Goal: Task Accomplishment & Management: Manage account settings

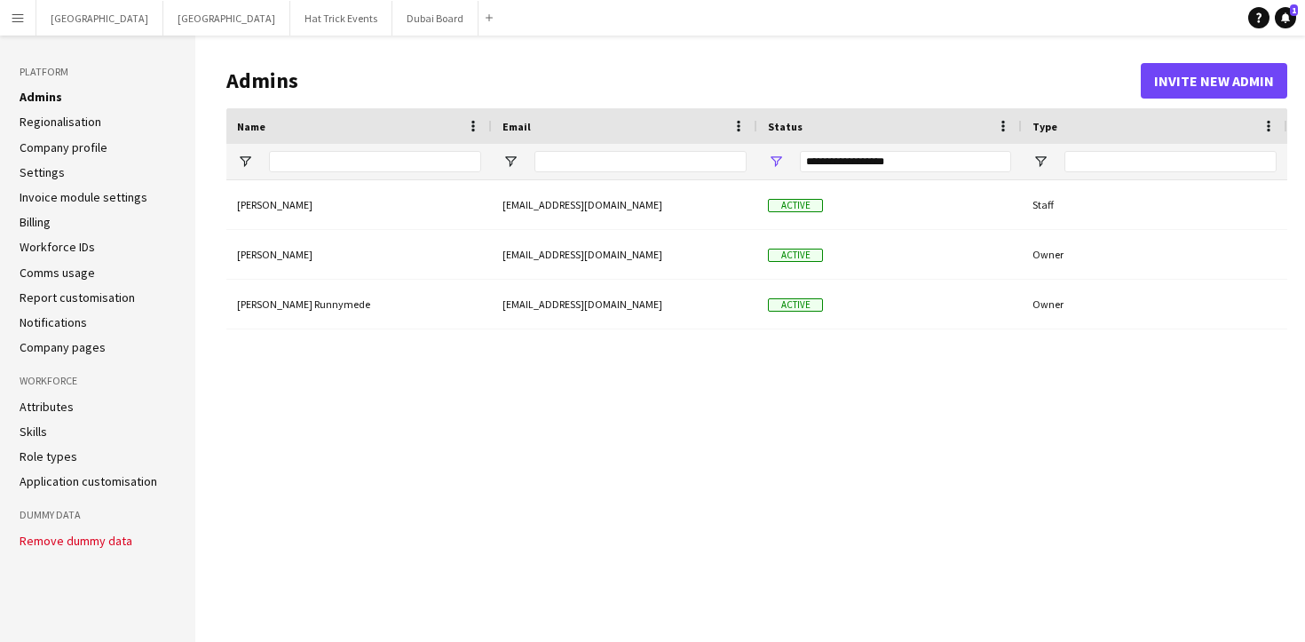
click at [80, 343] on link "Company pages" at bounding box center [63, 347] width 86 height 16
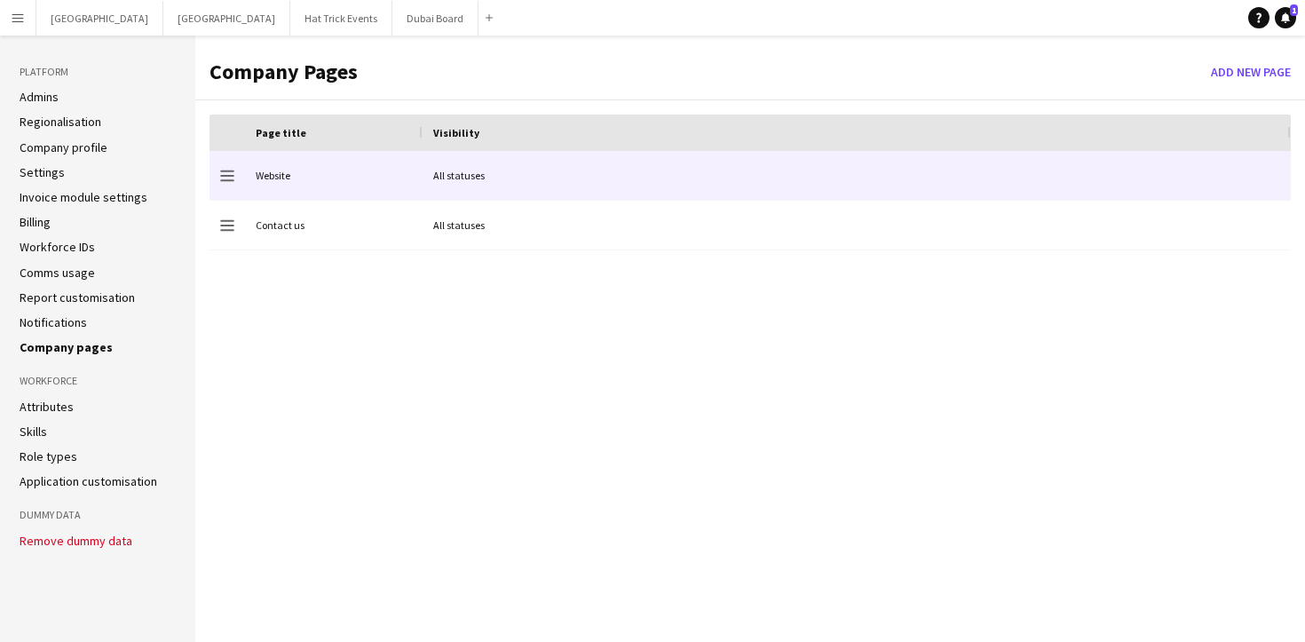
click at [352, 170] on div "Website" at bounding box center [334, 175] width 178 height 49
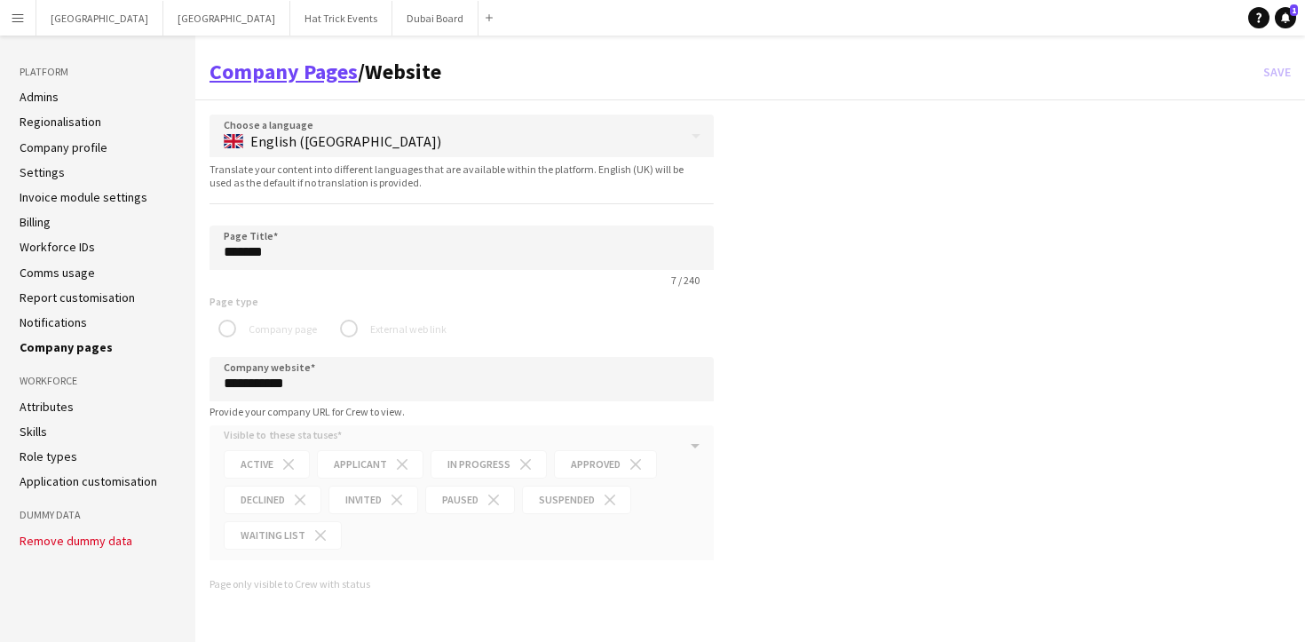
click at [286, 75] on link "Company Pages" at bounding box center [284, 72] width 148 height 28
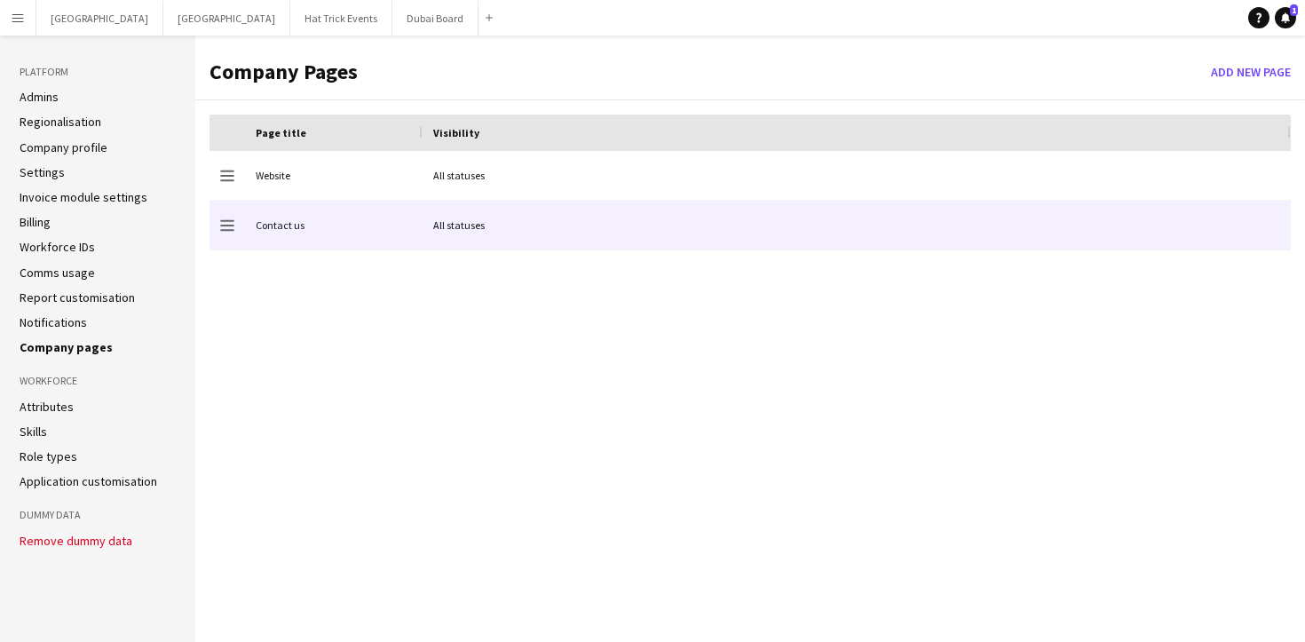
click at [321, 226] on div "Contact us" at bounding box center [334, 225] width 178 height 49
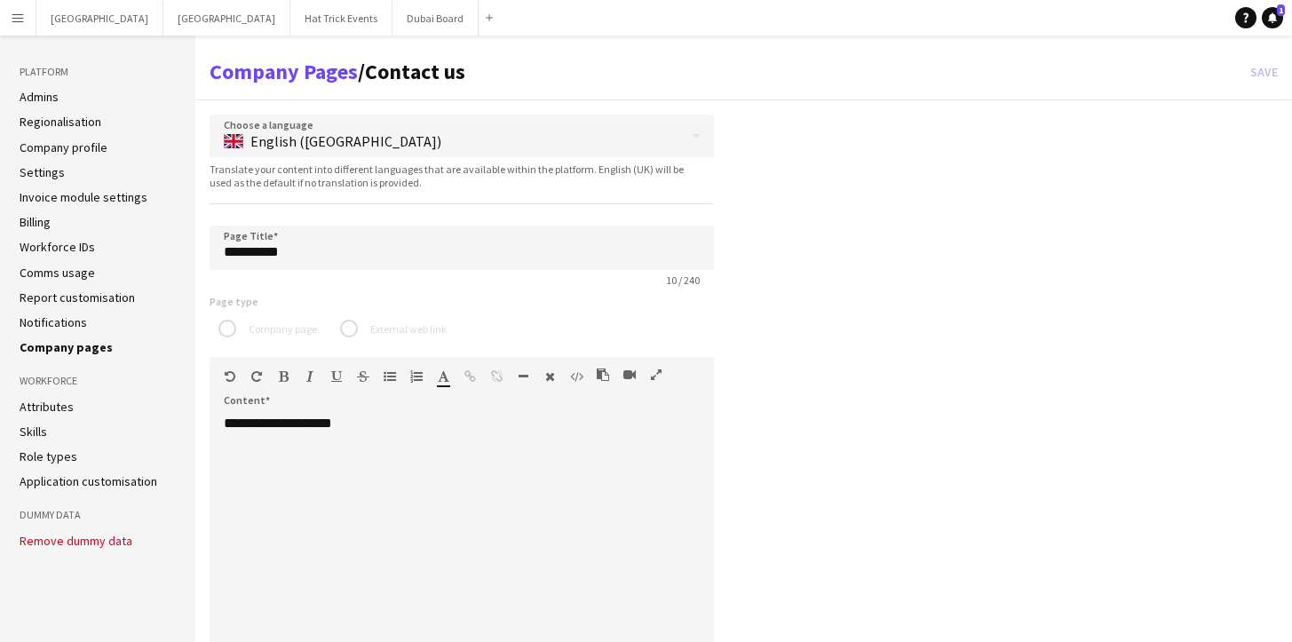
click at [24, 23] on app-icon "Menu" at bounding box center [18, 18] width 14 height 14
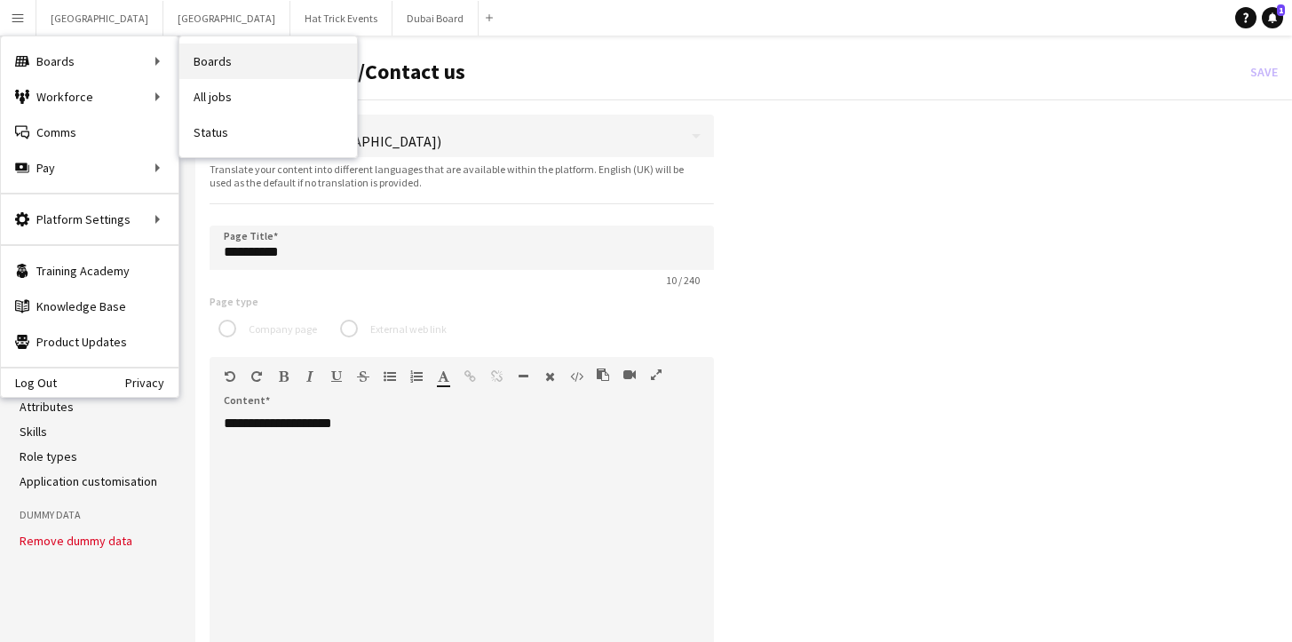
click at [221, 59] on link "Boards" at bounding box center [268, 62] width 178 height 36
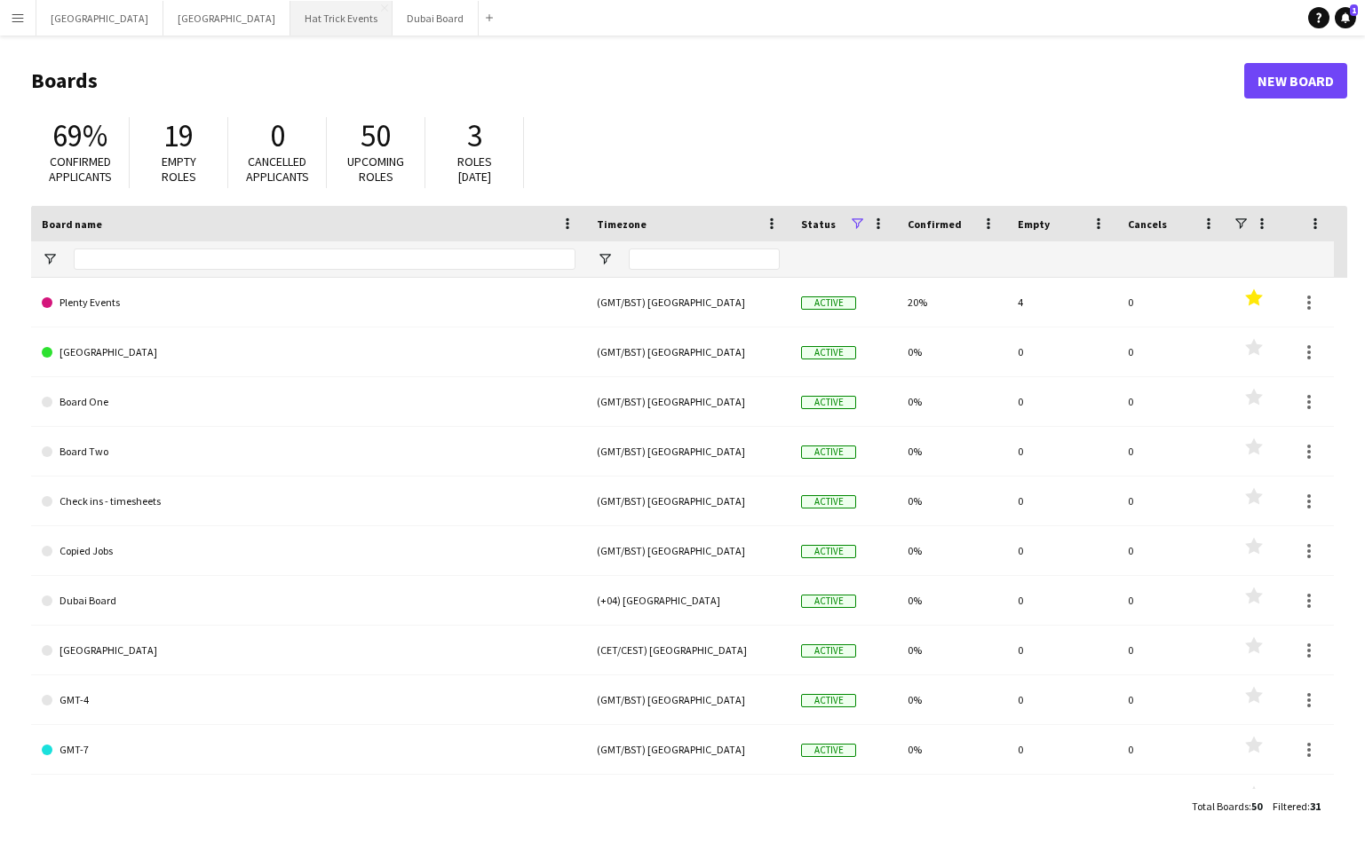
click at [290, 26] on button "Hat Trick Events Close" at bounding box center [341, 18] width 102 height 35
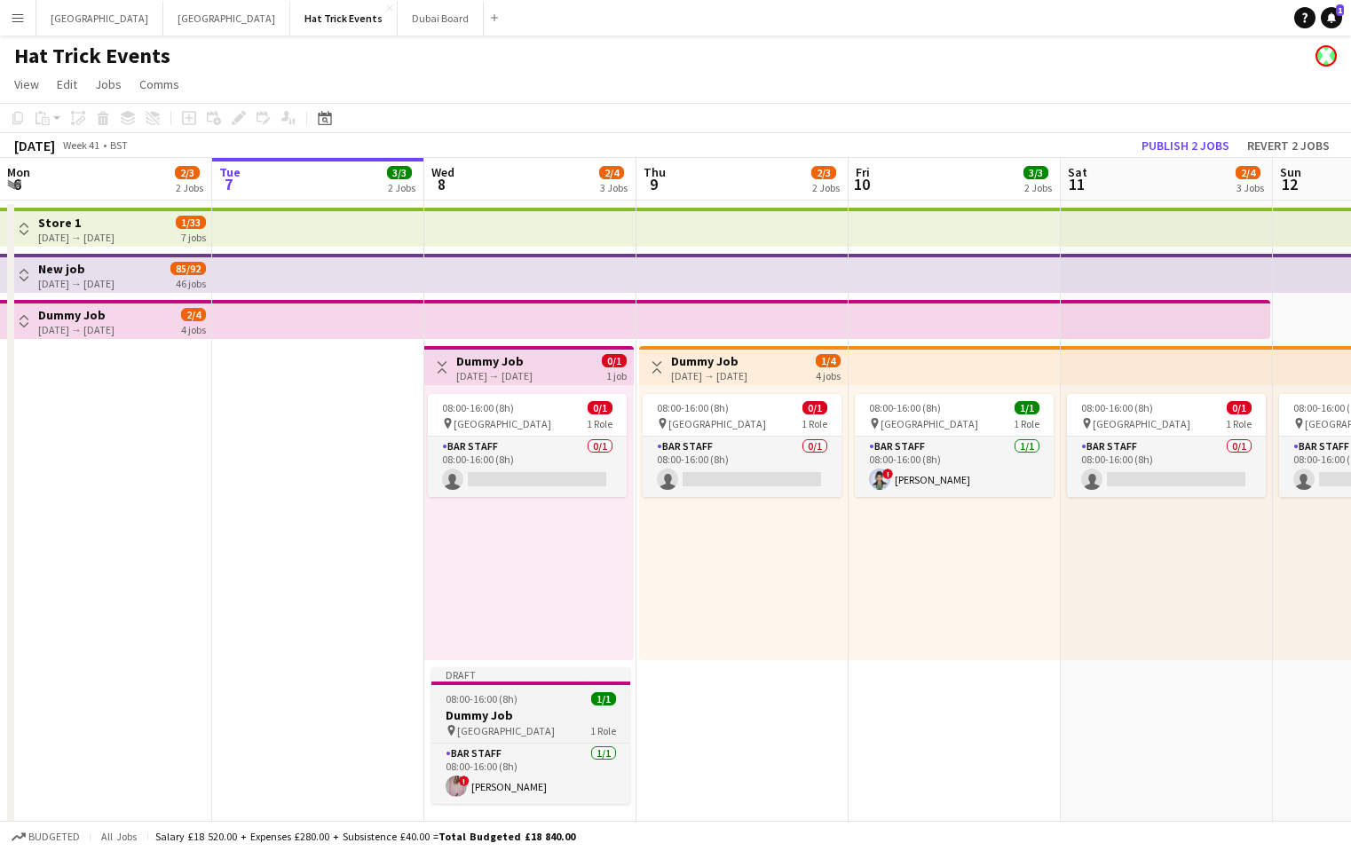
click at [556, 641] on h3 "Dummy Job" at bounding box center [531, 716] width 199 height 16
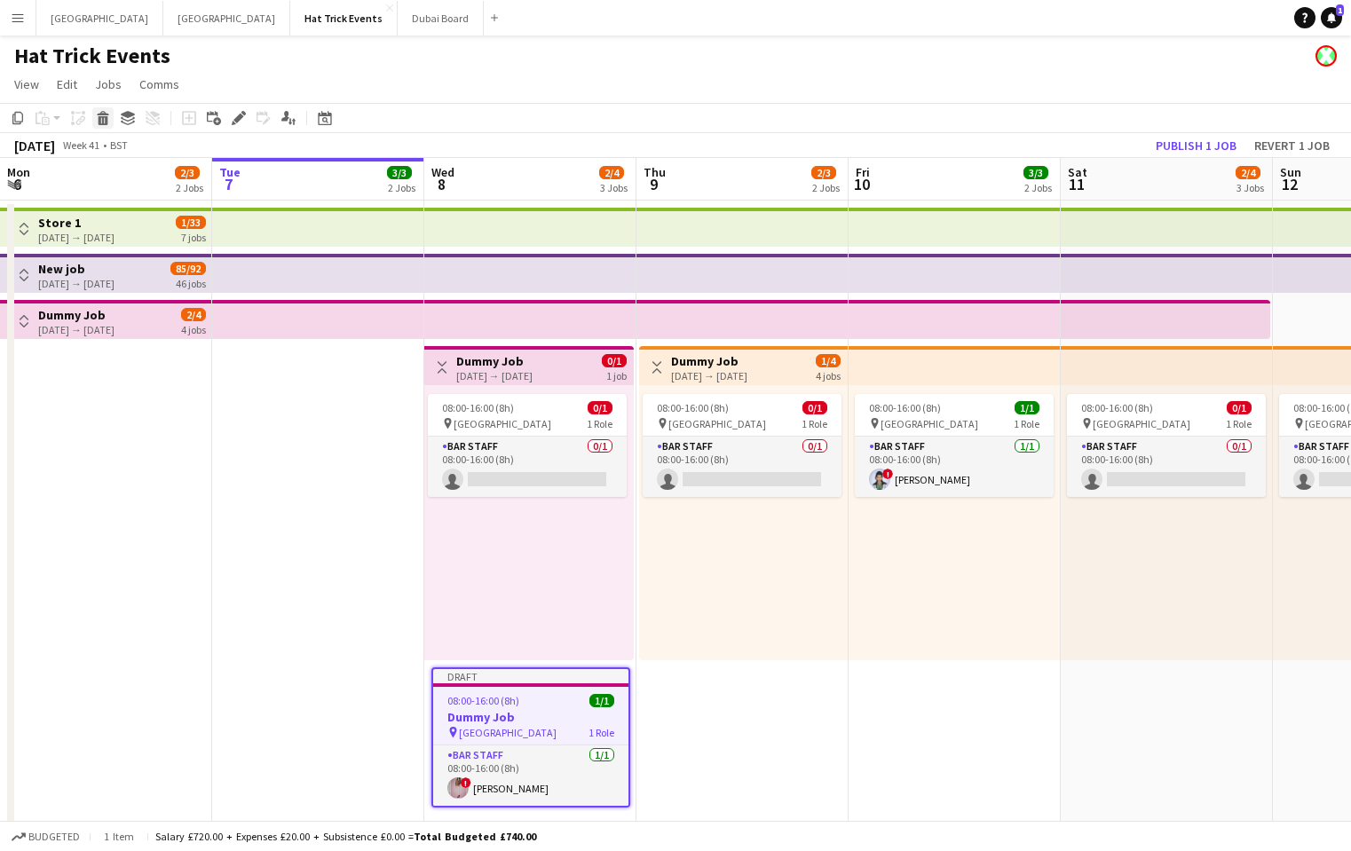
click at [106, 121] on icon at bounding box center [104, 120] width 10 height 9
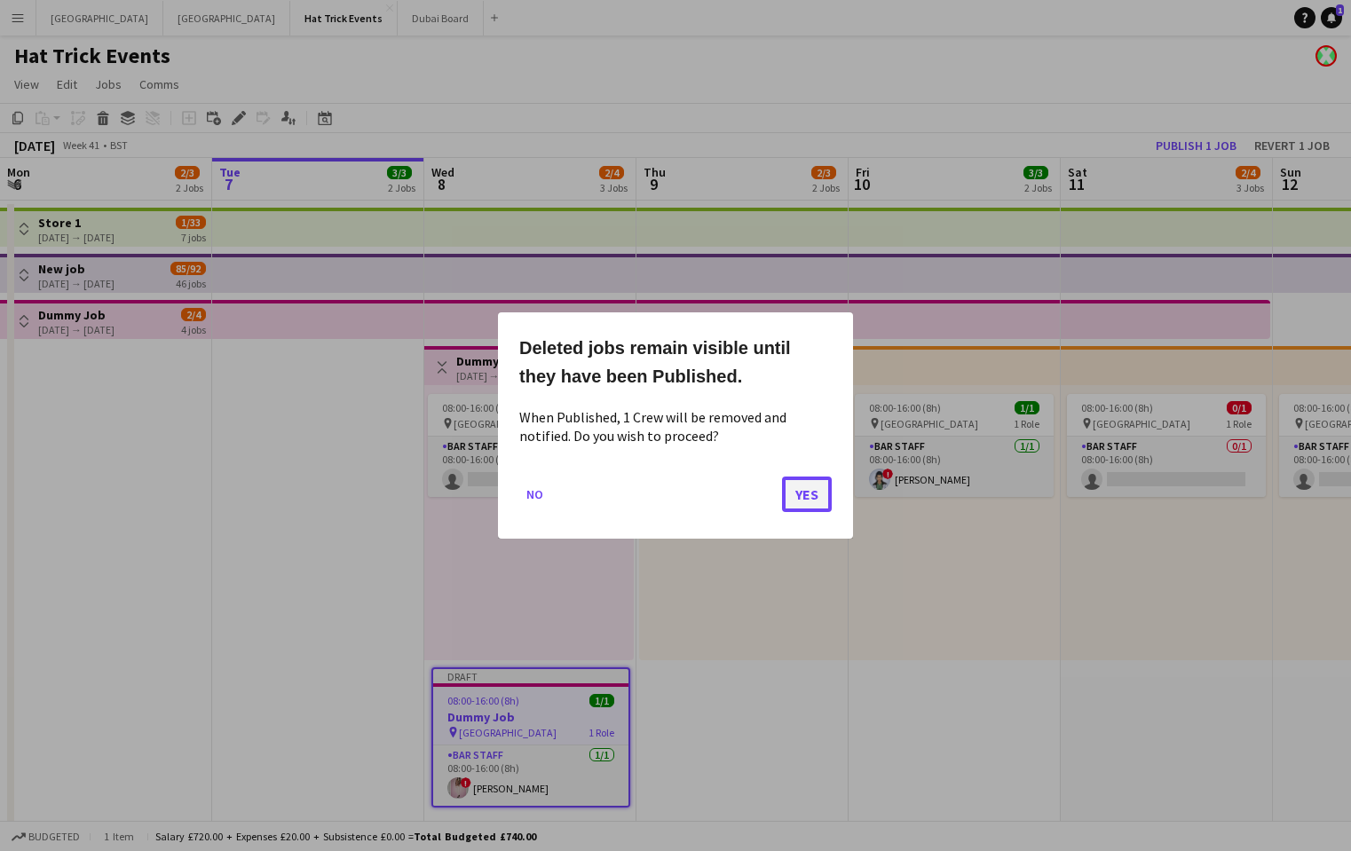
click at [811, 499] on button "Yes" at bounding box center [807, 495] width 50 height 36
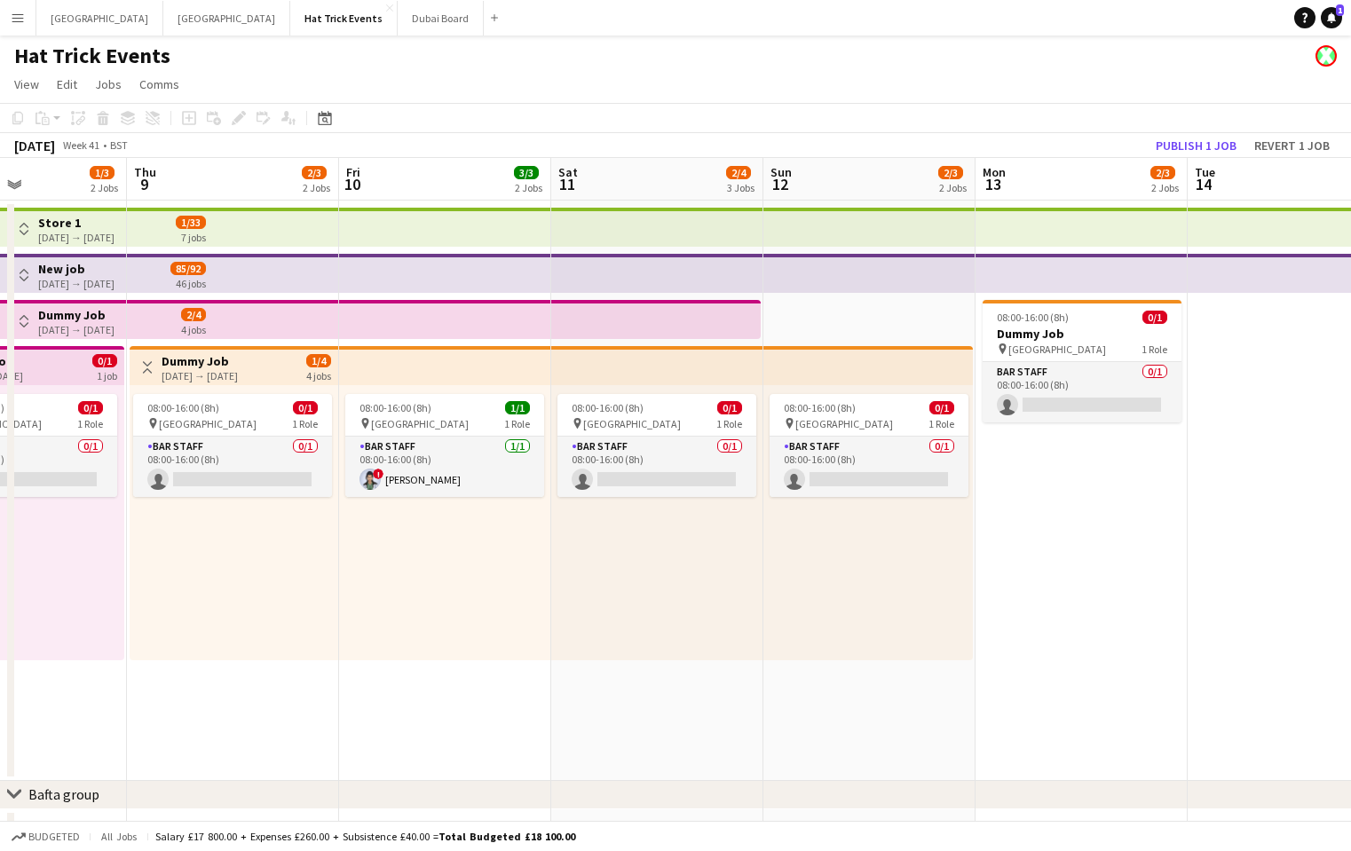
drag, startPoint x: 787, startPoint y: 668, endPoint x: 343, endPoint y: 622, distance: 446.3
click at [343, 622] on app-calendar-viewport "Mon 6 2/3 2 Jobs Tue 7 3/3 2 Jobs Wed 8 1/3 2 Jobs Thu 9 2/3 2 Jobs Fri 10 3/3 …" at bounding box center [675, 636] width 1351 height 957
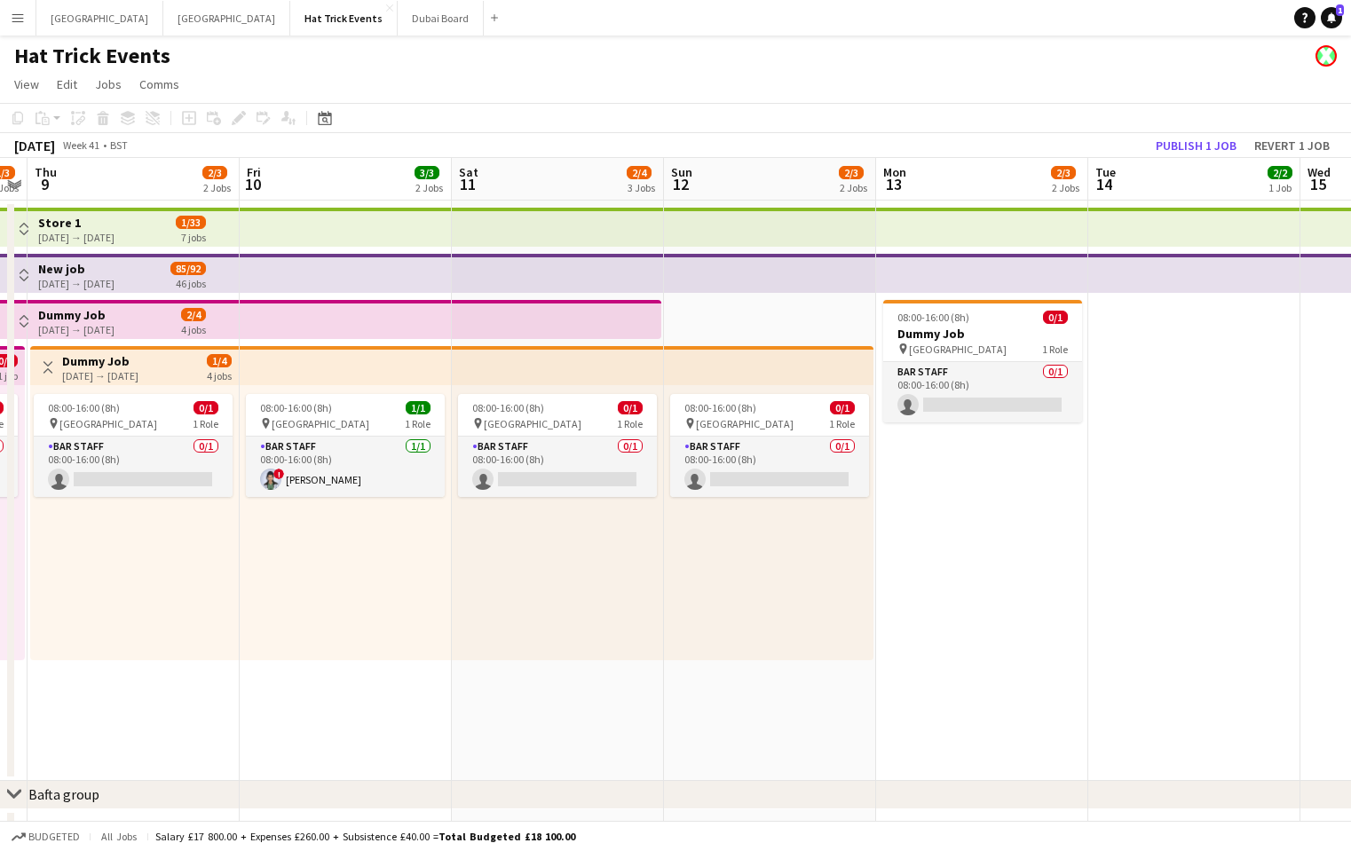
drag, startPoint x: 1048, startPoint y: 649, endPoint x: 949, endPoint y: 666, distance: 100.0
click at [949, 641] on app-calendar-viewport "Tue 7 3/3 2 Jobs Wed 8 1/3 2 Jobs Thu 9 2/3 2 Jobs Fri 10 3/3 2 Jobs Sat 11 2/4…" at bounding box center [675, 636] width 1351 height 957
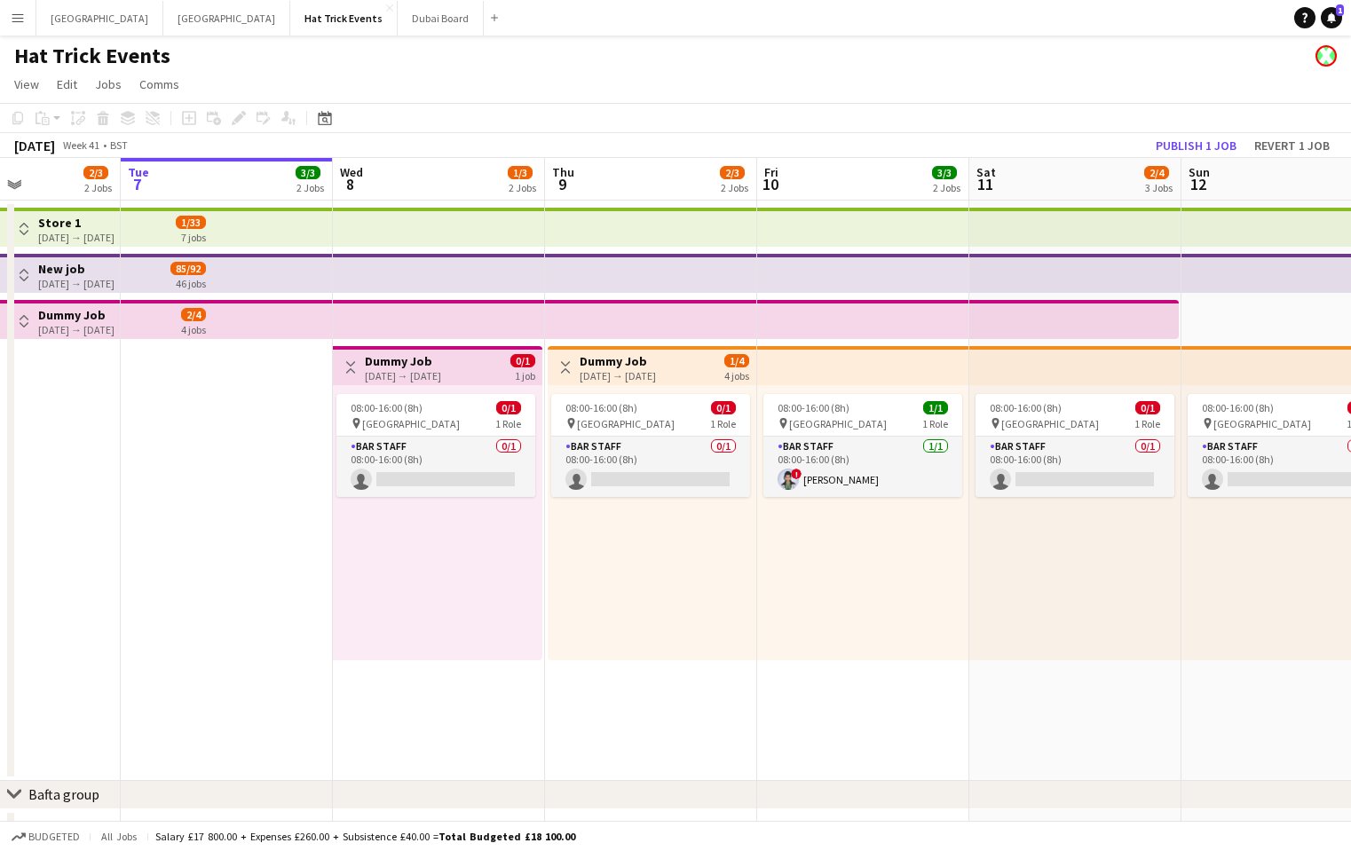
drag, startPoint x: 366, startPoint y: 630, endPoint x: 874, endPoint y: 661, distance: 508.8
click at [879, 641] on app-calendar-viewport "Sat 4 2/2 1 Job Sun 5 2/3 2 Jobs Mon 6 2/3 2 Jobs Tue 7 3/3 2 Jobs Wed 8 1/3 2 …" at bounding box center [675, 636] width 1351 height 957
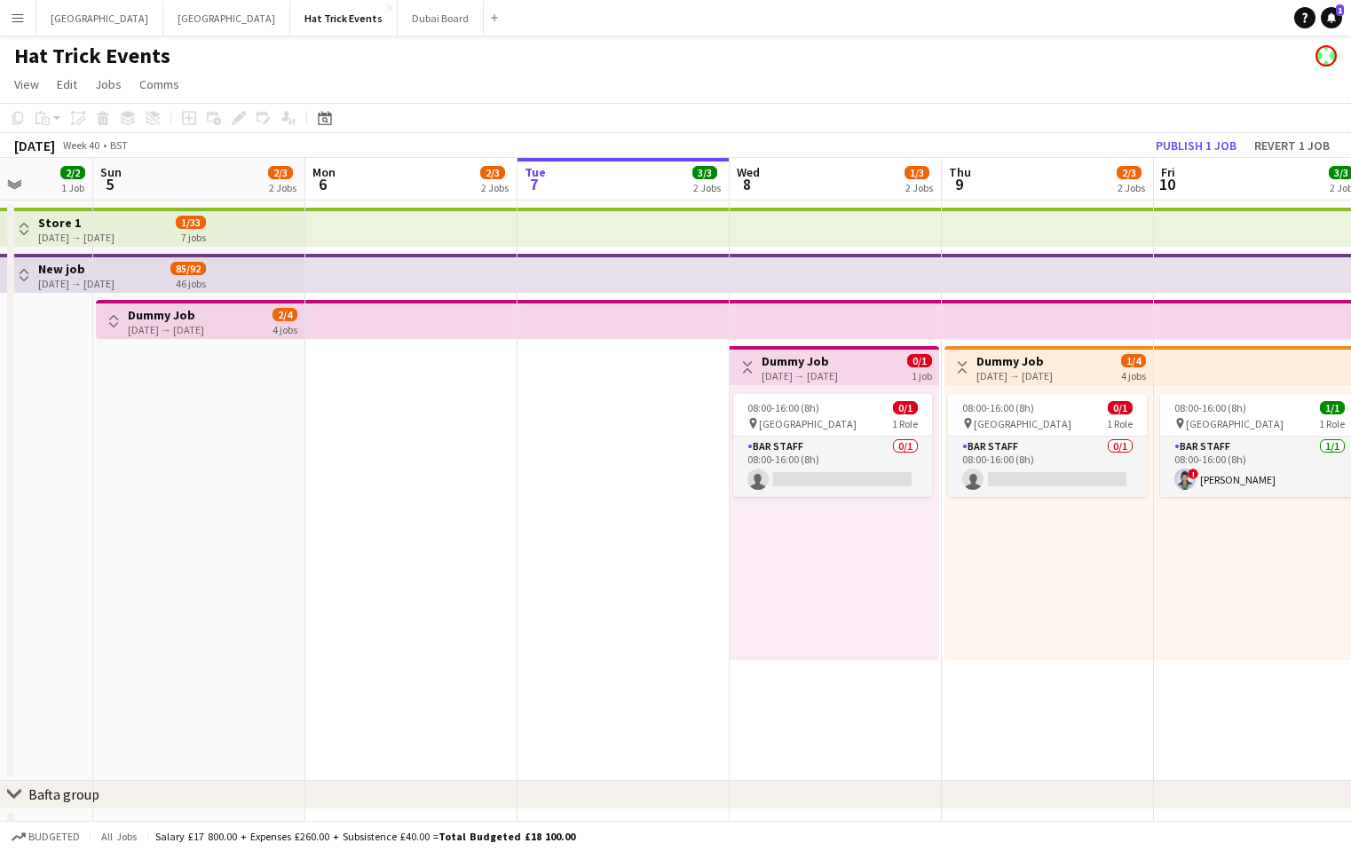
drag, startPoint x: 442, startPoint y: 610, endPoint x: 826, endPoint y: 640, distance: 384.8
click at [839, 641] on app-calendar-viewport "Thu 2 2/2 1 Job Fri 3 1/2 1 Job Sat 4 2/2 1 Job Sun 5 2/3 2 Jobs Mon 6 2/3 2 Jo…" at bounding box center [675, 636] width 1351 height 957
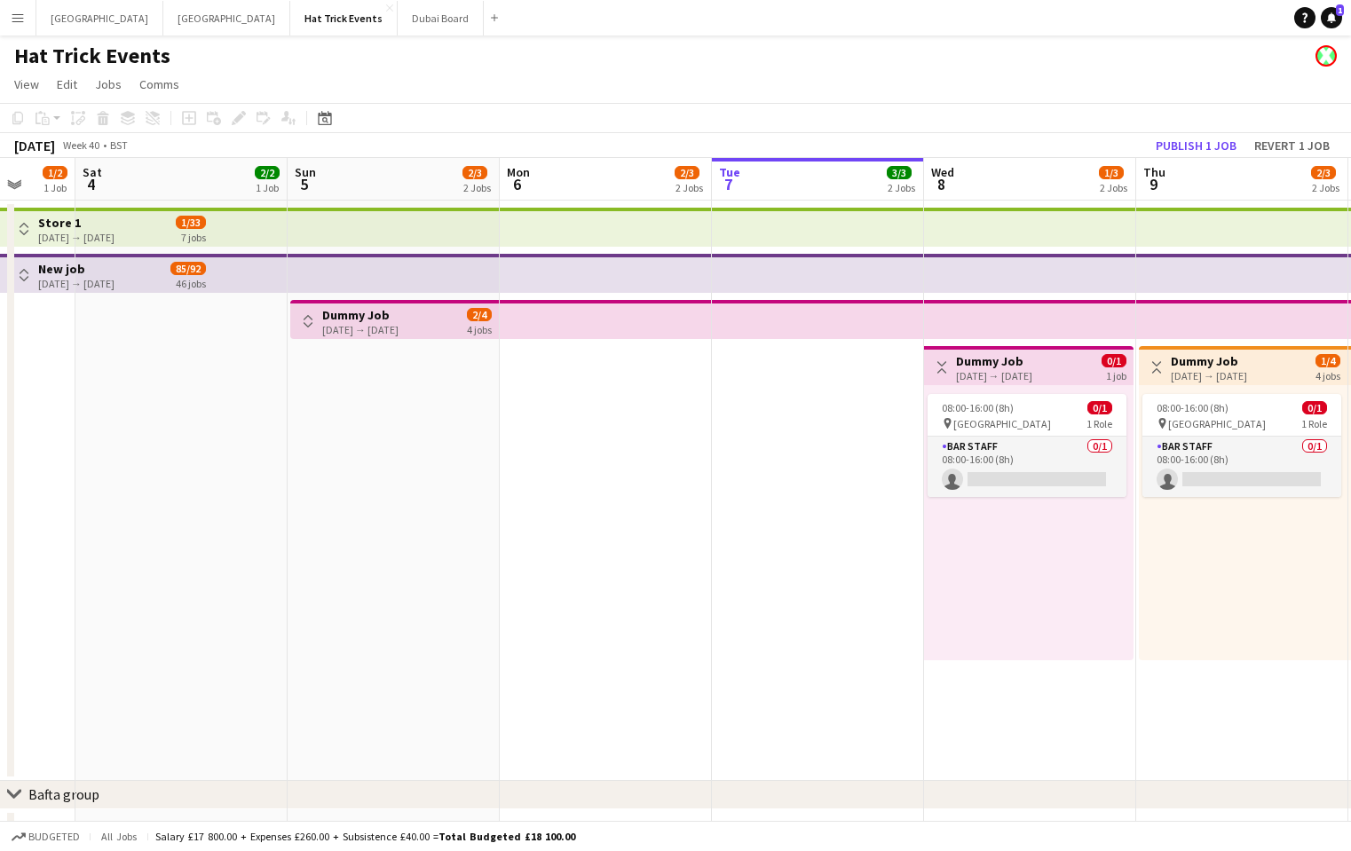
drag, startPoint x: 316, startPoint y: 606, endPoint x: 811, endPoint y: 630, distance: 495.1
click at [899, 641] on app-calendar-viewport "Wed 1 2/2 1 Job Thu 2 2/2 1 Job Fri 3 1/2 1 Job Sat 4 2/2 1 Job Sun 5 2/3 2 Job…" at bounding box center [675, 636] width 1351 height 957
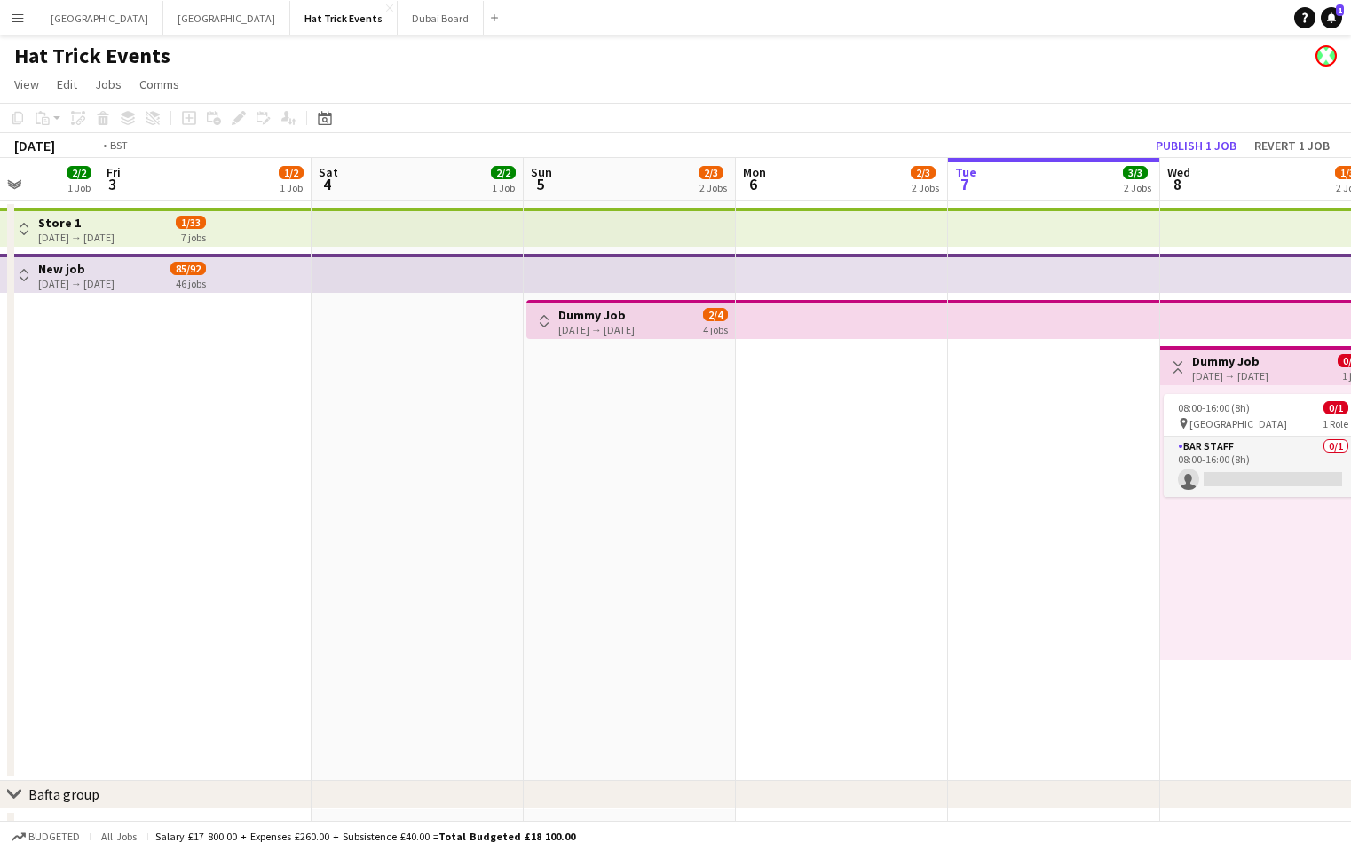
drag, startPoint x: 337, startPoint y: 587, endPoint x: 1004, endPoint y: 626, distance: 668.0
click at [1008, 627] on app-calendar-viewport "Tue 30 2/2 1 Job Wed 1 2/2 1 Job Thu 2 2/2 1 Job Fri 3 1/2 1 Job Sat 4 2/2 1 Jo…" at bounding box center [675, 636] width 1351 height 957
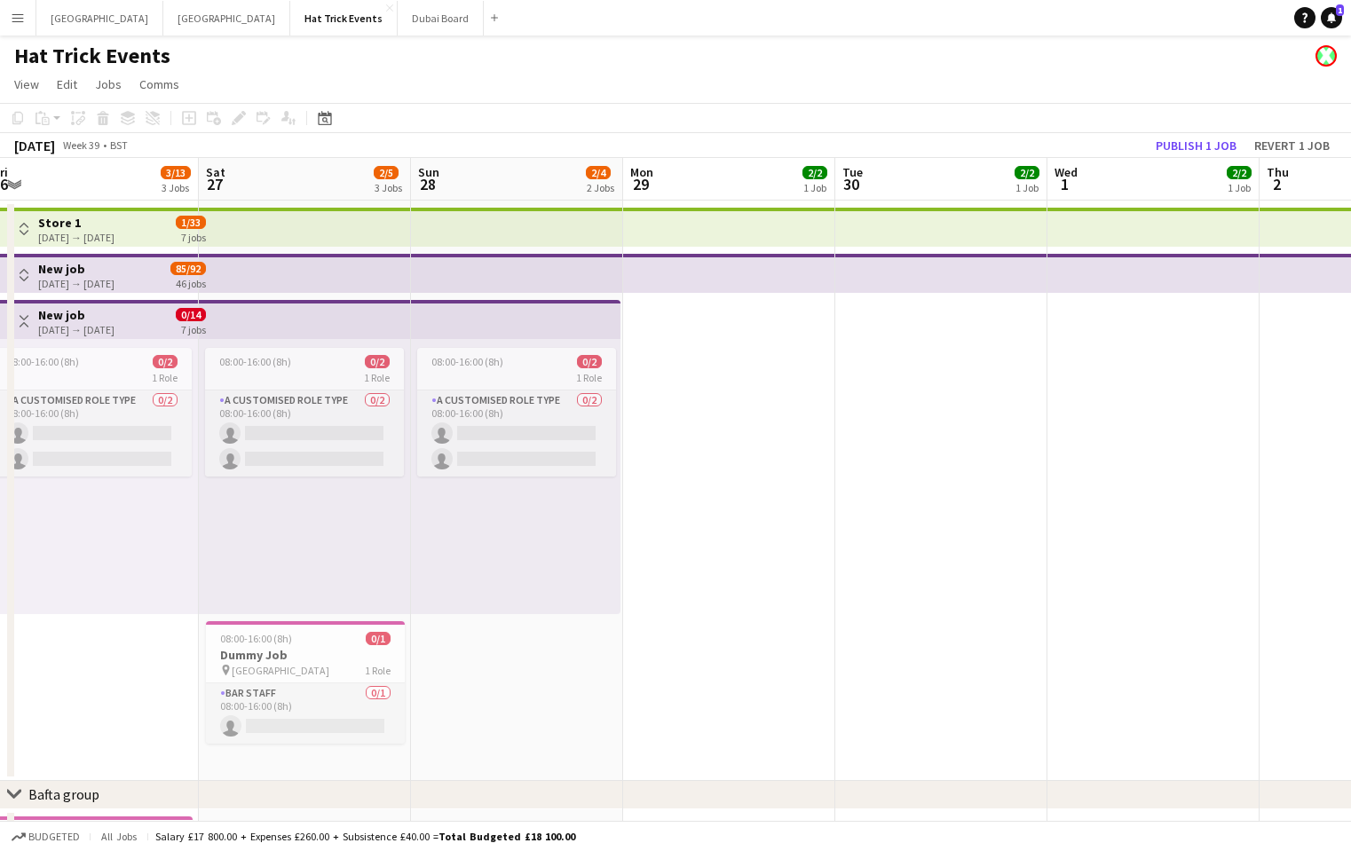
drag, startPoint x: 313, startPoint y: 566, endPoint x: 836, endPoint y: 598, distance: 524.8
click at [836, 598] on app-calendar-viewport "Wed 24 2/5 3 Jobs Thu 25 2/5 3 Jobs Fri 26 3/13 3 Jobs Sat 27 2/5 3 Jobs Sun 28…" at bounding box center [675, 636] width 1351 height 957
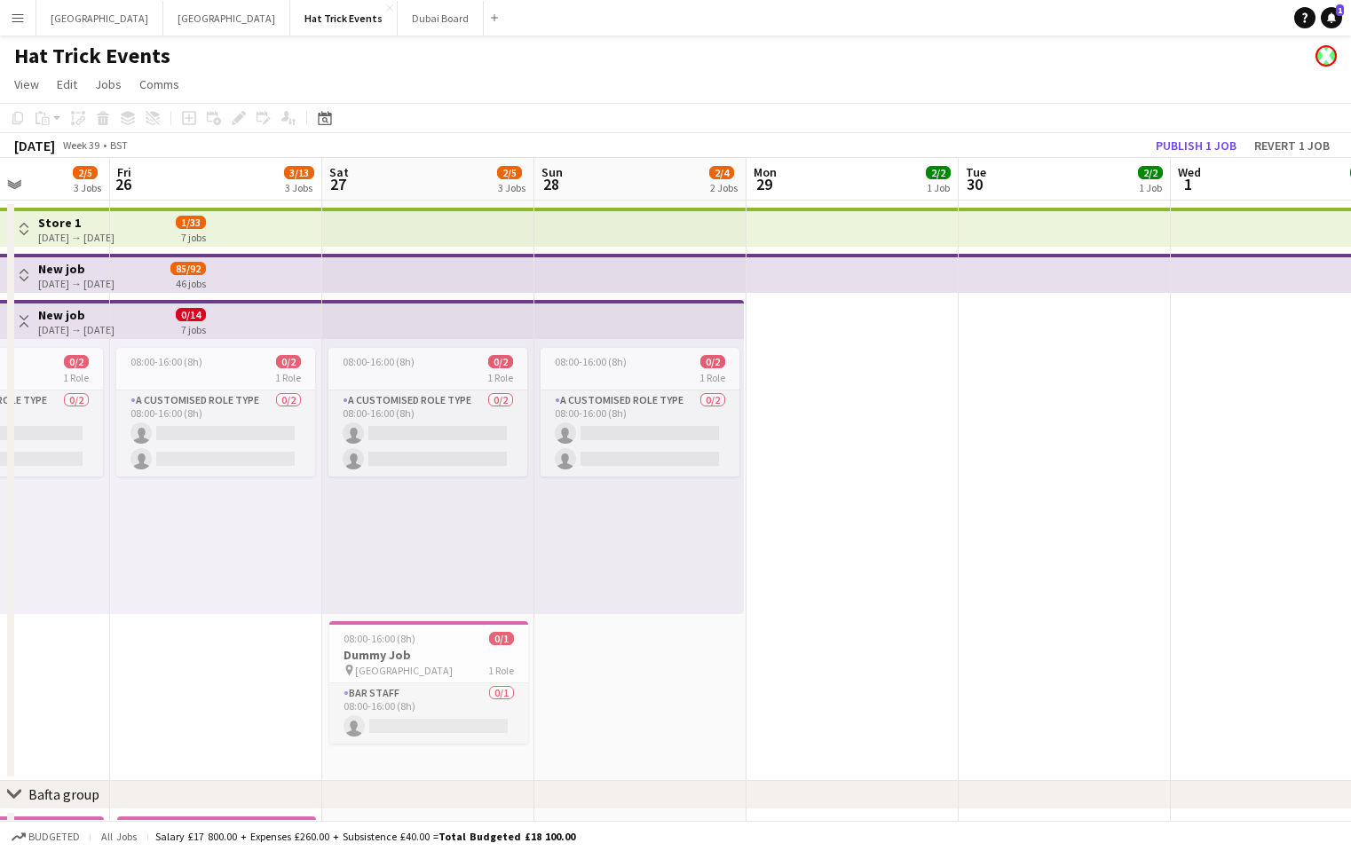
scroll to position [0, 447]
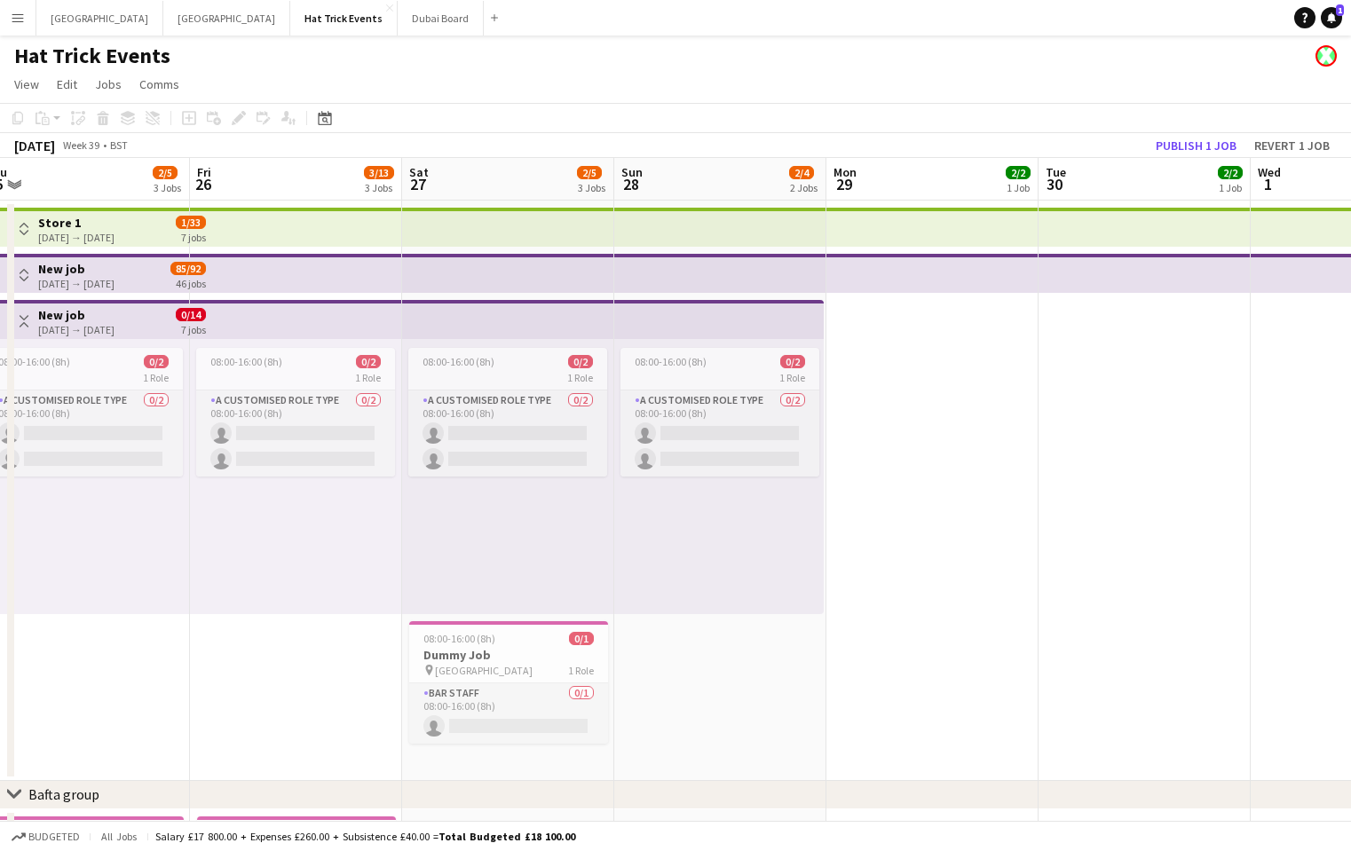
drag, startPoint x: 501, startPoint y: 596, endPoint x: 704, endPoint y: 620, distance: 204.7
click at [704, 620] on app-calendar-viewport "Tue 23 2/4 2 Jobs Wed 24 2/5 3 Jobs Thu 25 2/5 3 Jobs Fri 26 3/13 3 Jobs Sat 27…" at bounding box center [675, 636] width 1351 height 957
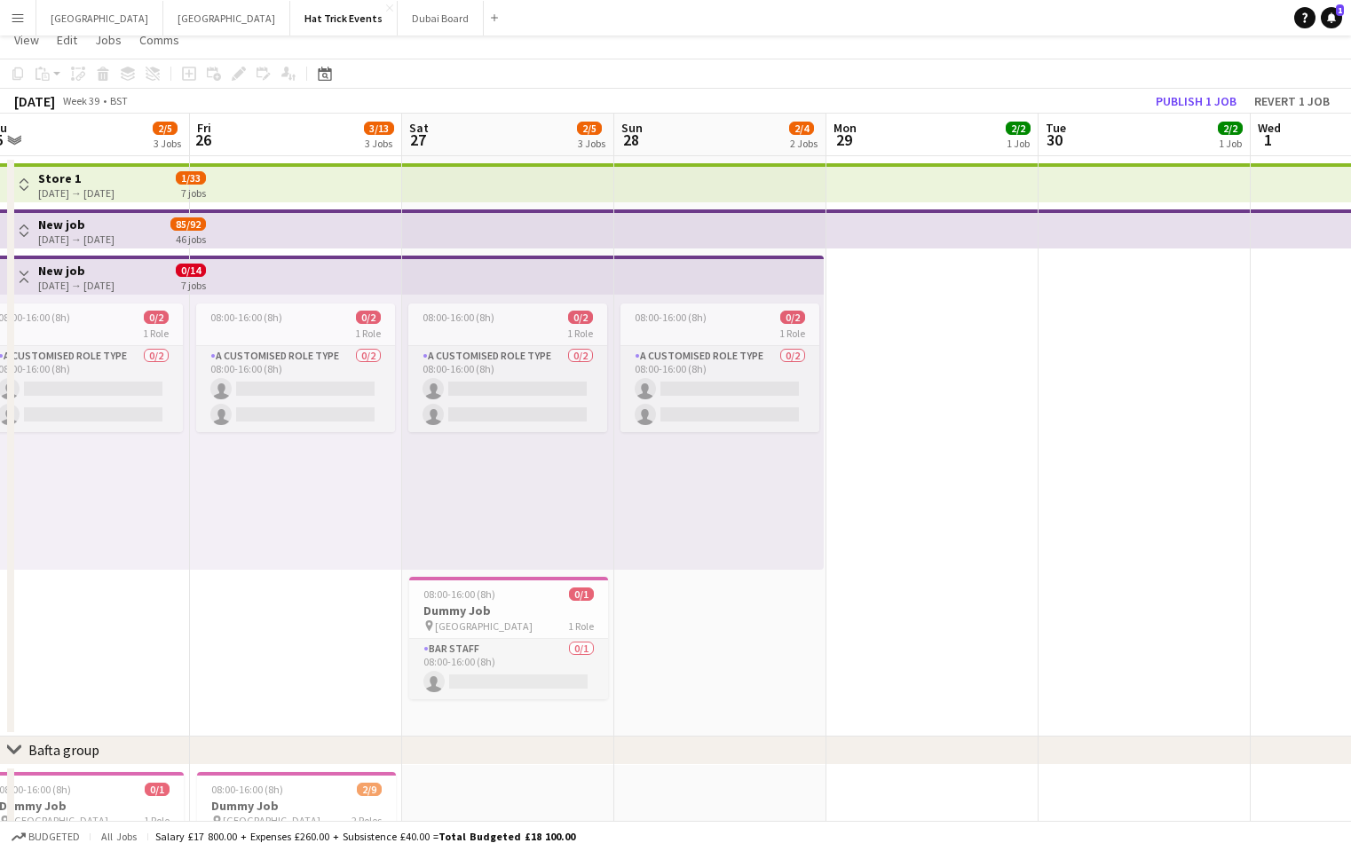
scroll to position [0, 0]
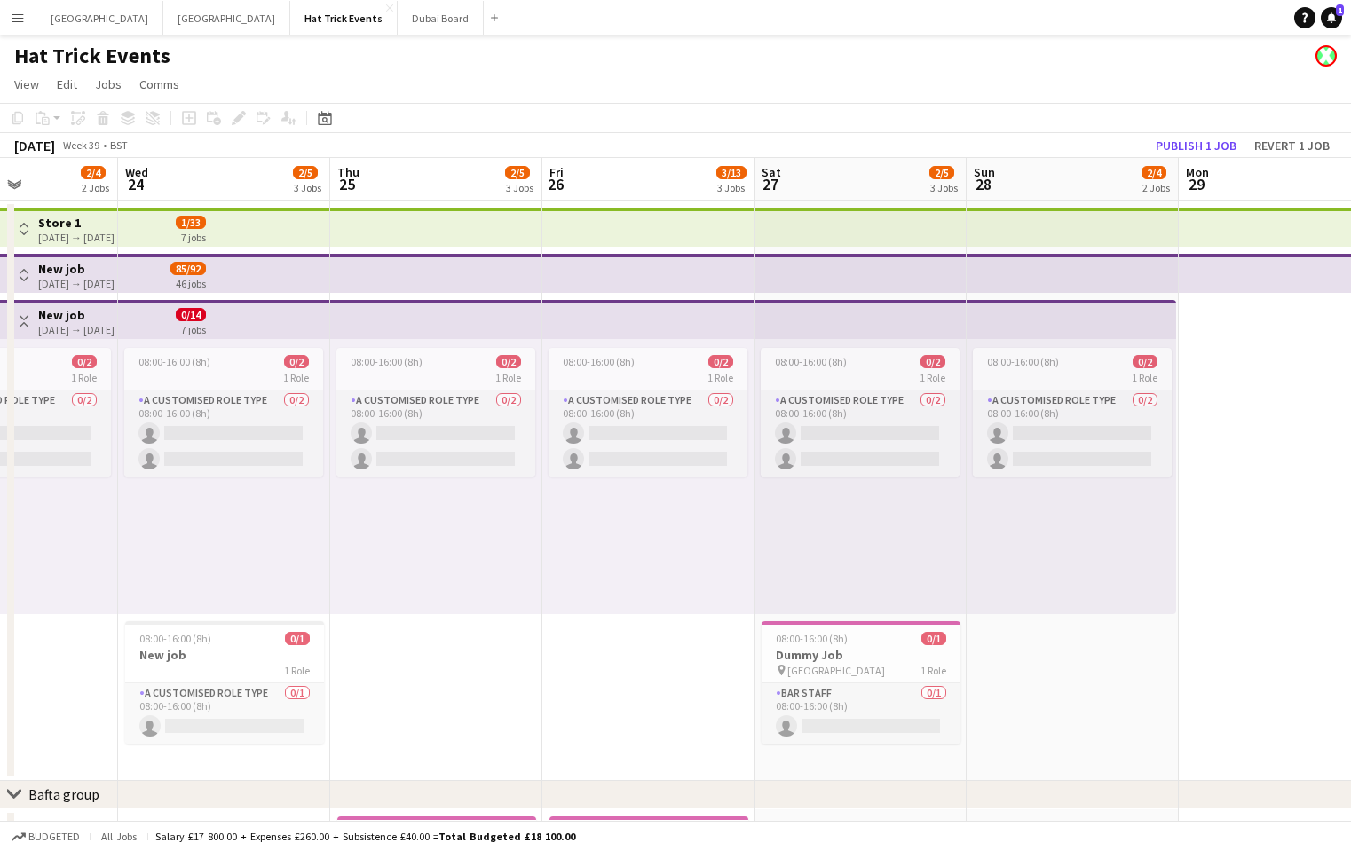
drag, startPoint x: 853, startPoint y: 638, endPoint x: 1175, endPoint y: 646, distance: 321.5
click at [1206, 641] on app-calendar-viewport "Sun 21 2/2 1 Job Mon 22 2/5 3 Jobs Tue 23 2/4 2 Jobs Wed 24 2/5 3 Jobs Thu 25 2…" at bounding box center [675, 636] width 1351 height 957
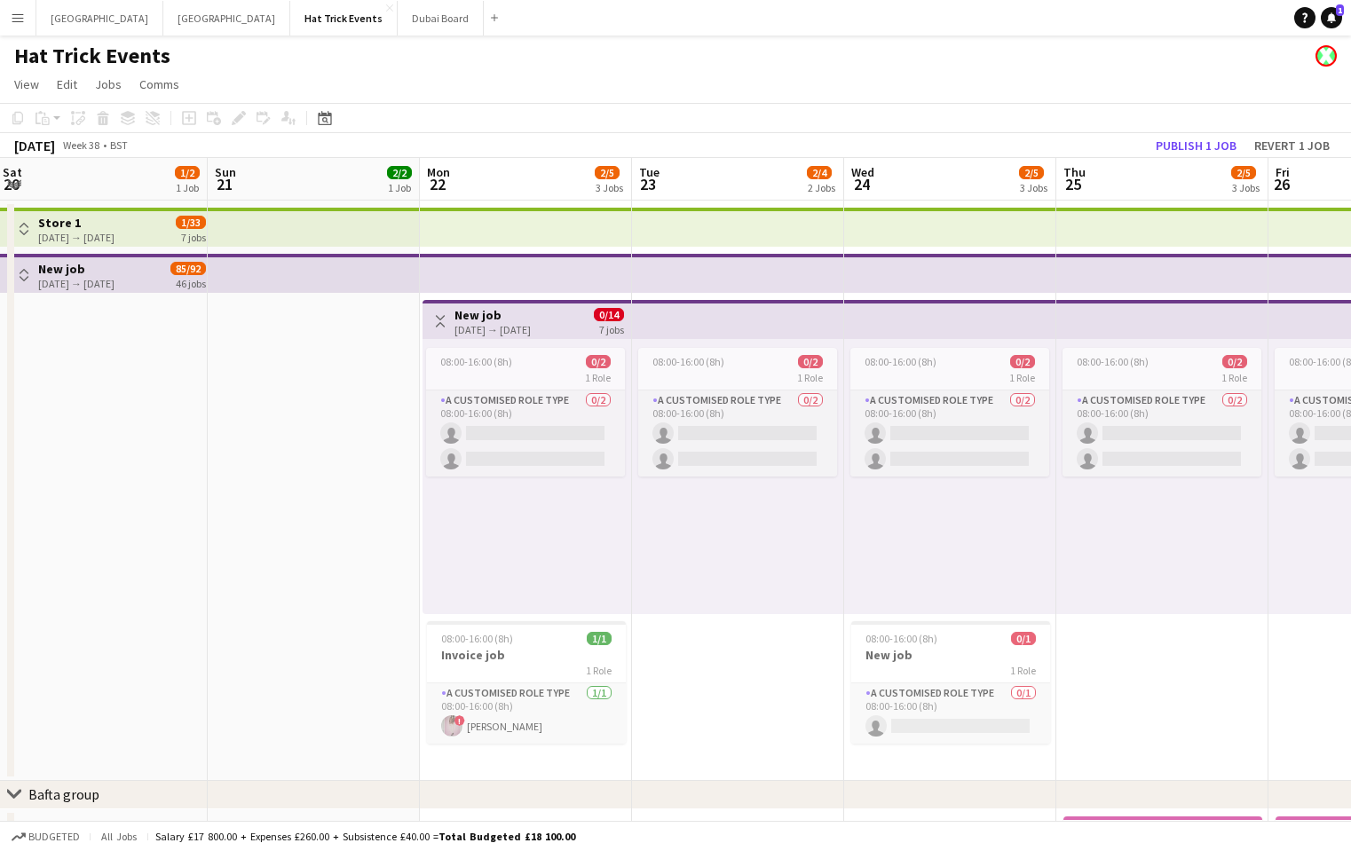
drag, startPoint x: 432, startPoint y: 616, endPoint x: 1115, endPoint y: 634, distance: 683.9
click at [1158, 641] on app-calendar-viewport "Thu 18 2/3 2 Jobs Fri 19 2/2 1 Job Sat 20 1/2 1 Job Sun 21 2/2 1 Job Mon 22 2/5…" at bounding box center [675, 636] width 1351 height 957
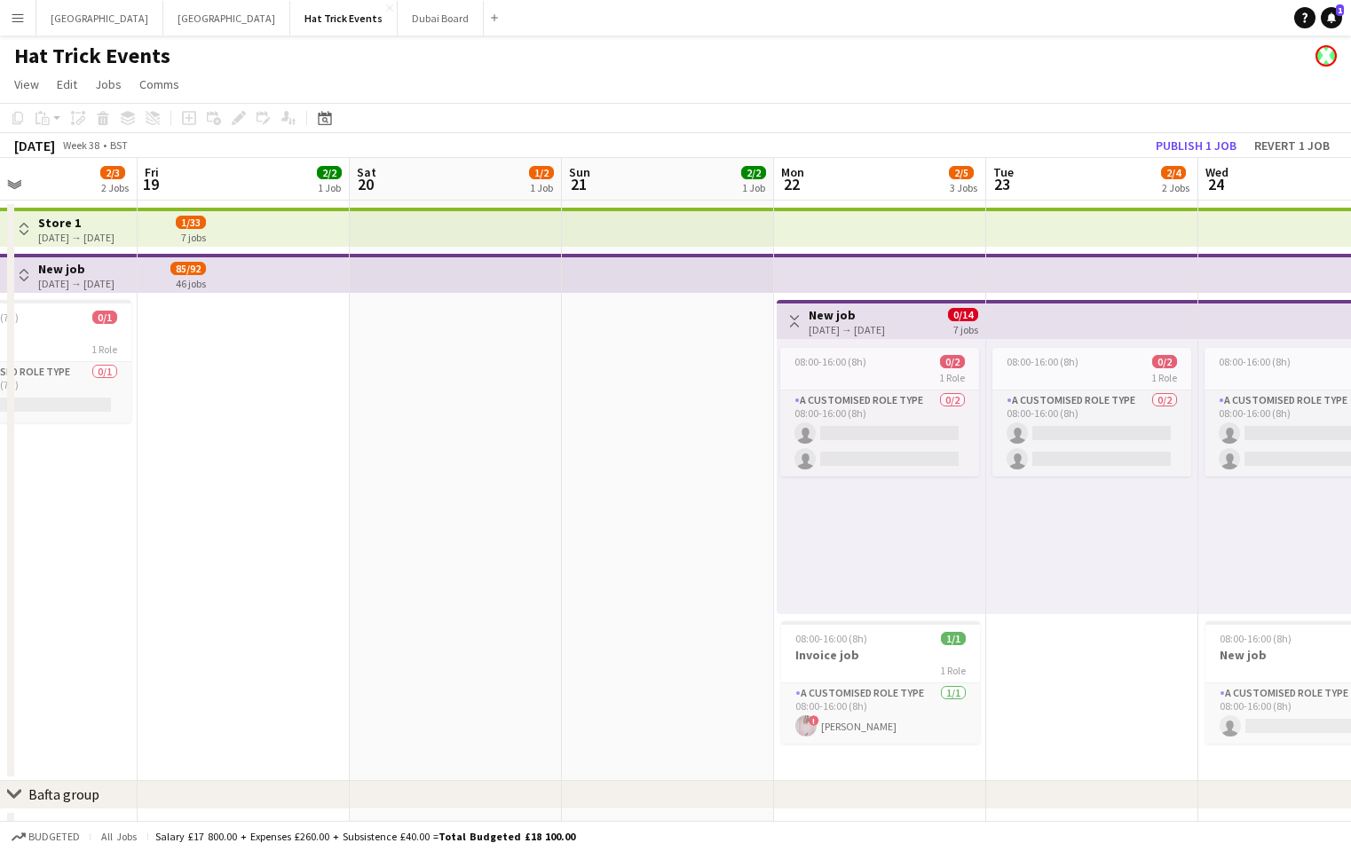
drag, startPoint x: 754, startPoint y: 620, endPoint x: 1129, endPoint y: 625, distance: 374.7
click at [1129, 625] on app-calendar-viewport "Tue 16 3/3 2 Jobs Wed 17 2/3 2 Jobs Thu 18 2/3 2 Jobs Fri 19 2/2 1 Job Sat 20 1…" at bounding box center [675, 636] width 1351 height 957
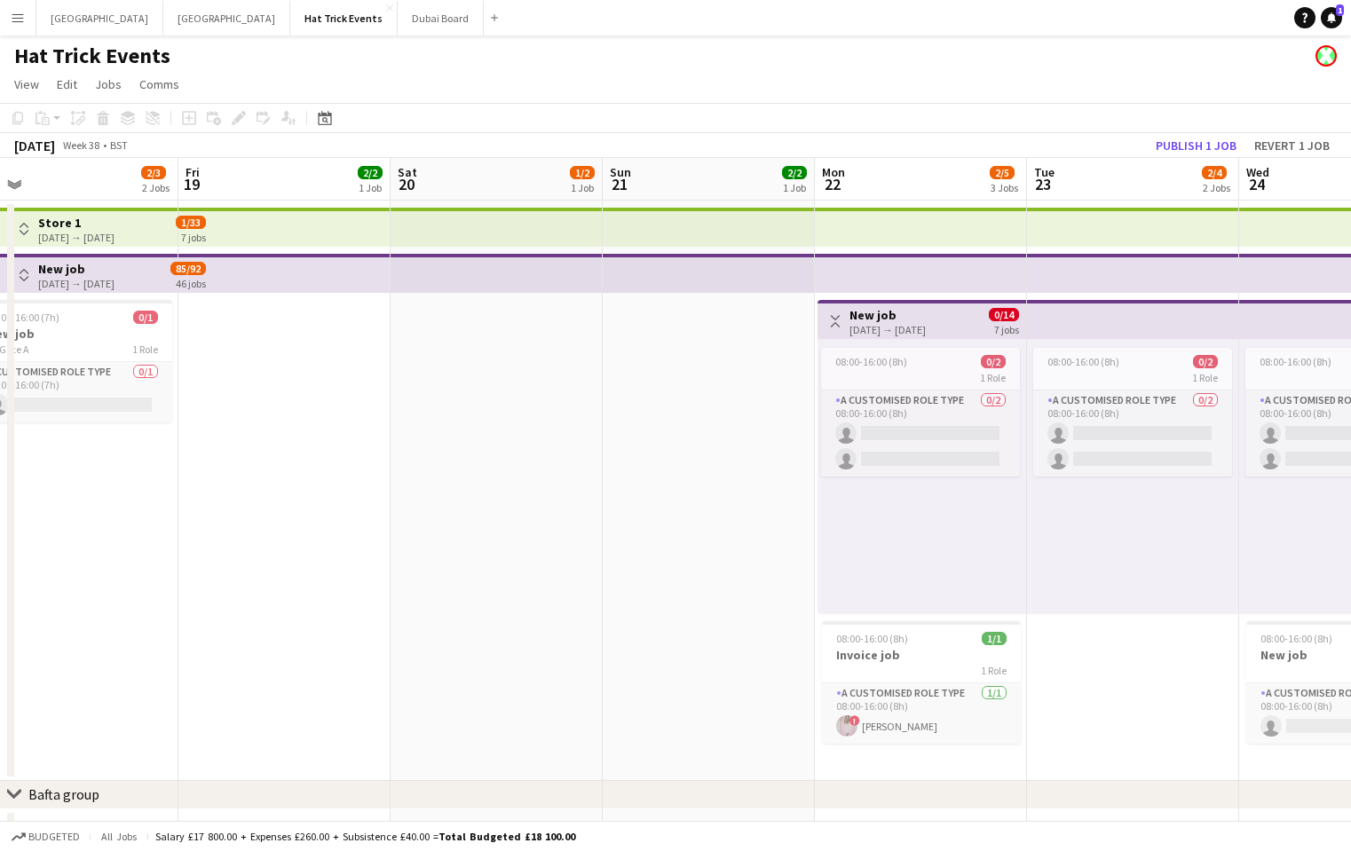
drag, startPoint x: 489, startPoint y: 556, endPoint x: 1026, endPoint y: 572, distance: 536.5
click at [1025, 573] on app-calendar-viewport "Tue 16 3/3 2 Jobs Wed 17 2/3 2 Jobs Thu 18 2/3 2 Jobs Fri 19 2/2 1 Job Sat 20 1…" at bounding box center [675, 636] width 1351 height 957
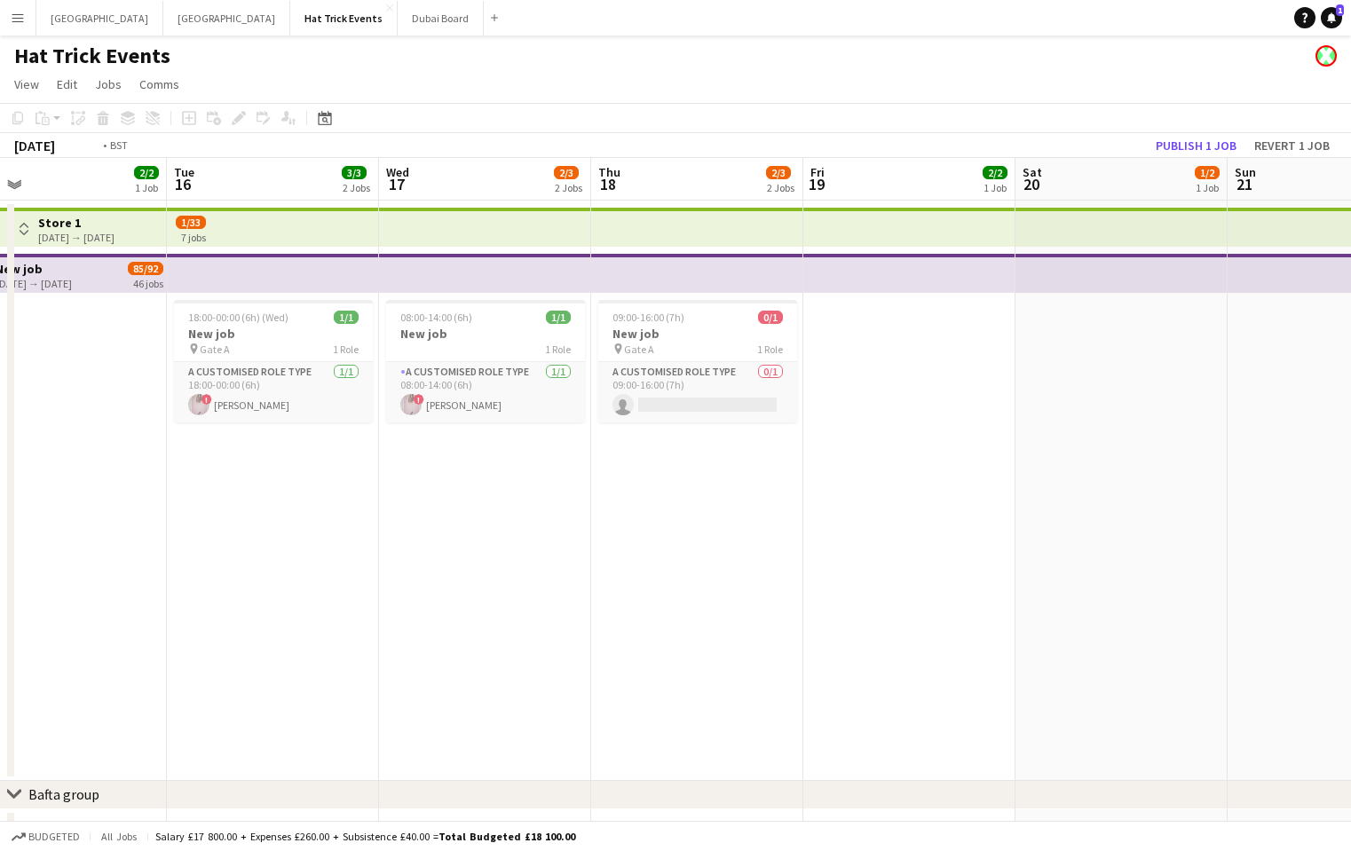
drag, startPoint x: 563, startPoint y: 544, endPoint x: 1121, endPoint y: 560, distance: 557.8
click at [1121, 560] on app-calendar-viewport "Sat 13 Sun 14 Mon 15 2/2 1 Job Tue 16 3/3 2 Jobs Wed 17 2/3 2 Jobs Thu 18 2/3 2…" at bounding box center [675, 636] width 1351 height 957
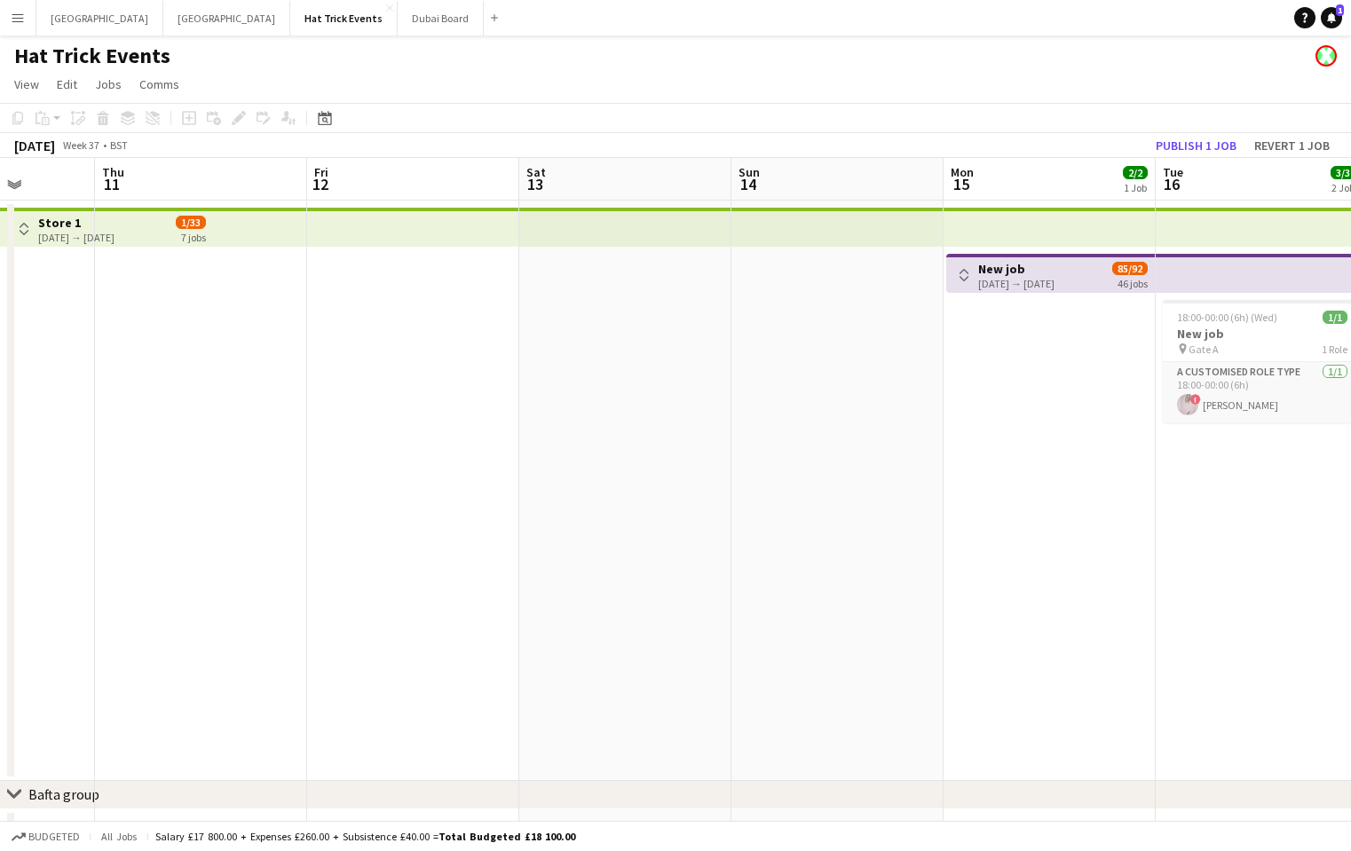
drag, startPoint x: 646, startPoint y: 552, endPoint x: 1081, endPoint y: 574, distance: 436.5
click at [1081, 574] on app-calendar-viewport "Tue 9 Wed 10 Thu 11 Fri 12 Sat 13 Sun 14 Mon 15 2/2 1 Job Tue 16 3/3 2 Jobs Wed…" at bounding box center [675, 636] width 1351 height 957
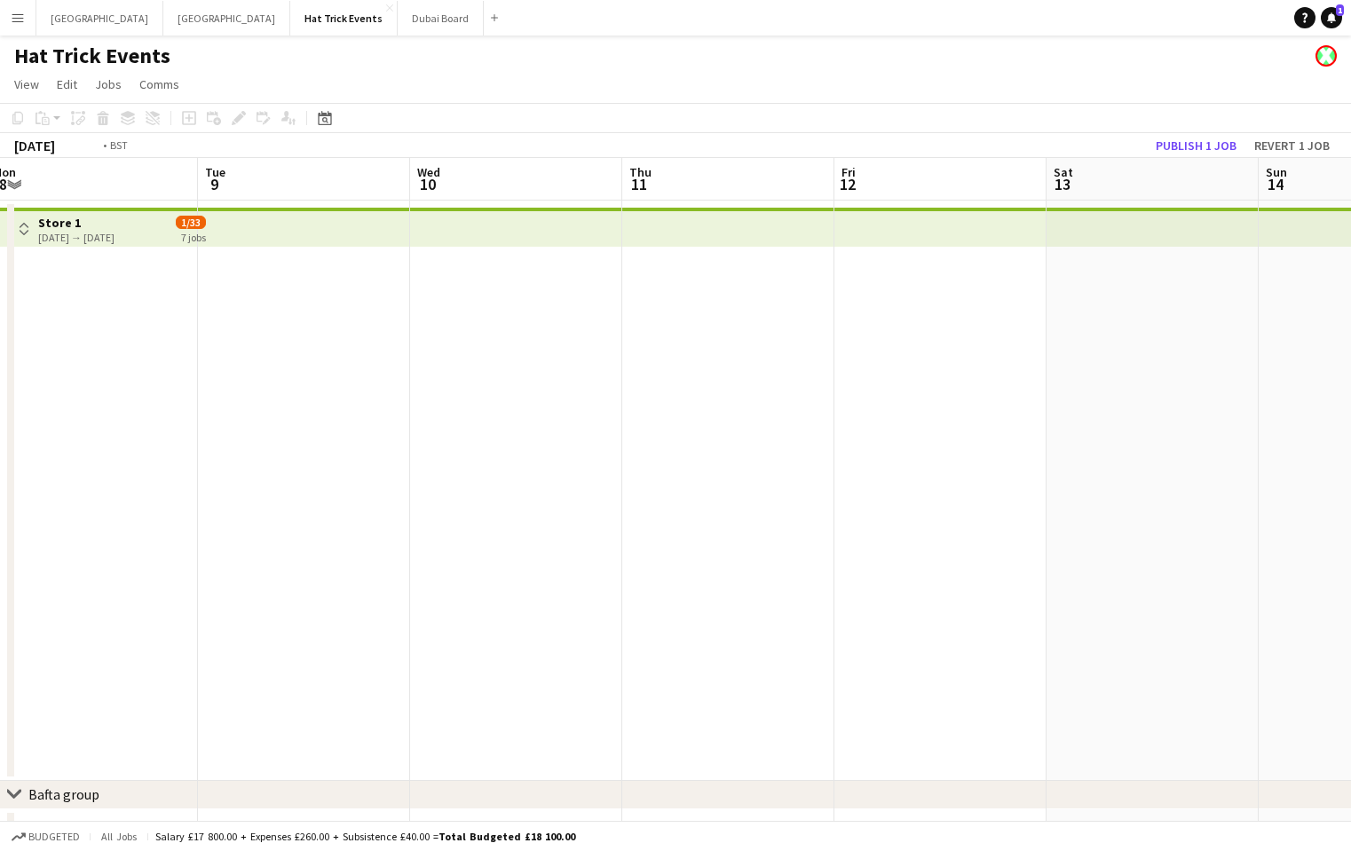
drag, startPoint x: 564, startPoint y: 409, endPoint x: 1037, endPoint y: 440, distance: 474.2
click at [1111, 436] on app-calendar-viewport "Sat 6 Sun 7 0/5 1 Job Mon 8 Tue 9 Wed 10 Thu 11 Fri 12 Sat 13 Sun 14 Mon 15 2/2…" at bounding box center [675, 636] width 1351 height 957
drag, startPoint x: 483, startPoint y: 467, endPoint x: 1012, endPoint y: 471, distance: 529.2
click at [1012, 471] on app-calendar-viewport "Fri 5 0/3 1 Job Sat 6 Sun 7 0/5 1 Job Mon 8 Tue 9 Wed 10 Thu 11 Fri 12 Sat 13 S…" at bounding box center [675, 636] width 1351 height 957
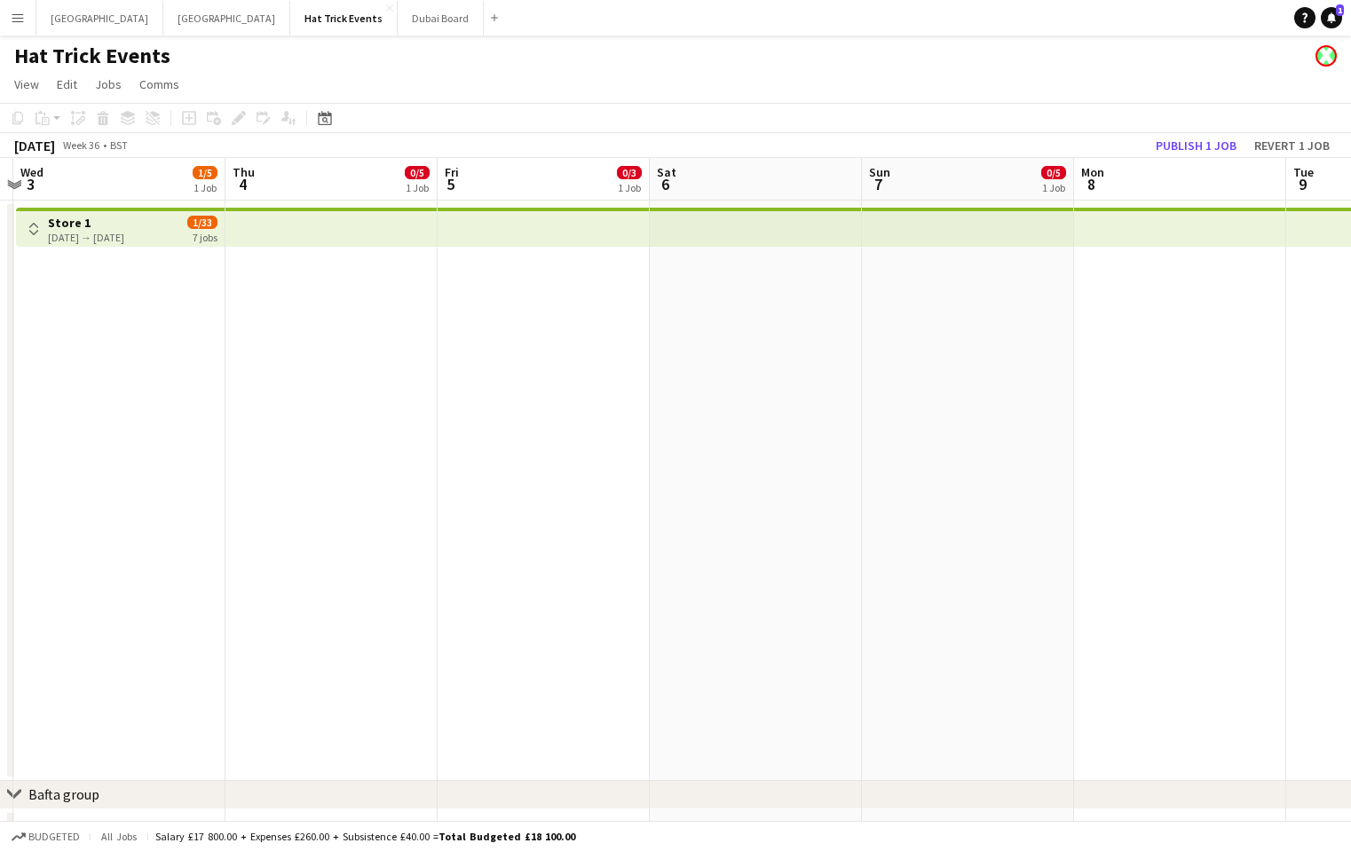
drag, startPoint x: 453, startPoint y: 465, endPoint x: 1002, endPoint y: 471, distance: 548.8
click at [1015, 475] on app-calendar-viewport "Mon 1 Tue 2 Wed 3 1/5 1 Job Thu 4 0/5 1 Job Fri 5 0/3 1 Job Sat 6 Sun 7 0/5 1 J…" at bounding box center [675, 636] width 1351 height 957
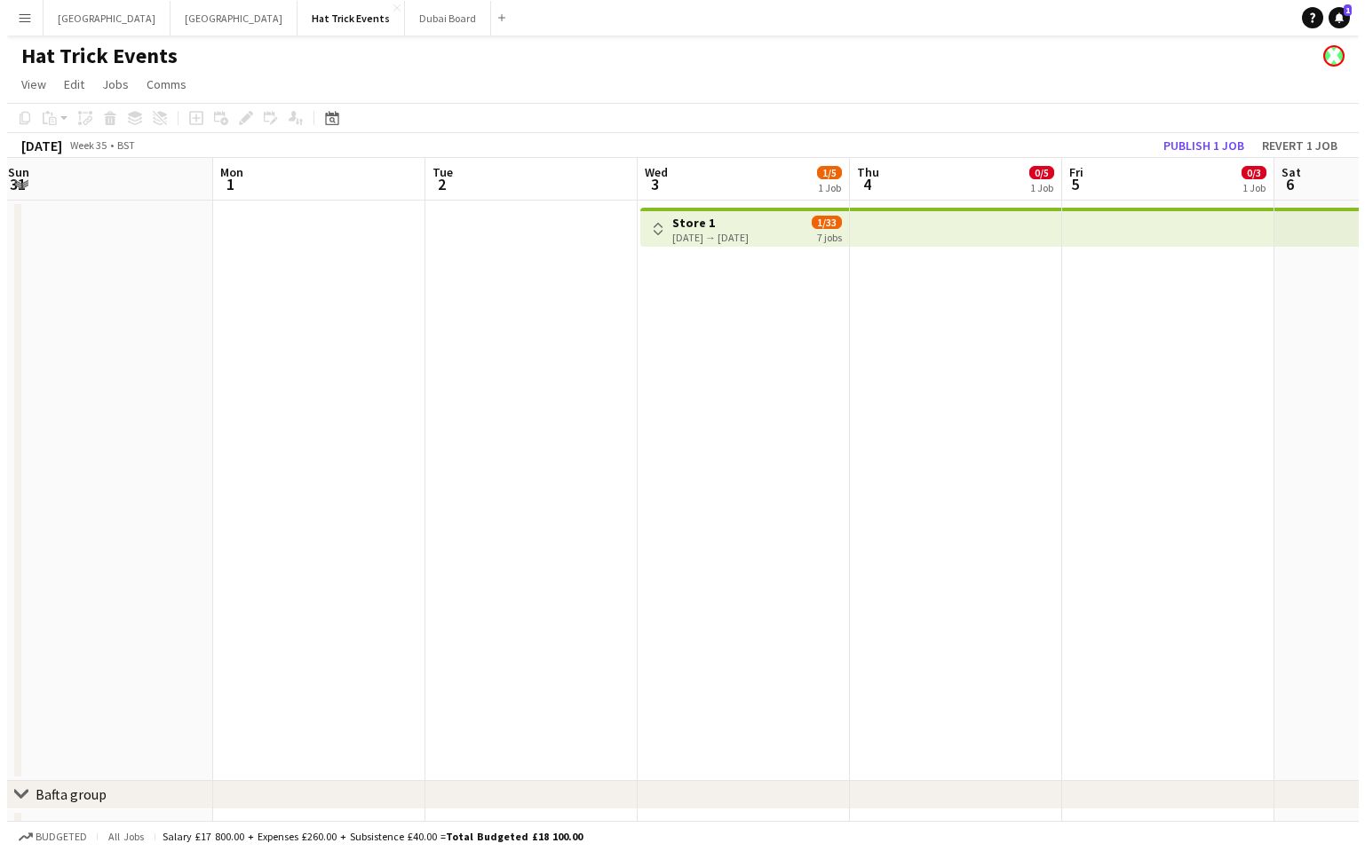
scroll to position [0, 458]
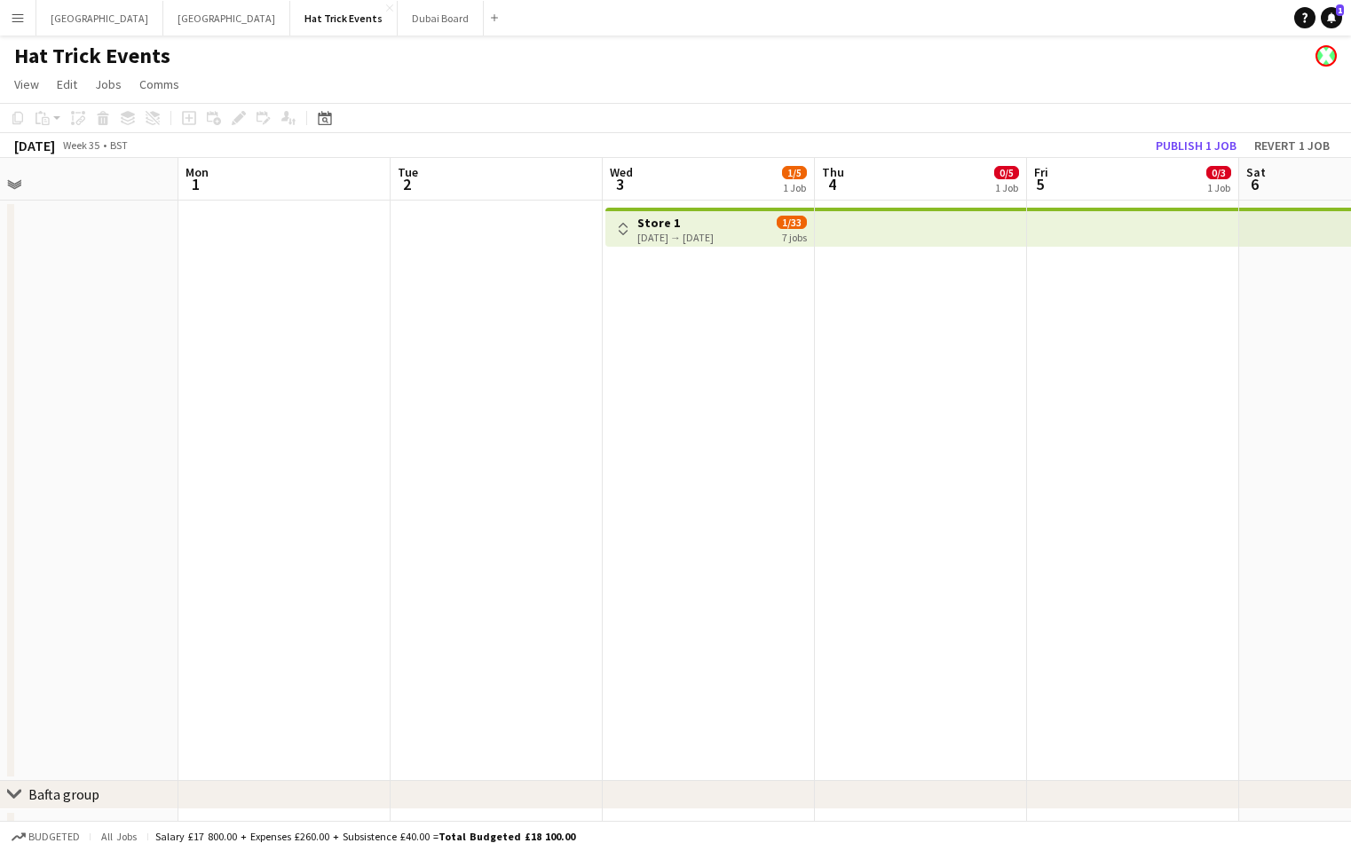
drag, startPoint x: 555, startPoint y: 442, endPoint x: 916, endPoint y: 455, distance: 361.6
click at [922, 458] on app-calendar-viewport "Fri 29 Sat 30 Sun 31 Mon 1 Tue 2 Wed 3 1/5 1 Job Thu 4 0/5 1 Job Fri 5 0/3 1 Jo…" at bounding box center [675, 636] width 1351 height 957
click at [16, 19] on app-icon "Menu" at bounding box center [18, 18] width 14 height 14
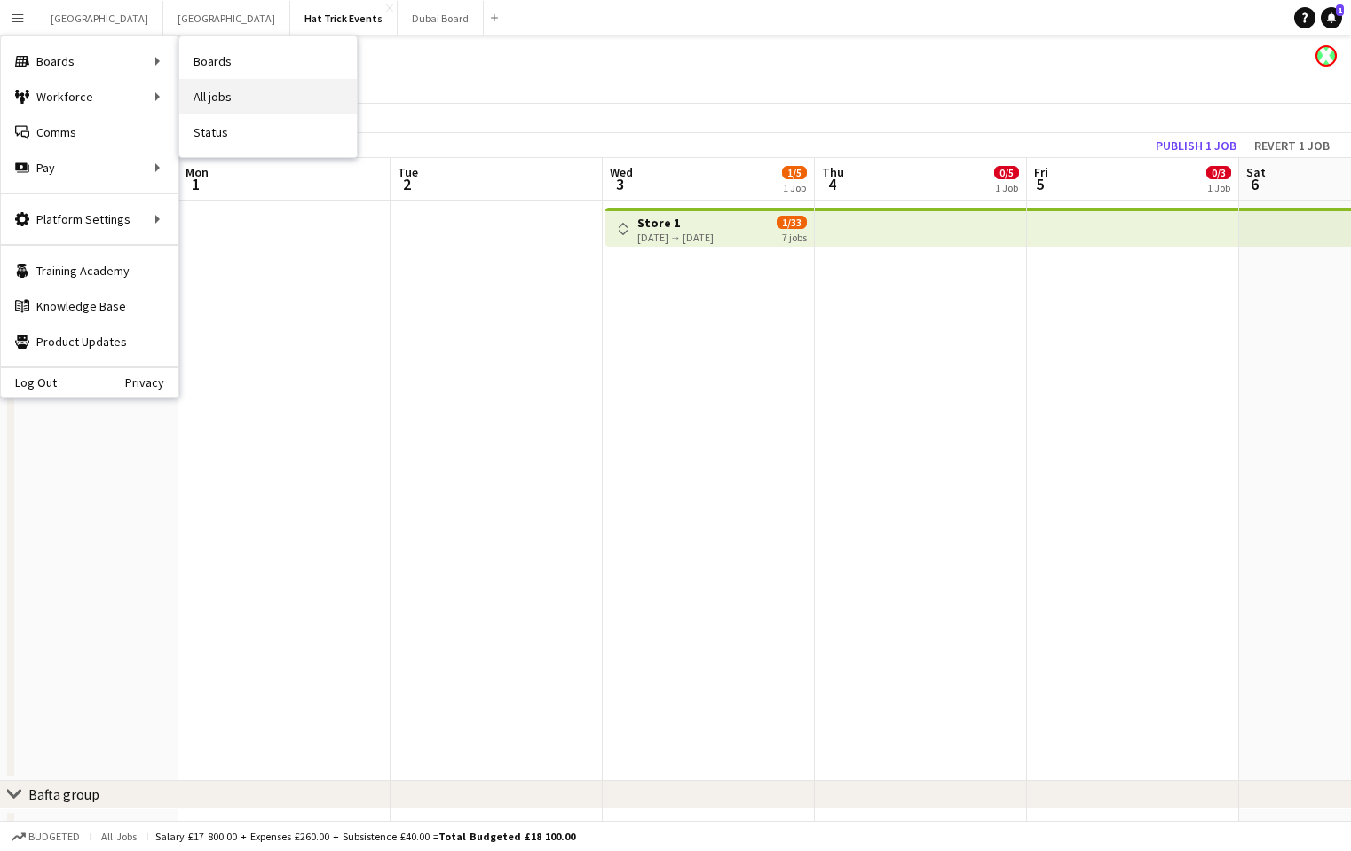
click at [210, 98] on link "All jobs" at bounding box center [268, 97] width 178 height 36
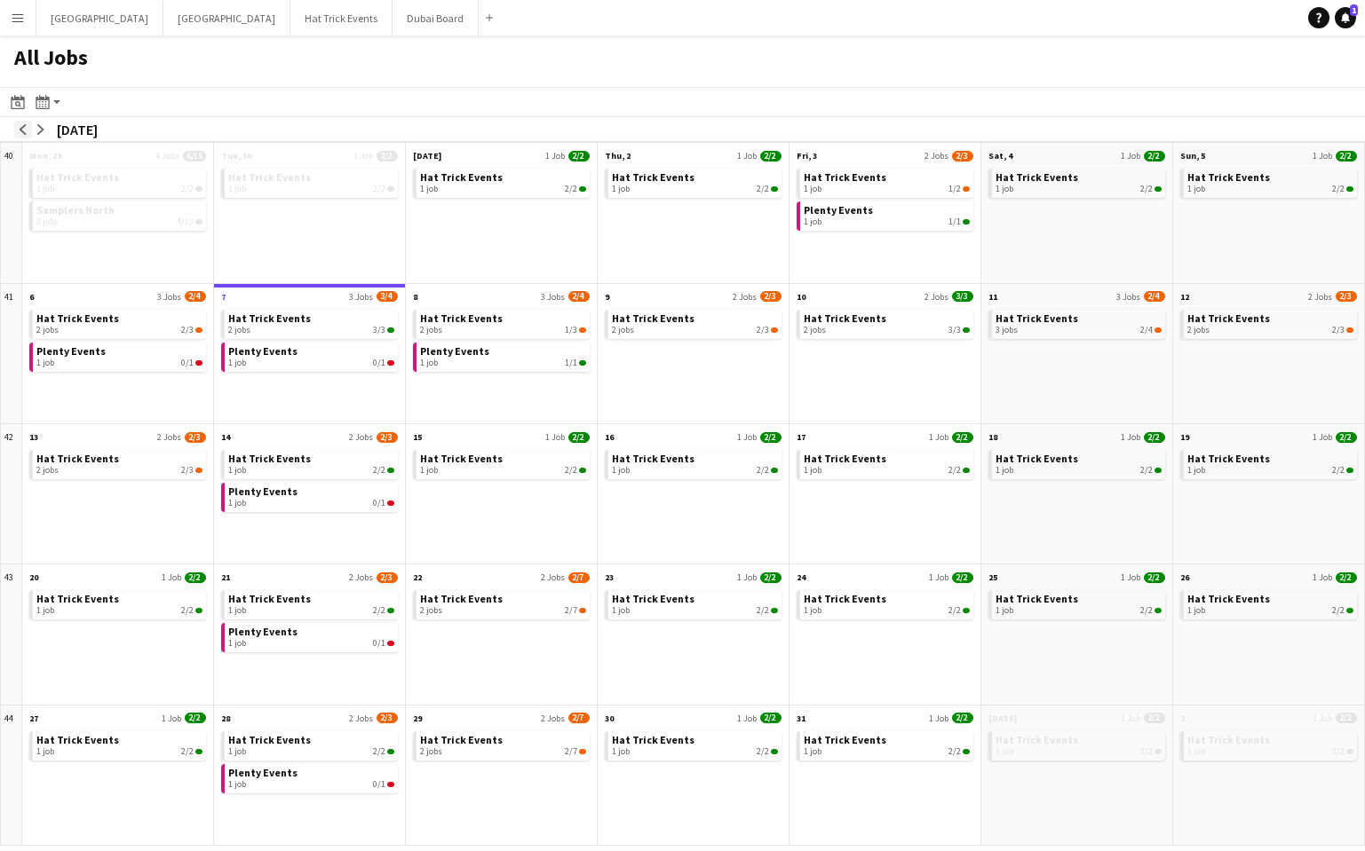
click at [20, 129] on app-icon "arrow-left" at bounding box center [23, 129] width 11 height 11
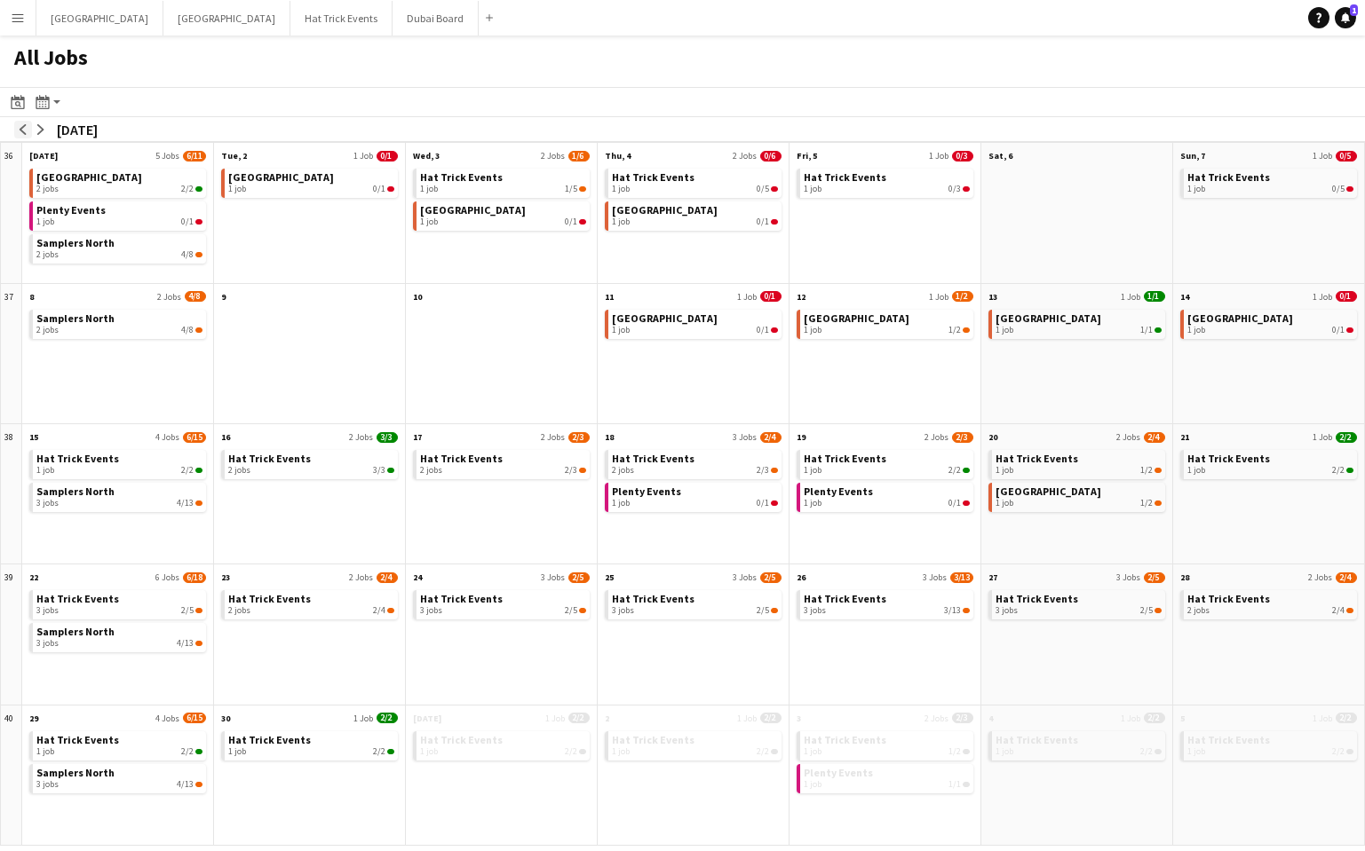
click at [20, 129] on app-icon "arrow-left" at bounding box center [23, 129] width 11 height 11
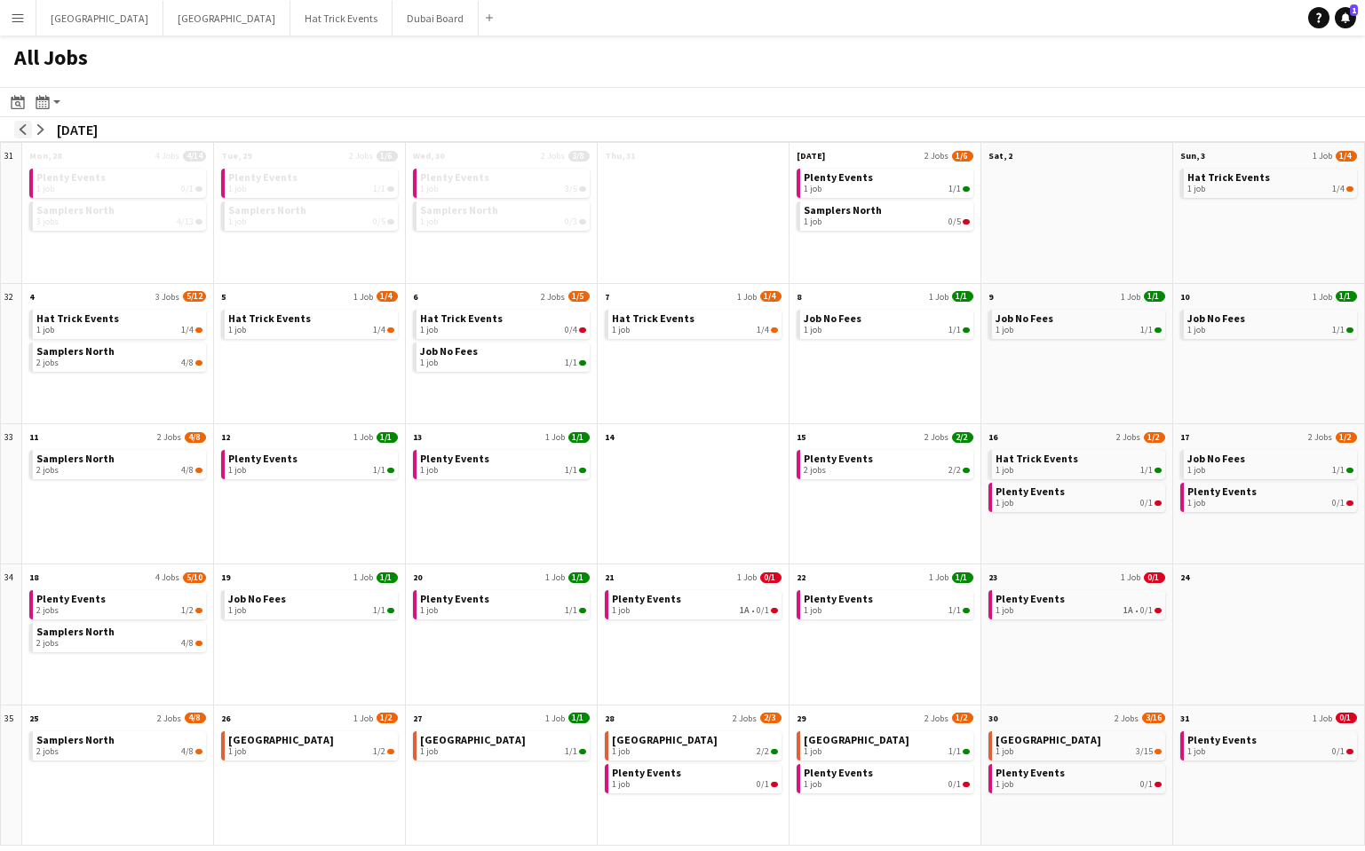
click at [20, 130] on app-icon "arrow-left" at bounding box center [23, 129] width 11 height 11
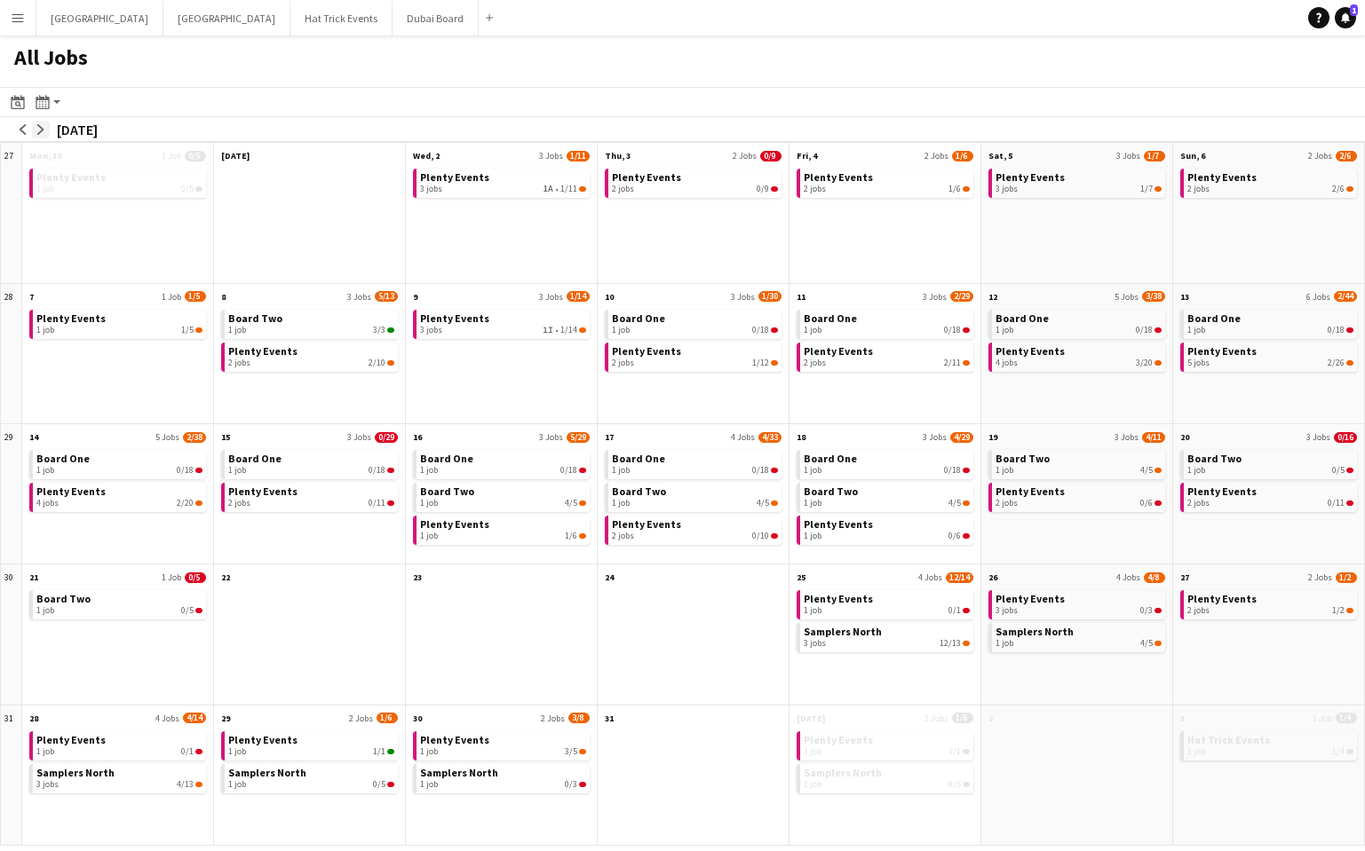
click at [40, 129] on app-icon "arrow-right" at bounding box center [41, 129] width 11 height 11
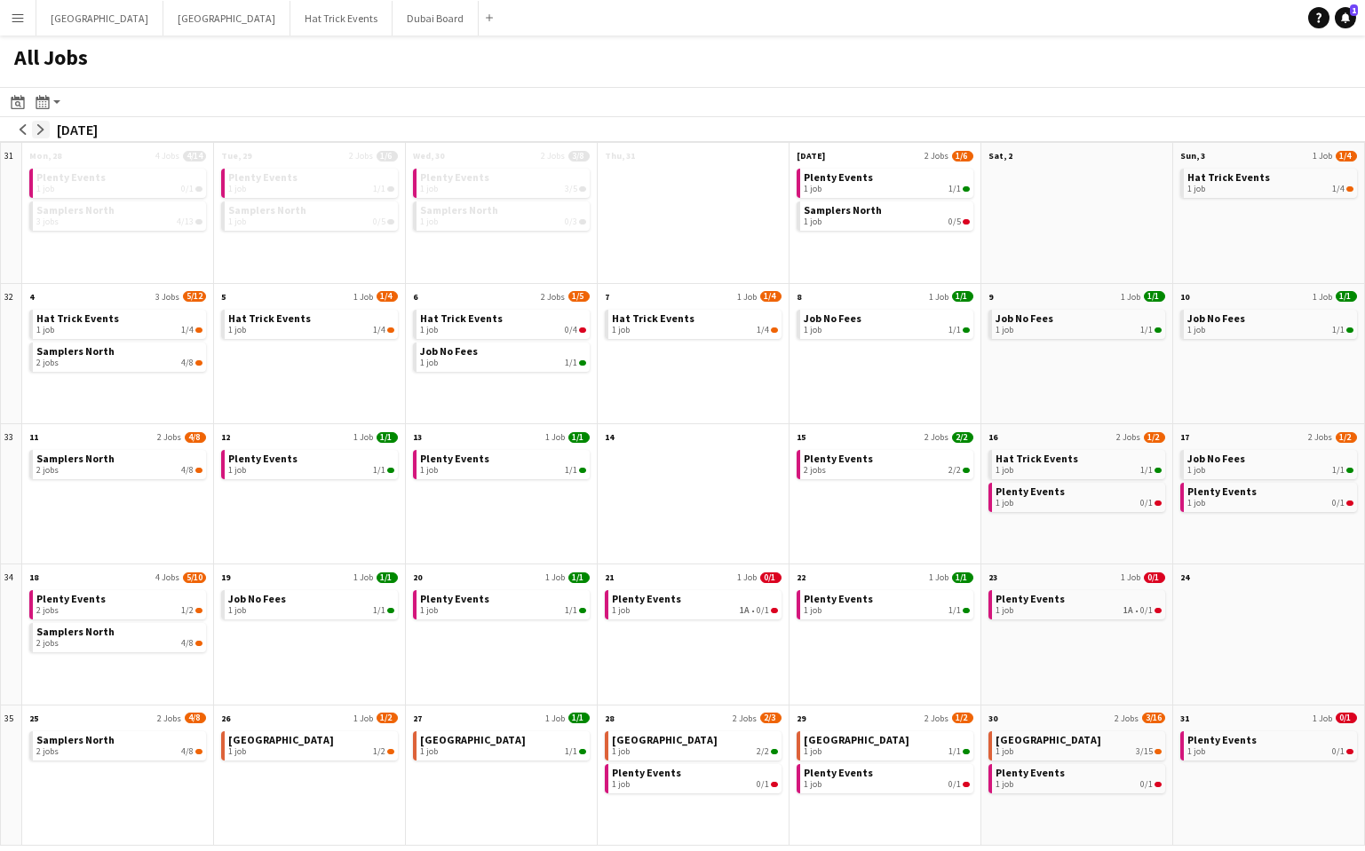
click at [40, 129] on app-icon "arrow-right" at bounding box center [41, 129] width 11 height 11
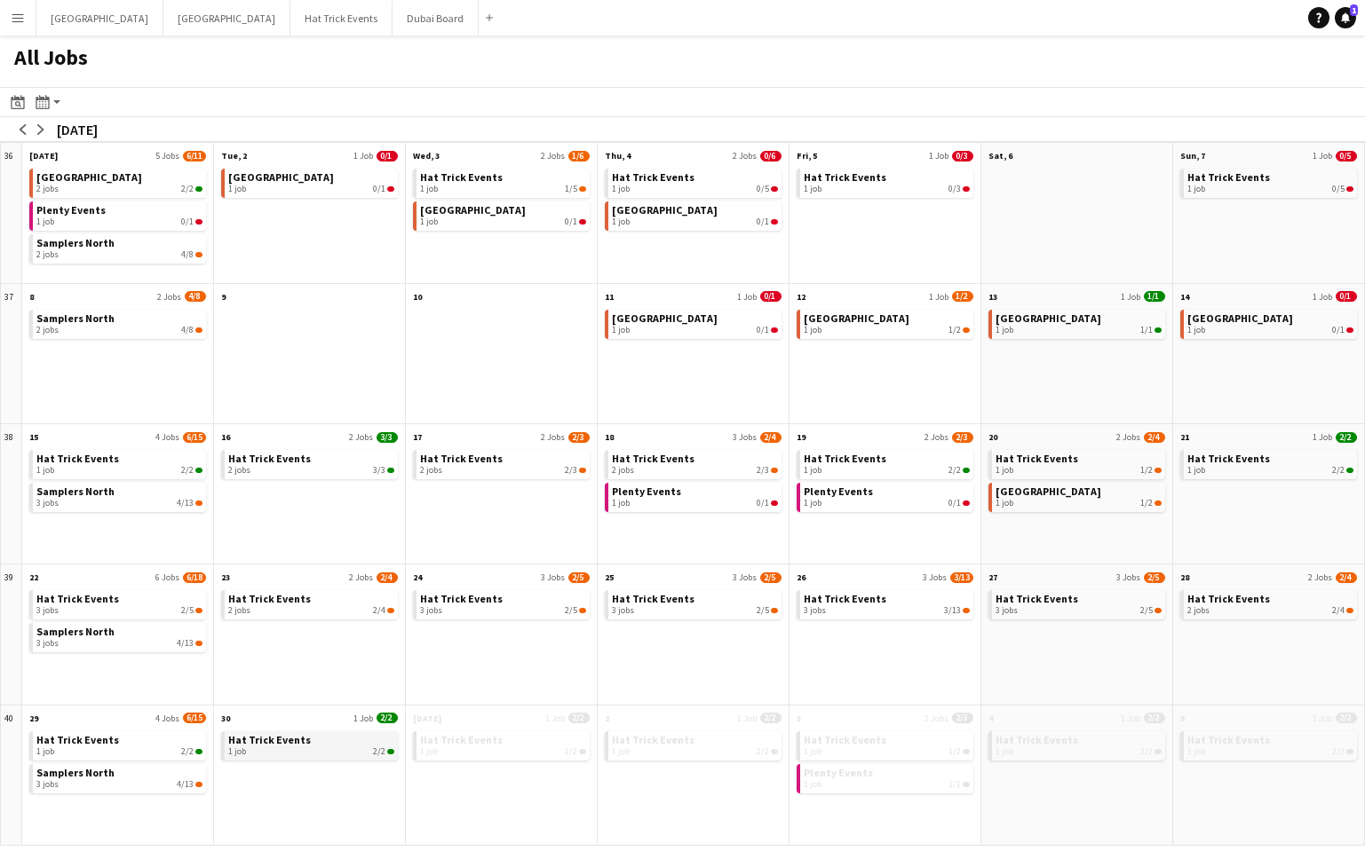
click at [272, 641] on span "Hat Trick Events" at bounding box center [269, 739] width 83 height 13
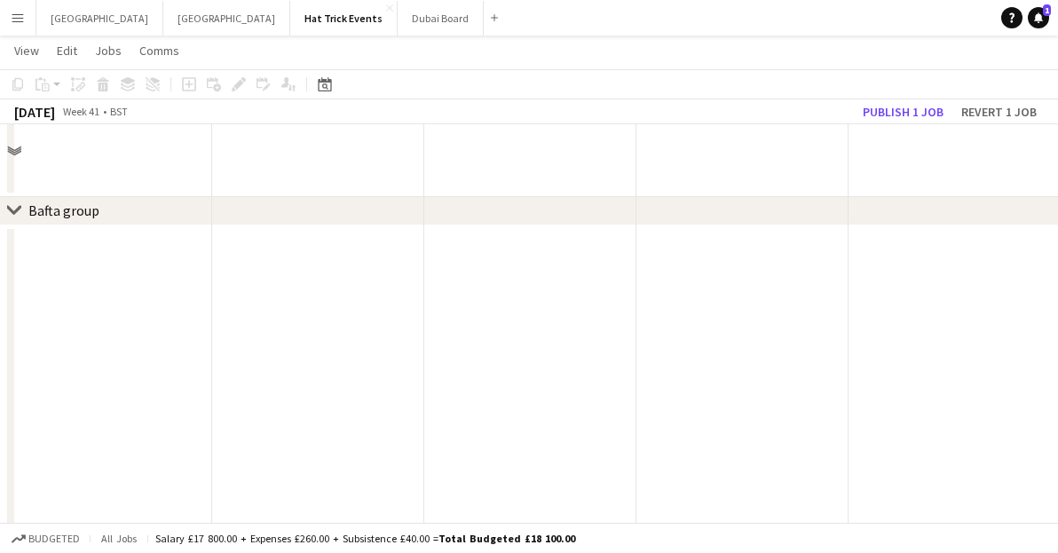
scroll to position [590, 0]
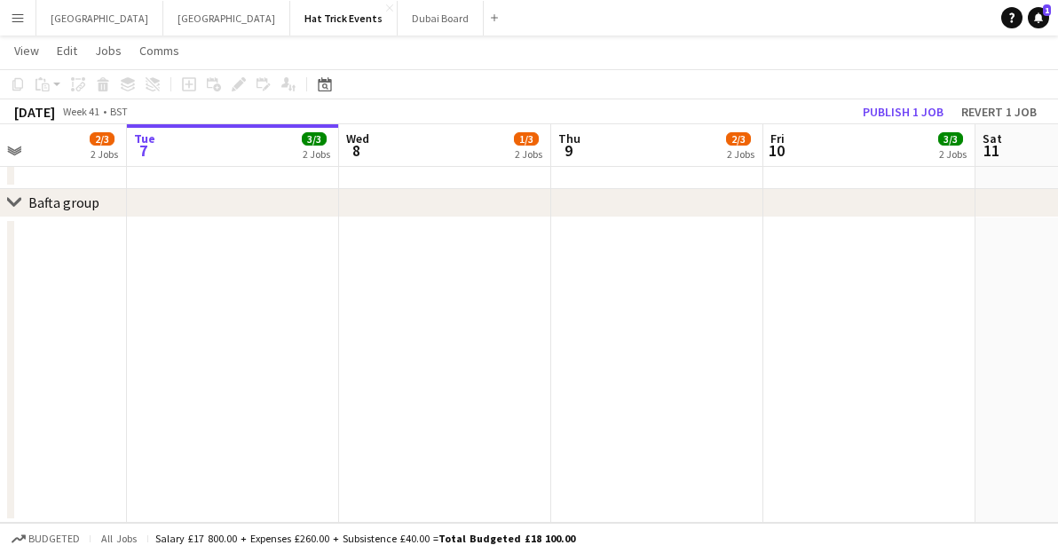
drag, startPoint x: 810, startPoint y: 431, endPoint x: 300, endPoint y: 475, distance: 511.6
click at [300, 475] on app-calendar-viewport "Sat 4 2/2 1 Job Sun 5 2/3 2 Jobs Mon 6 2/3 2 Jobs Tue 7 3/3 2 Jobs Wed 8 1/3 2 …" at bounding box center [529, 1] width 1058 height 1044
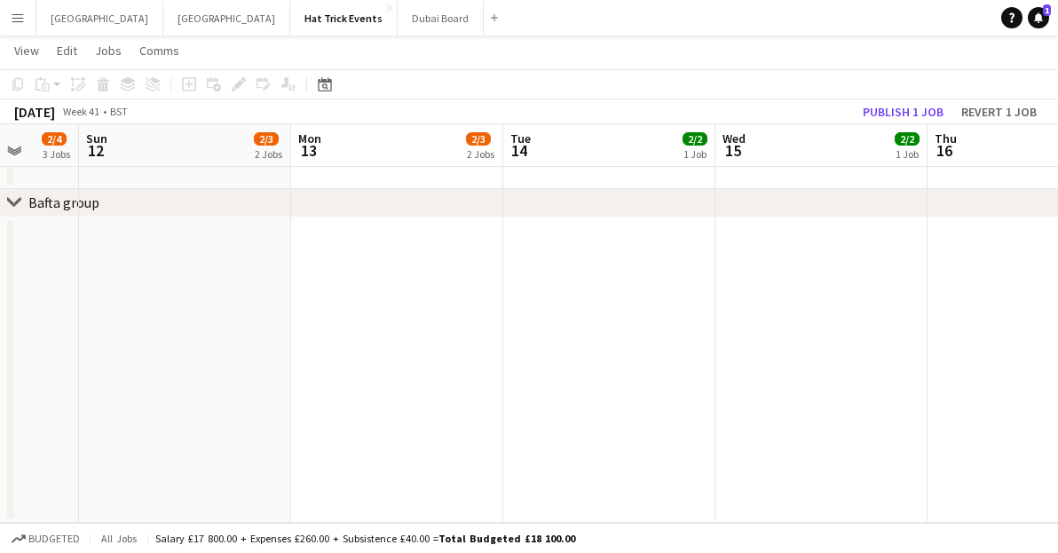
drag, startPoint x: 712, startPoint y: 416, endPoint x: 22, endPoint y: 450, distance: 690.8
click at [22, 450] on app-calendar-viewport "Wed 8 1/3 2 Jobs Thu 9 2/3 2 Jobs Fri 10 3/3 2 Jobs Sat 11 2/4 3 Jobs Sun 12 2/…" at bounding box center [529, 1] width 1058 height 1044
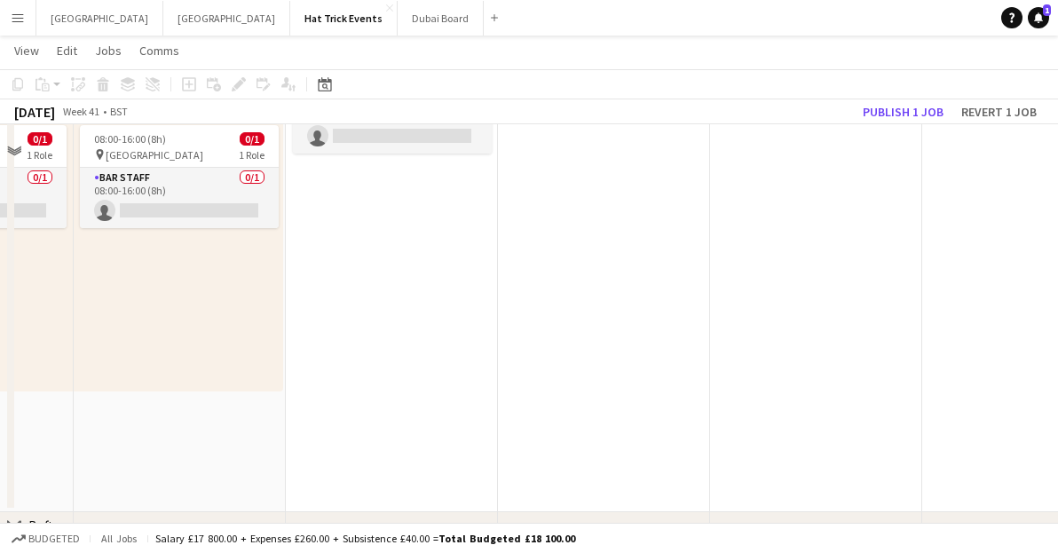
scroll to position [54, 0]
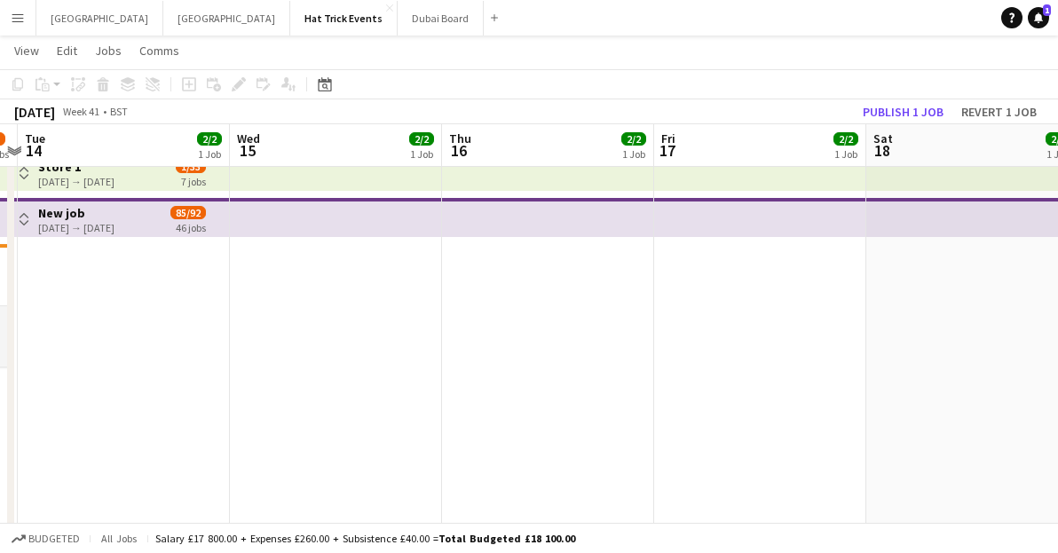
drag, startPoint x: 716, startPoint y: 428, endPoint x: 195, endPoint y: 466, distance: 521.7
click at [188, 465] on app-calendar-viewport "Fri 10 3/3 2 Jobs Sat 11 2/4 3 Jobs Sun 12 2/3 2 Jobs Mon 13 2/3 2 Jobs Tue 14 …" at bounding box center [529, 537] width 1058 height 1044
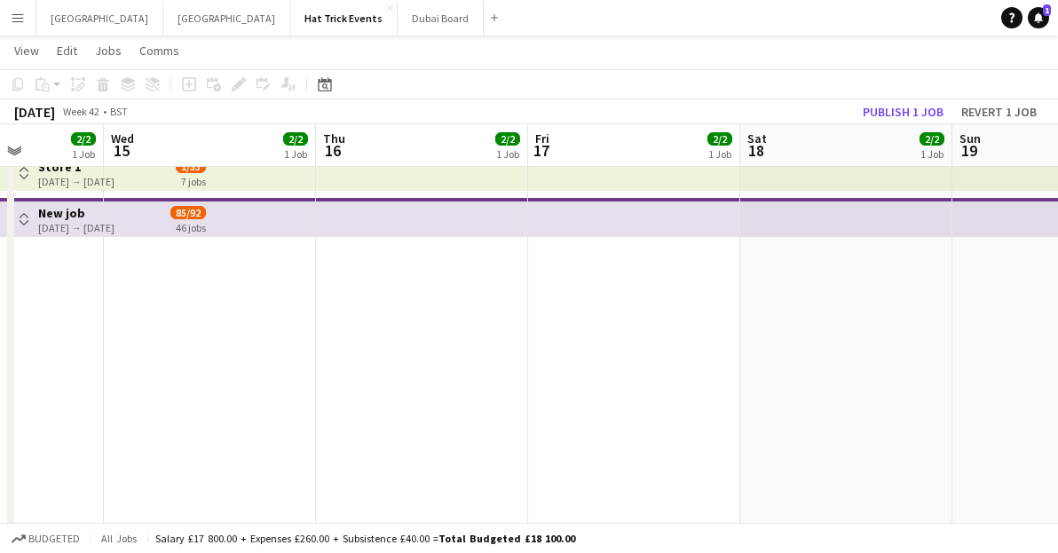
drag, startPoint x: 622, startPoint y: 448, endPoint x: 101, endPoint y: 479, distance: 522.1
click at [101, 479] on app-calendar-viewport "Sun 12 2/3 2 Jobs Mon 13 2/3 2 Jobs Tue 14 2/2 1 Job Wed 15 2/2 1 Job Thu 16 2/…" at bounding box center [529, 537] width 1058 height 1044
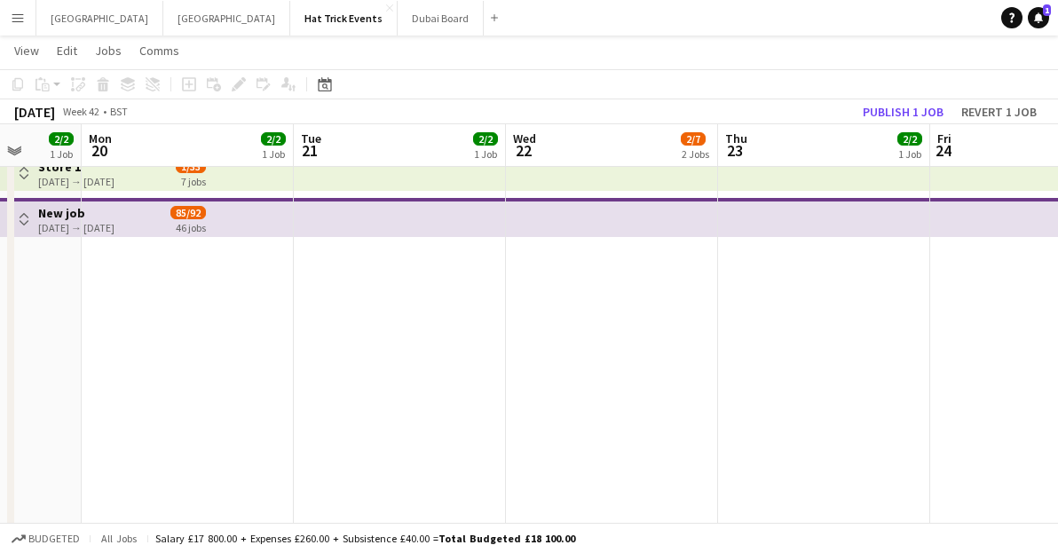
drag, startPoint x: 532, startPoint y: 442, endPoint x: 3, endPoint y: 457, distance: 529.4
click at [3, 457] on app-calendar-viewport "Thu 16 2/2 1 Job Fri 17 2/2 1 Job Sat 18 2/2 1 Job Sun 19 2/2 1 Job Mon 20 2/2 …" at bounding box center [529, 537] width 1058 height 1044
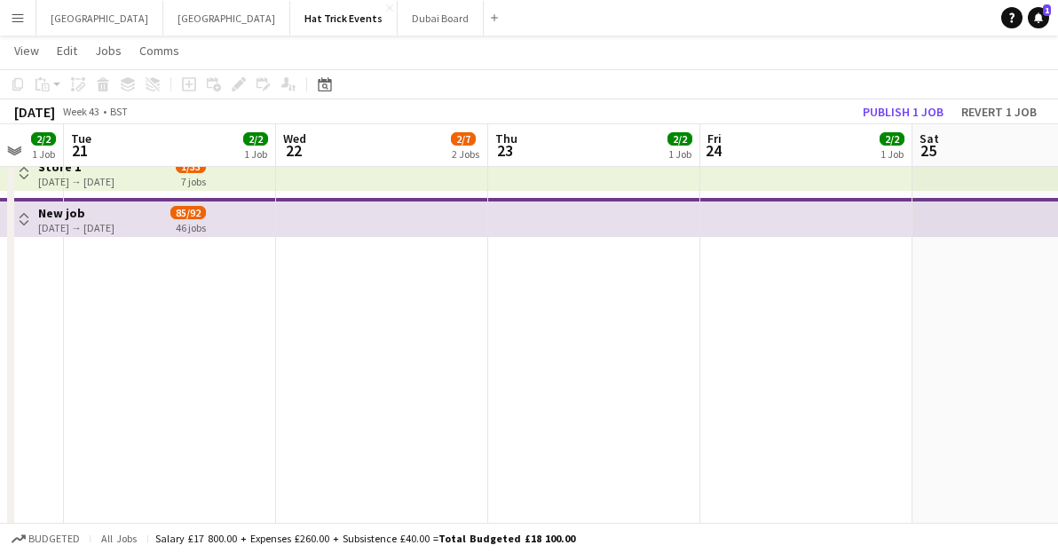
drag, startPoint x: 539, startPoint y: 426, endPoint x: 11, endPoint y: 456, distance: 529.2
click at [0, 455] on html "Menu Boards Boards Boards All jobs Status Workforce Workforce My Workforce Recr…" at bounding box center [529, 518] width 1058 height 1144
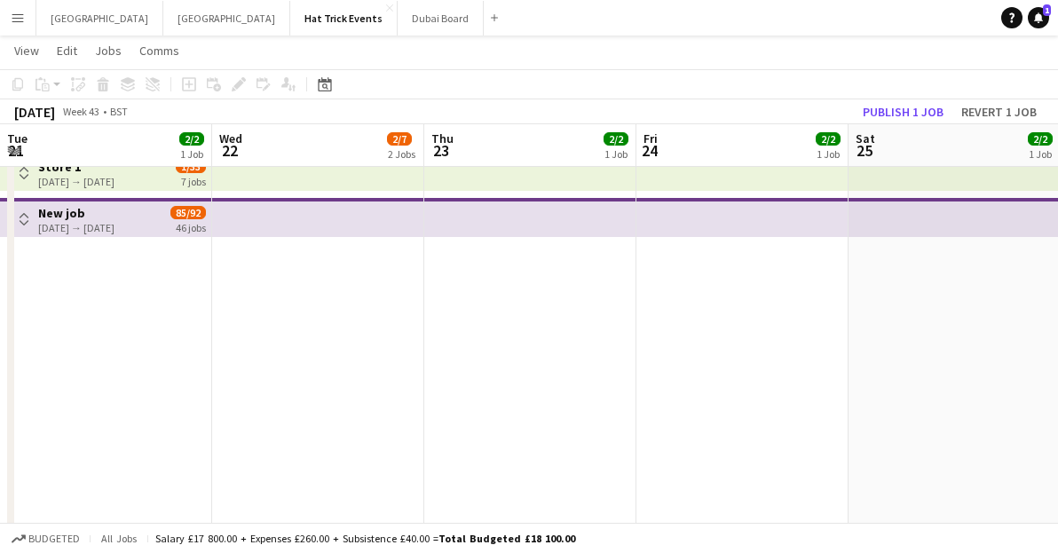
drag, startPoint x: 534, startPoint y: 416, endPoint x: 67, endPoint y: 438, distance: 466.6
click at [70, 438] on app-calendar-viewport "Sat 18 2/2 1 Job Sun 19 2/2 1 Job Mon 20 2/2 1 Job Tue 21 2/2 1 Job Wed 22 2/7 …" at bounding box center [529, 537] width 1058 height 1044
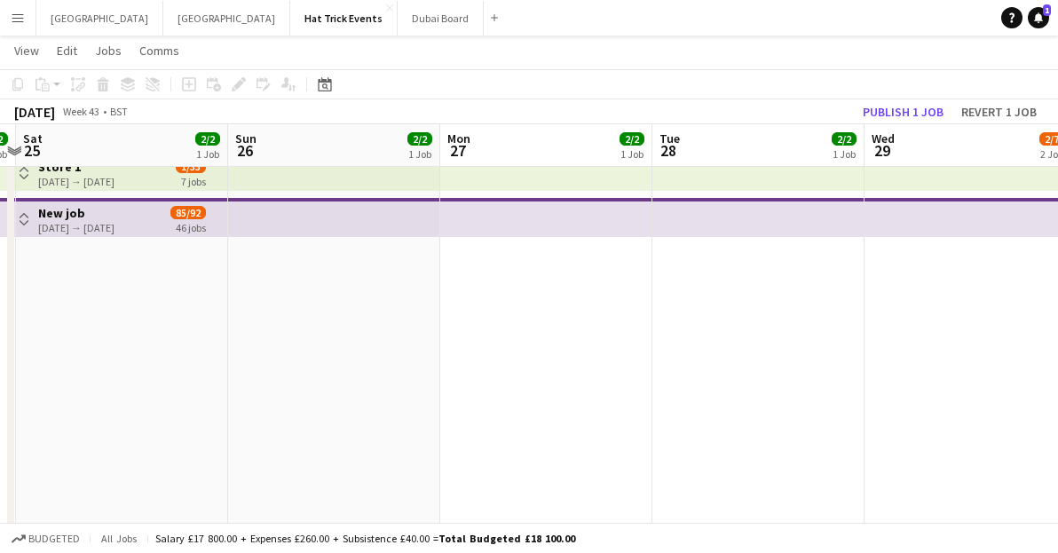
drag, startPoint x: 590, startPoint y: 411, endPoint x: 188, endPoint y: 424, distance: 401.6
click at [192, 424] on app-calendar-viewport "Tue 21 2/2 1 Job Wed 22 2/7 2 Jobs Thu 23 2/2 1 Job Fri 24 2/2 1 Job Sat 25 2/2…" at bounding box center [529, 537] width 1058 height 1044
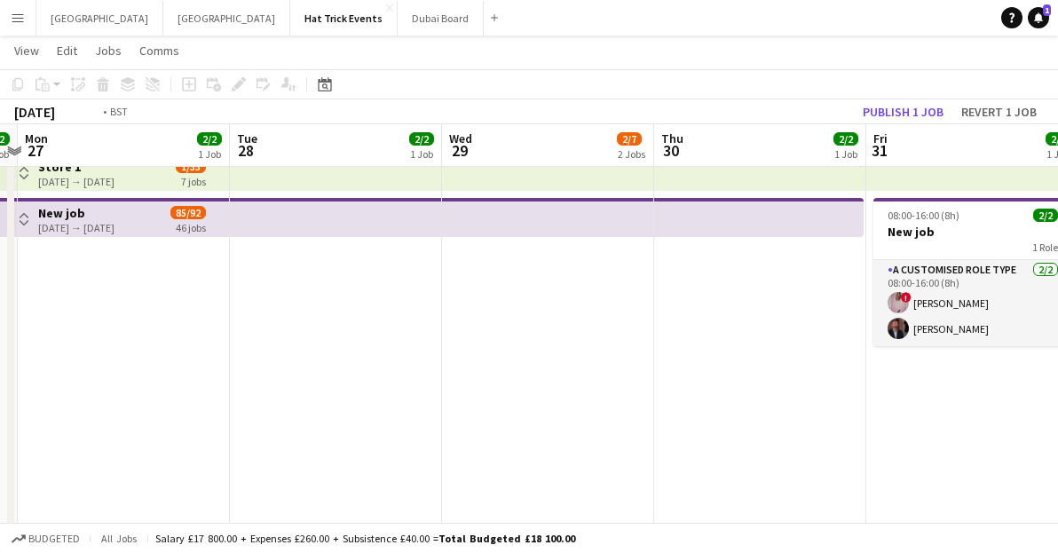
drag, startPoint x: 333, startPoint y: 423, endPoint x: 272, endPoint y: 422, distance: 61.3
click at [272, 422] on app-calendar-viewport "Thu 23 2/2 1 Job Fri 24 2/2 1 Job Sat 25 2/2 1 Job Sun 26 2/2 1 Job Mon 27 2/2 …" at bounding box center [529, 537] width 1058 height 1044
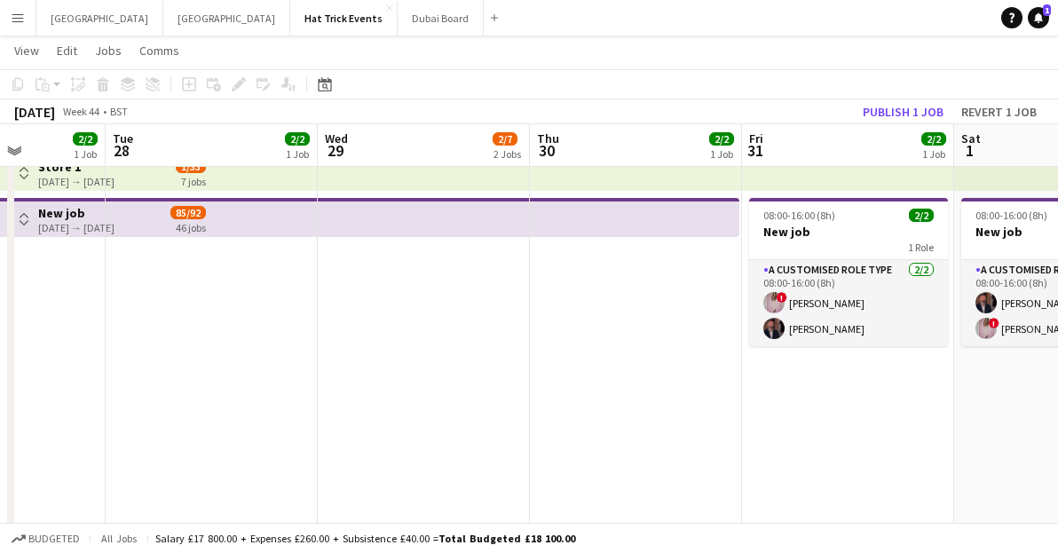
drag, startPoint x: 535, startPoint y: 408, endPoint x: 122, endPoint y: 432, distance: 413.5
click at [122, 432] on app-calendar-viewport "Sat 25 2/2 1 Job Sun 26 2/2 1 Job Mon 27 2/2 1 Job Tue 28 2/2 1 Job Wed 29 2/7 …" at bounding box center [529, 537] width 1058 height 1044
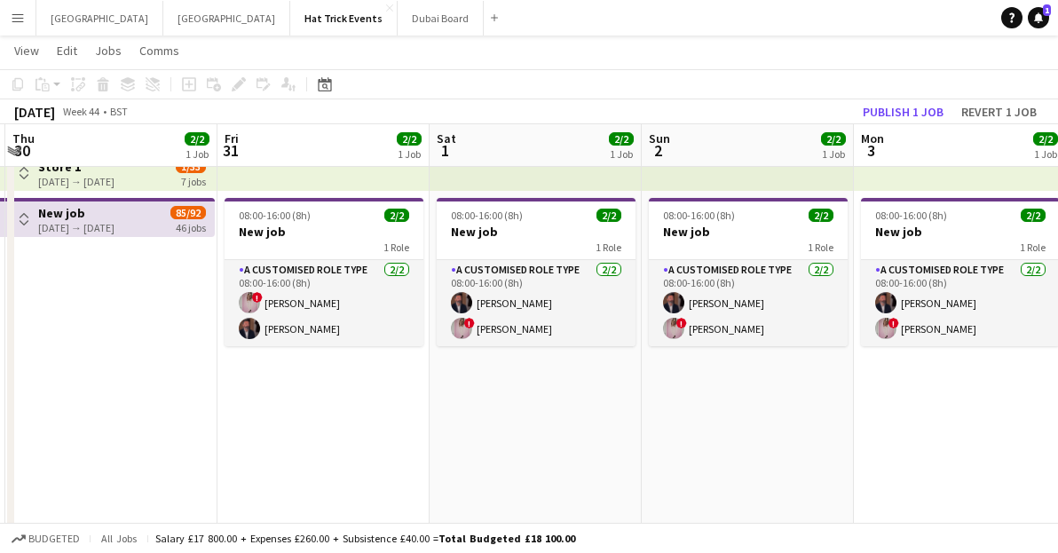
drag, startPoint x: 535, startPoint y: 408, endPoint x: 32, endPoint y: 425, distance: 503.8
click at [32, 425] on app-calendar-viewport "Mon 27 2/2 1 Job Tue 28 2/2 1 Job Wed 29 2/7 2 Jobs Thu 30 2/2 1 Job Fri 31 2/2…" at bounding box center [529, 537] width 1058 height 1044
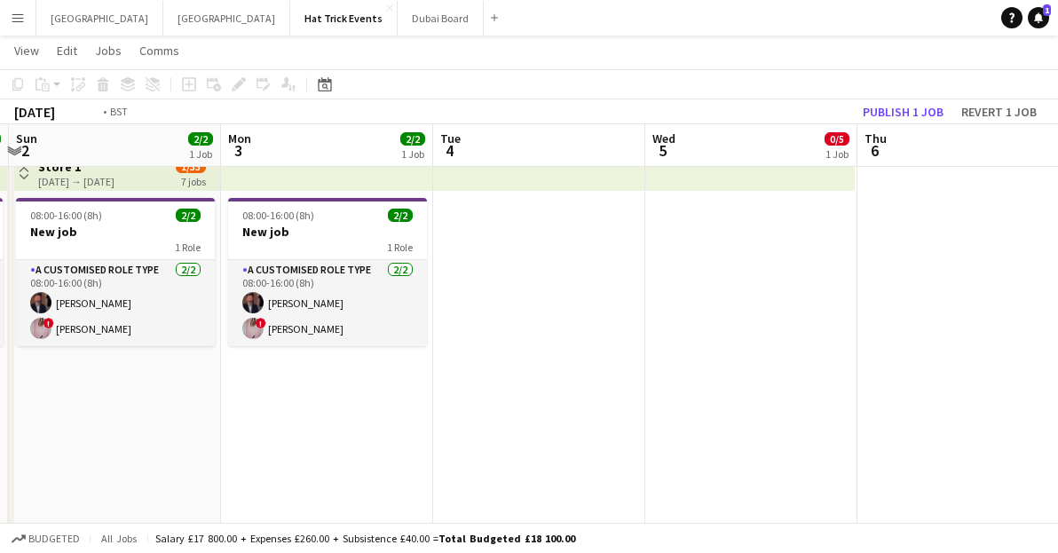
drag, startPoint x: 464, startPoint y: 411, endPoint x: 1, endPoint y: 432, distance: 463.9
click at [0, 432] on html "Menu Boards Boards Boards All jobs Status Workforce Workforce My Workforce Recr…" at bounding box center [529, 518] width 1058 height 1144
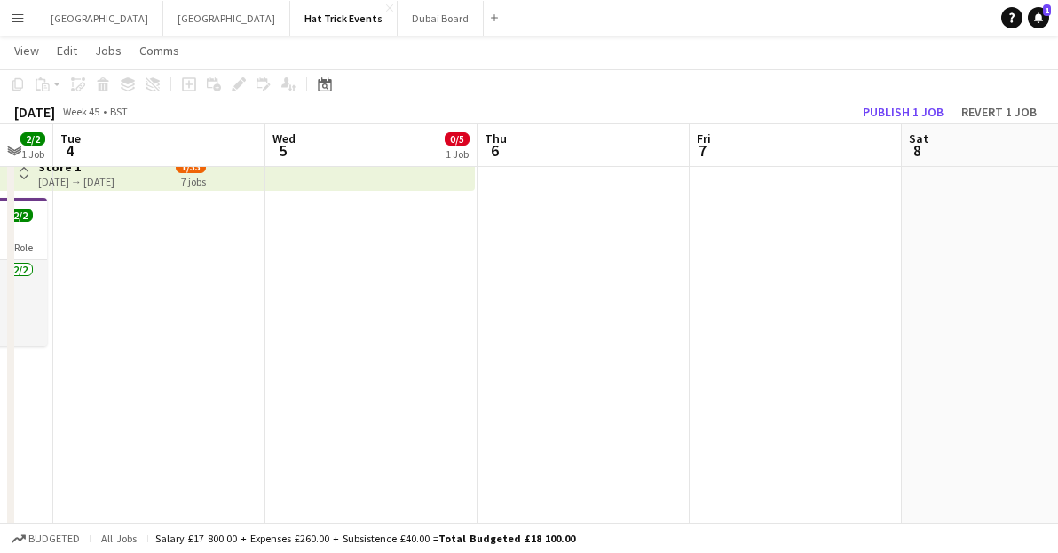
drag, startPoint x: 450, startPoint y: 403, endPoint x: 103, endPoint y: 406, distance: 347.2
click at [116, 405] on app-calendar-viewport "Fri 31 2/2 1 Job Sat 1 2/2 1 Job Sun 2 2/2 1 Job Mon 3 2/2 1 Job Tue 4 Wed 5 0/…" at bounding box center [529, 537] width 1058 height 1044
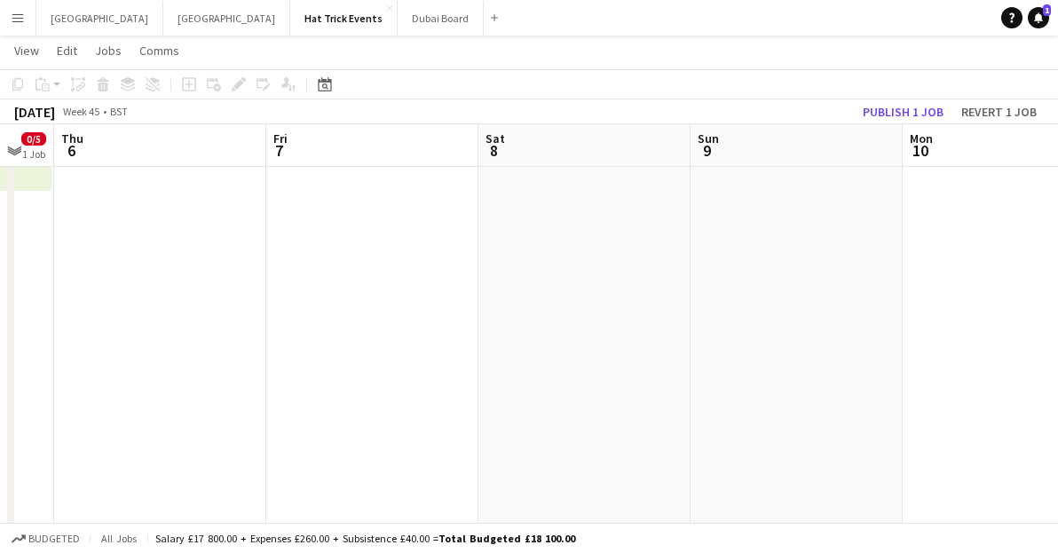
drag, startPoint x: 337, startPoint y: 397, endPoint x: 194, endPoint y: 405, distance: 143.2
click at [194, 405] on app-calendar-viewport "Sun 2 2/2 1 Job Mon 3 2/2 1 Job Tue 4 Wed 5 0/5 1 Job Thu 6 Fri 7 Sat 8 Sun 9 M…" at bounding box center [529, 537] width 1058 height 1044
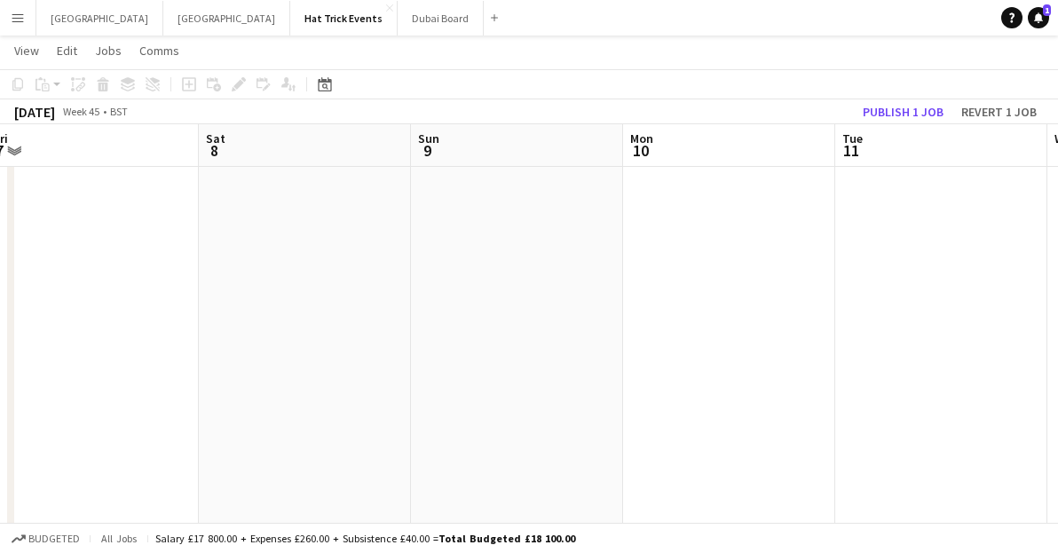
drag, startPoint x: 514, startPoint y: 376, endPoint x: 310, endPoint y: 386, distance: 204.5
click at [310, 386] on app-calendar-viewport "Tue 4 Wed 5 0/5 1 Job Thu 6 Fri 7 Sat 8 Sun 9 Mon 10 Tue 11 Wed 12 Thu 13 Fri 14" at bounding box center [529, 537] width 1058 height 1044
drag, startPoint x: 590, startPoint y: 375, endPoint x: 434, endPoint y: 386, distance: 155.8
click at [434, 386] on app-calendar-viewport "Tue 4 Wed 5 0/5 1 Job Thu 6 Fri 7 Sat 8 Sun 9 Mon 10 Tue 11 Wed 12 Thu 13 Fri 14" at bounding box center [529, 537] width 1058 height 1044
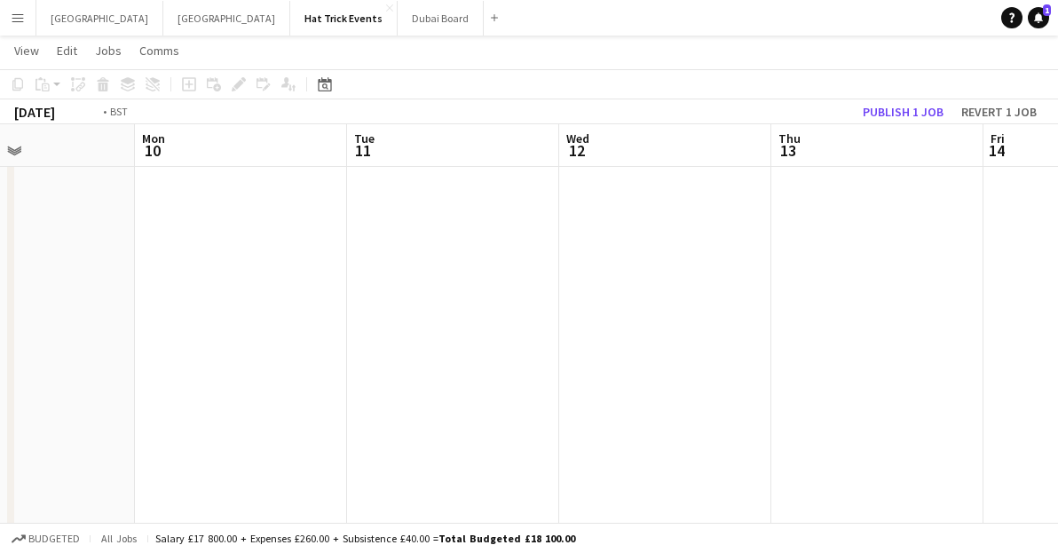
drag, startPoint x: 709, startPoint y: 365, endPoint x: 461, endPoint y: 394, distance: 249.5
click at [383, 394] on app-calendar-viewport "Thu 6 Fri 7 Sat 8 Sun 9 Mon 10 Tue 11 Wed 12 Thu 13 Fri 14 Sat 15 Sun 16" at bounding box center [529, 537] width 1058 height 1044
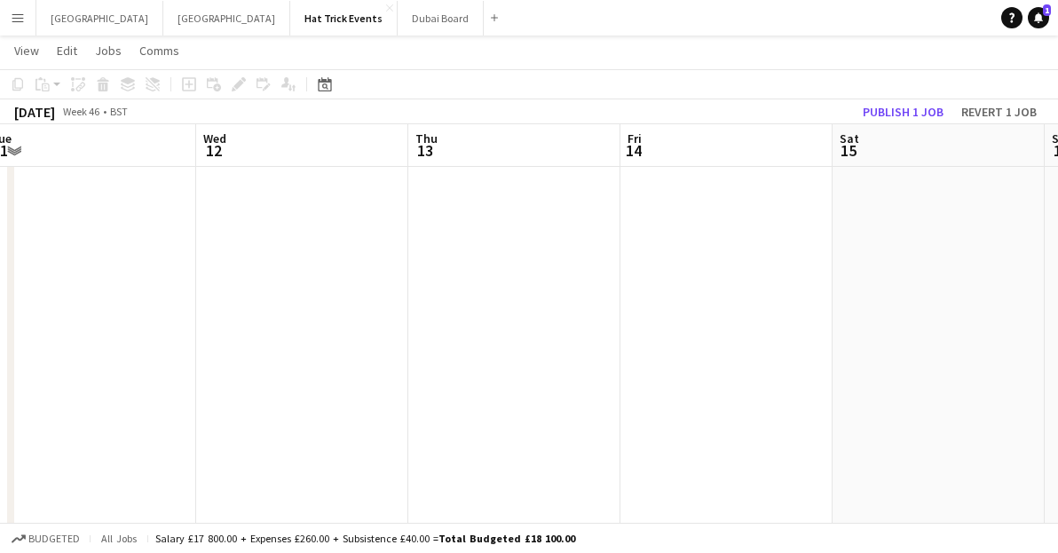
drag, startPoint x: 680, startPoint y: 367, endPoint x: 548, endPoint y: 372, distance: 132.4
click at [367, 381] on app-calendar-viewport "Sat 8 Sun 9 Mon 10 Tue 11 Wed 12 Thu 13 Fri 14 Sat 15 Sun 16 Mon 17 Tue 18" at bounding box center [529, 537] width 1058 height 1044
drag, startPoint x: 667, startPoint y: 354, endPoint x: 687, endPoint y: 356, distance: 20.5
click at [342, 380] on app-calendar-viewport "Mon 10 Tue 11 Wed 12 Thu 13 Fri 14 Sat 15 Sun 16 Mon 17 Tue 18 Wed 19 Thu 20" at bounding box center [529, 537] width 1058 height 1044
drag, startPoint x: 621, startPoint y: 352, endPoint x: 384, endPoint y: 366, distance: 237.4
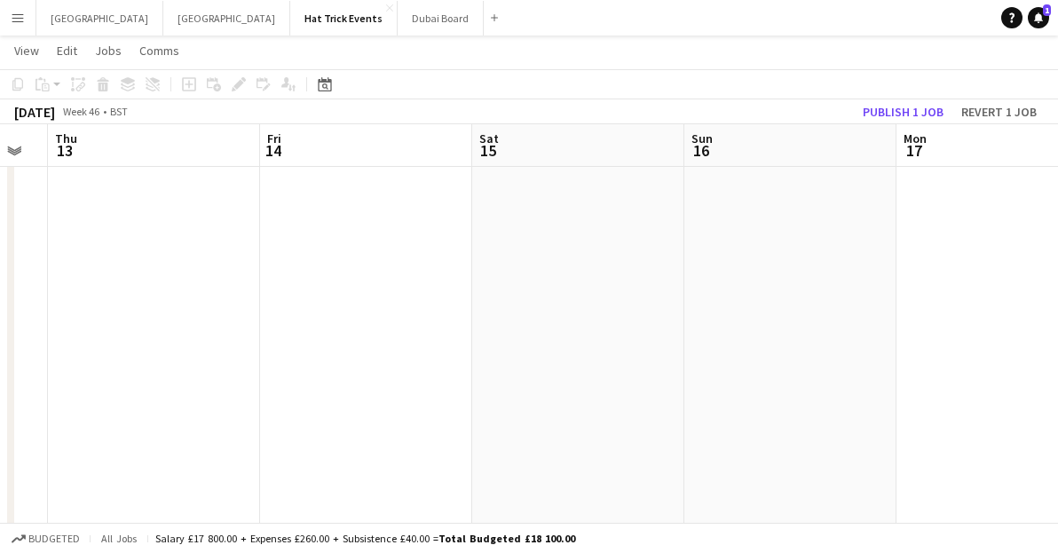
click at [396, 368] on app-calendar-viewport "Mon 10 Tue 11 Wed 12 Thu 13 Fri 14 Sat 15 Sun 16 Mon 17 Tue 18 Wed 19 Thu 20" at bounding box center [529, 537] width 1058 height 1044
drag, startPoint x: 666, startPoint y: 347, endPoint x: 258, endPoint y: 371, distance: 408.3
click at [257, 370] on app-calendar-viewport "Wed 12 Thu 13 Fri 14 Sat 15 Sun 16 Mon 17 Tue 18 Wed 19 Thu 20 Fri 21 Sat 22" at bounding box center [529, 537] width 1058 height 1044
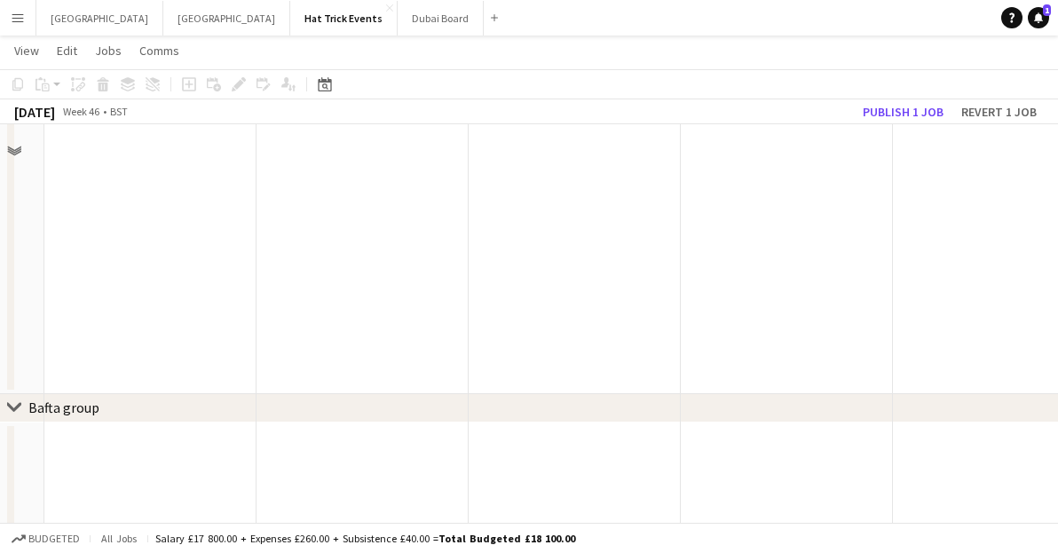
scroll to position [0, 0]
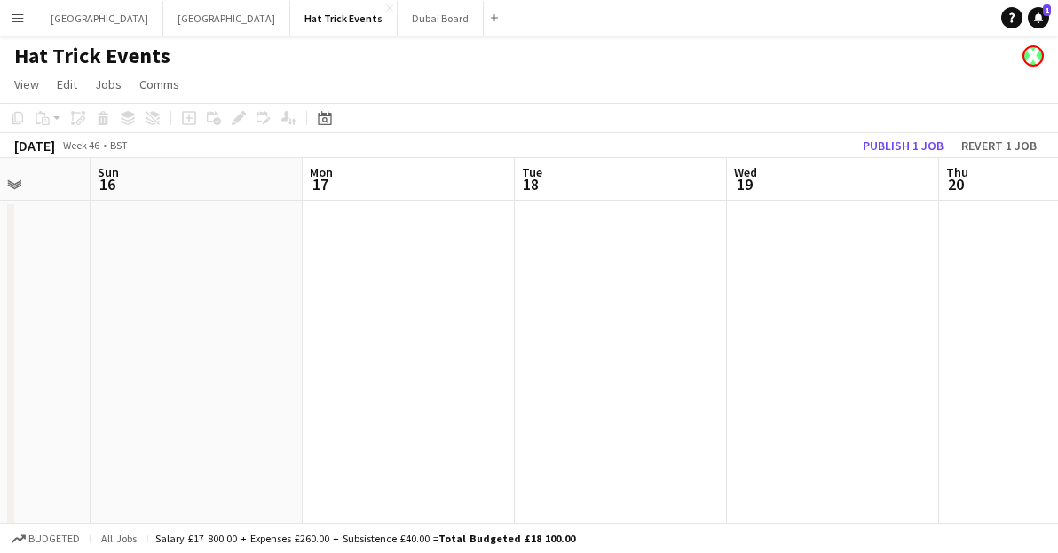
drag, startPoint x: 255, startPoint y: 371, endPoint x: 675, endPoint y: 325, distance: 422.5
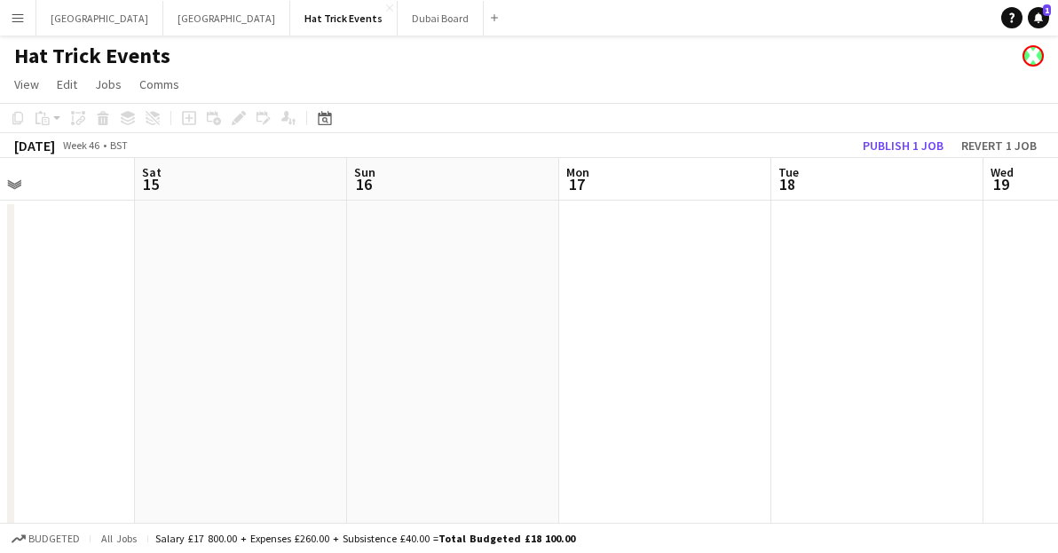
drag, startPoint x: 263, startPoint y: 333, endPoint x: 832, endPoint y: 305, distance: 569.8
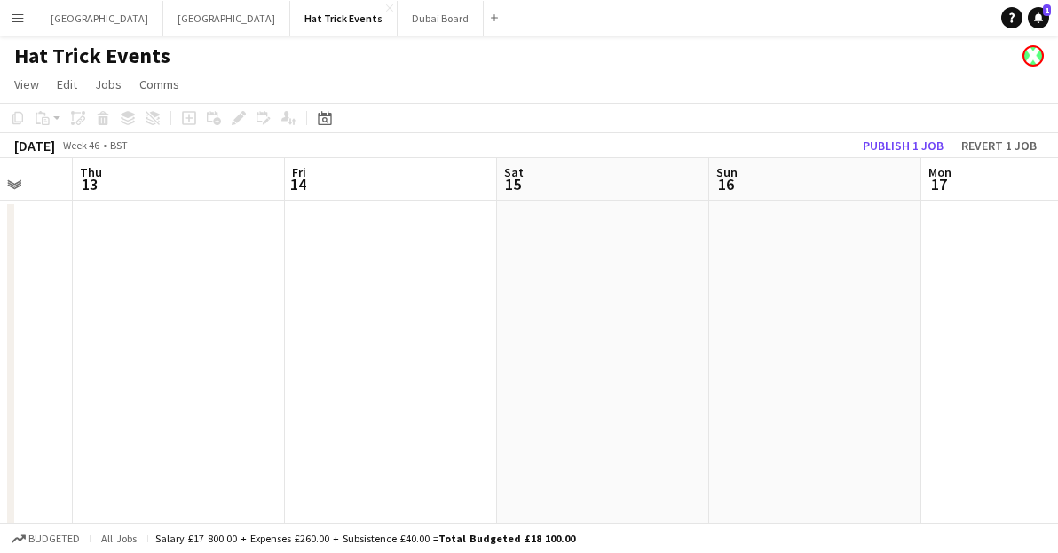
drag, startPoint x: 273, startPoint y: 324, endPoint x: 649, endPoint y: 325, distance: 375.6
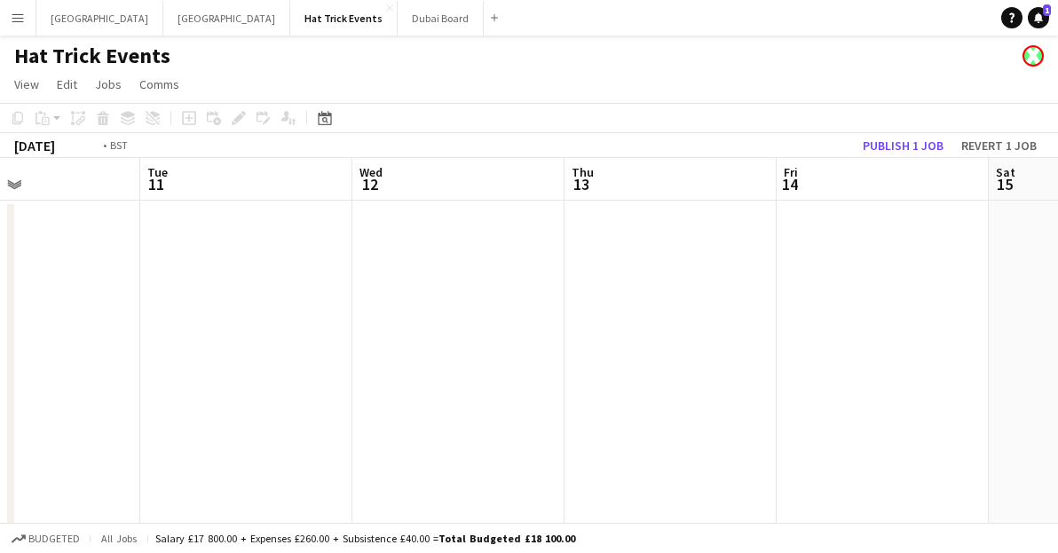
drag, startPoint x: 184, startPoint y: 341, endPoint x: 669, endPoint y: 322, distance: 486.0
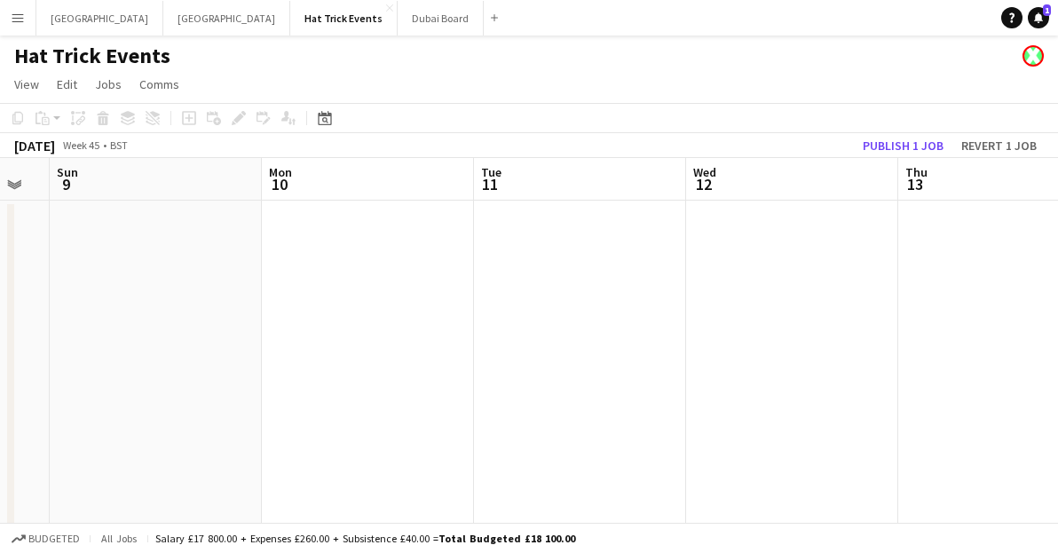
drag, startPoint x: 208, startPoint y: 330, endPoint x: 740, endPoint y: 311, distance: 532.2
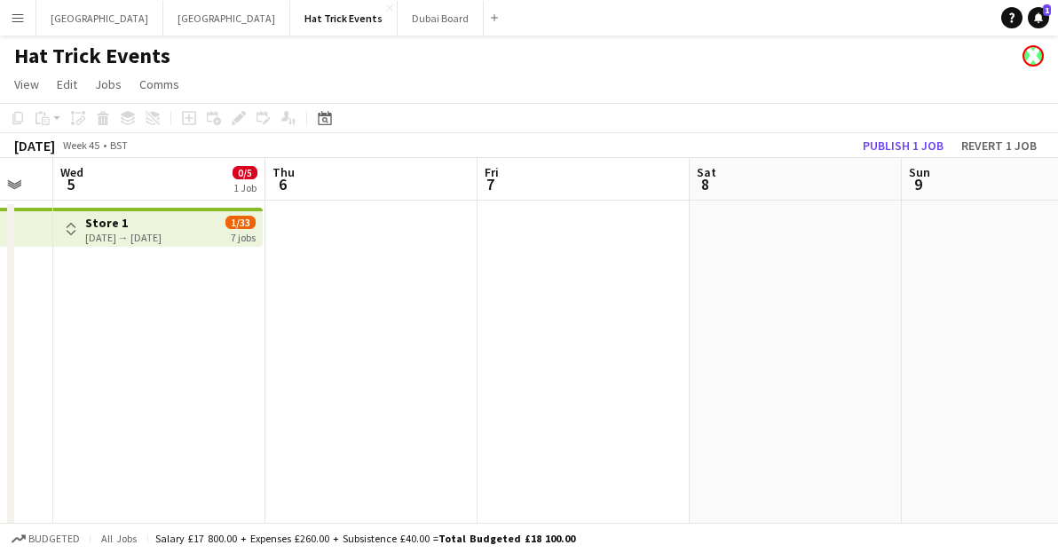
drag, startPoint x: 216, startPoint y: 343, endPoint x: 666, endPoint y: 327, distance: 450.4
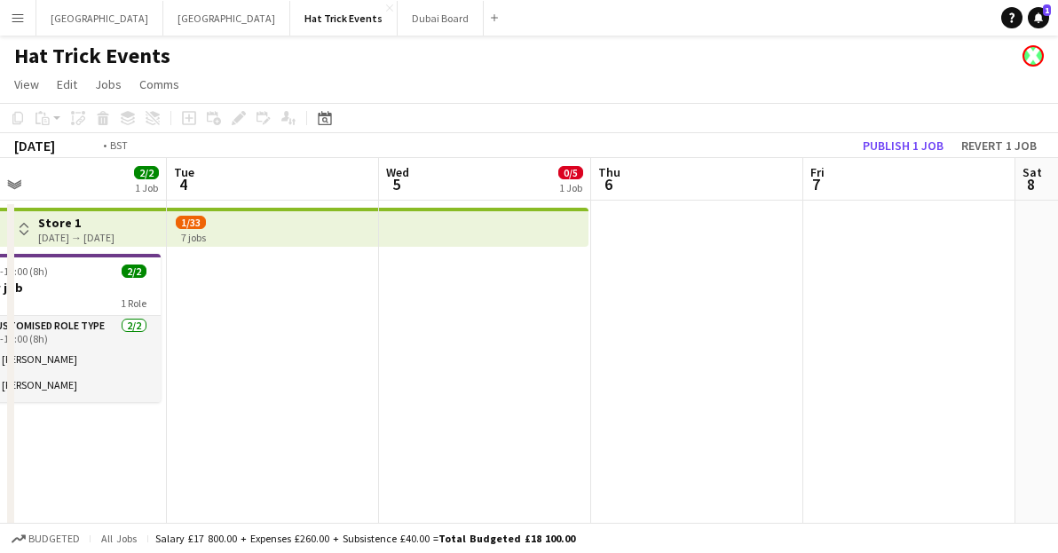
drag, startPoint x: 244, startPoint y: 379, endPoint x: 613, endPoint y: 366, distance: 368.7
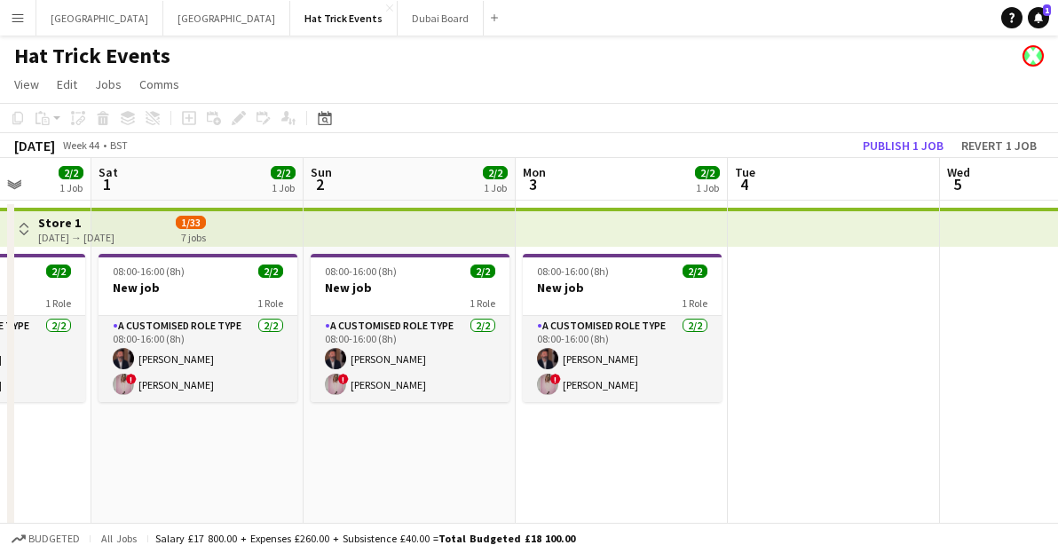
drag, startPoint x: 234, startPoint y: 399, endPoint x: 635, endPoint y: 380, distance: 401.8
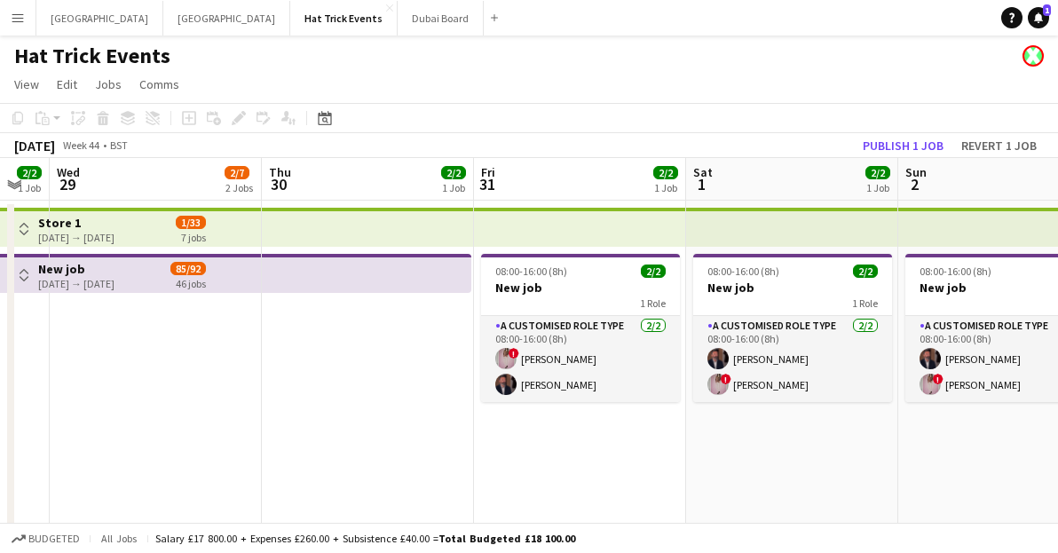
drag, startPoint x: 245, startPoint y: 419, endPoint x: 609, endPoint y: 410, distance: 364.1
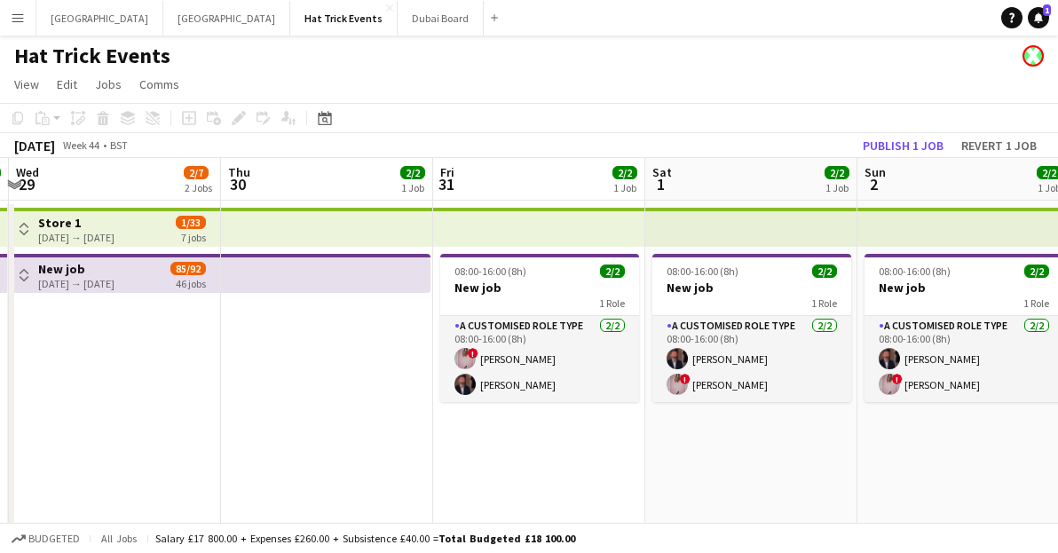
drag
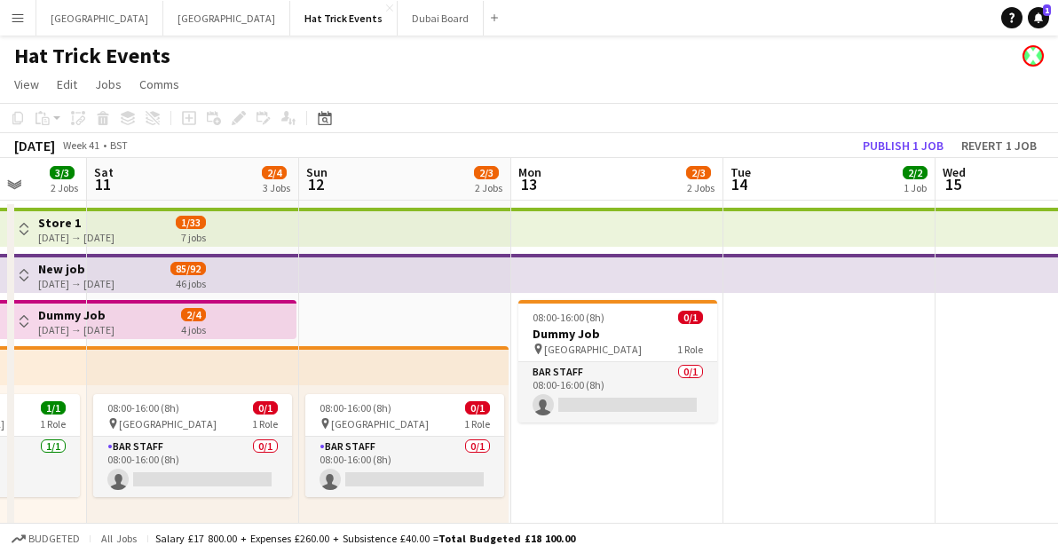
scroll to position [0, 394]
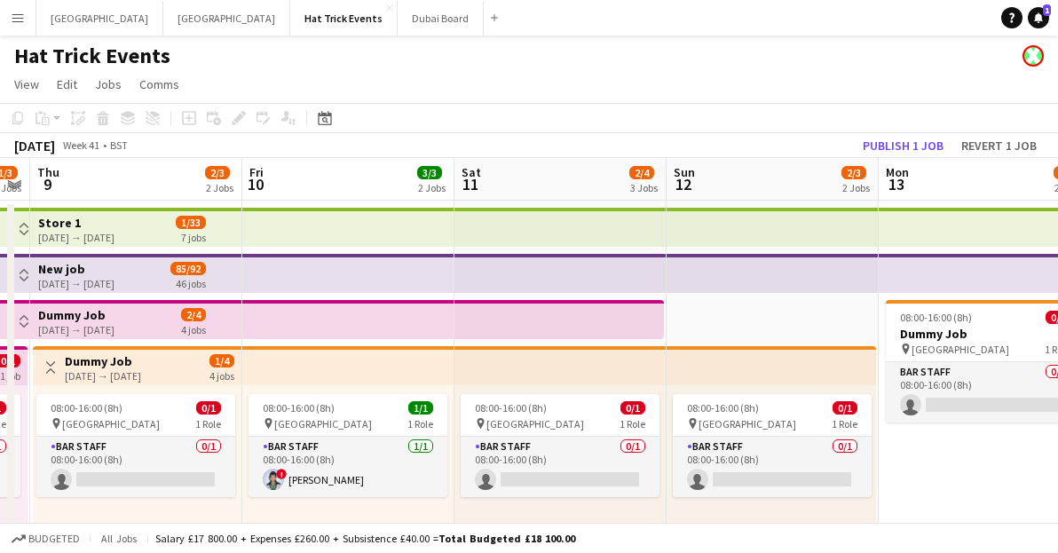
click at [56, 371] on app-icon "Toggle View" at bounding box center [50, 367] width 12 height 12
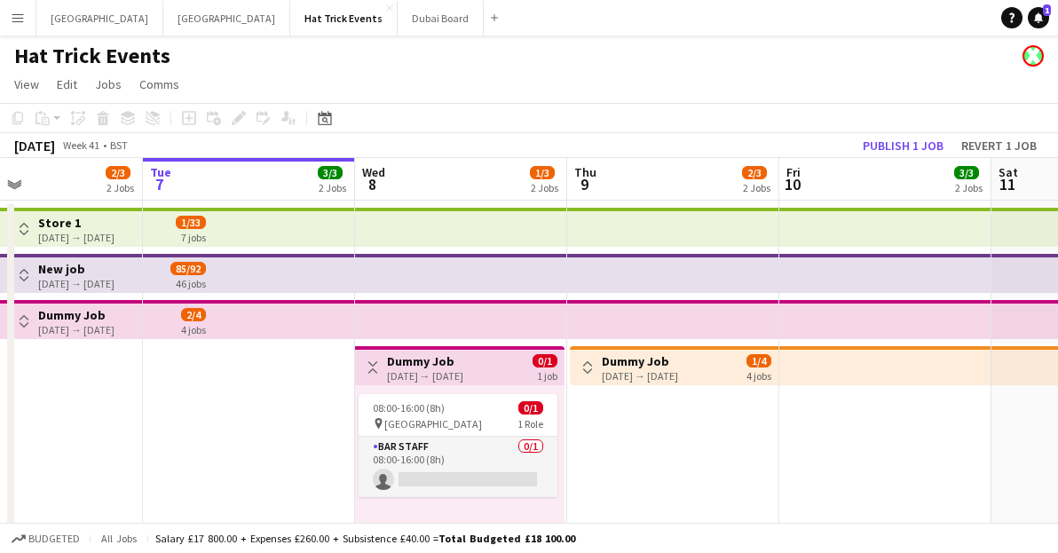
scroll to position [0, 482]
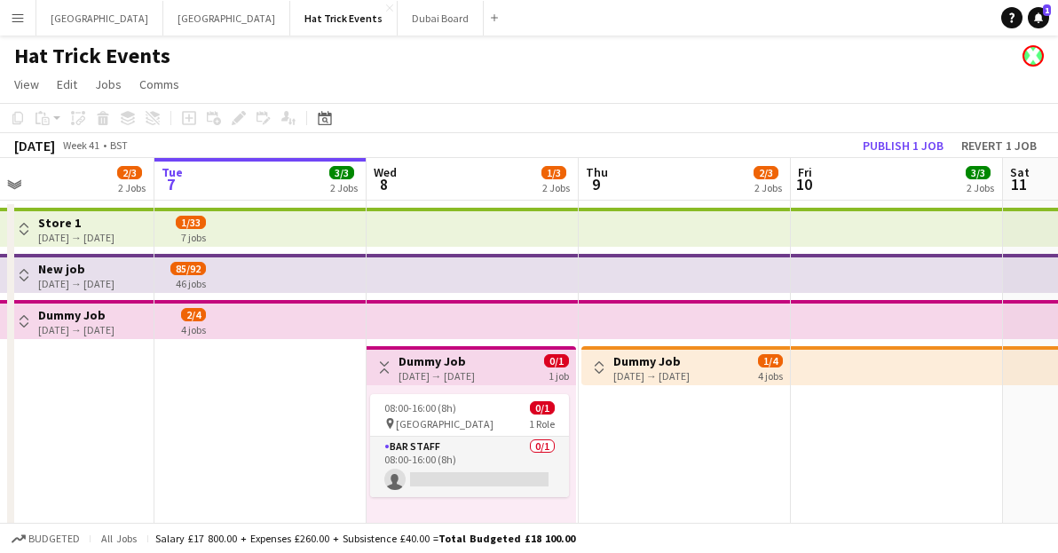
click at [380, 375] on button "Toggle View" at bounding box center [384, 367] width 21 height 21
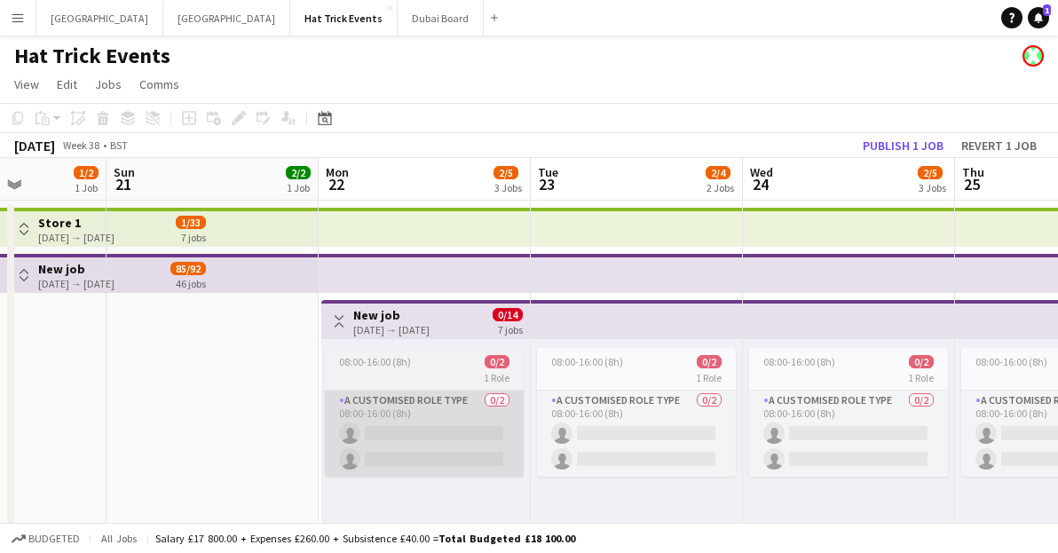
scroll to position [0, 509]
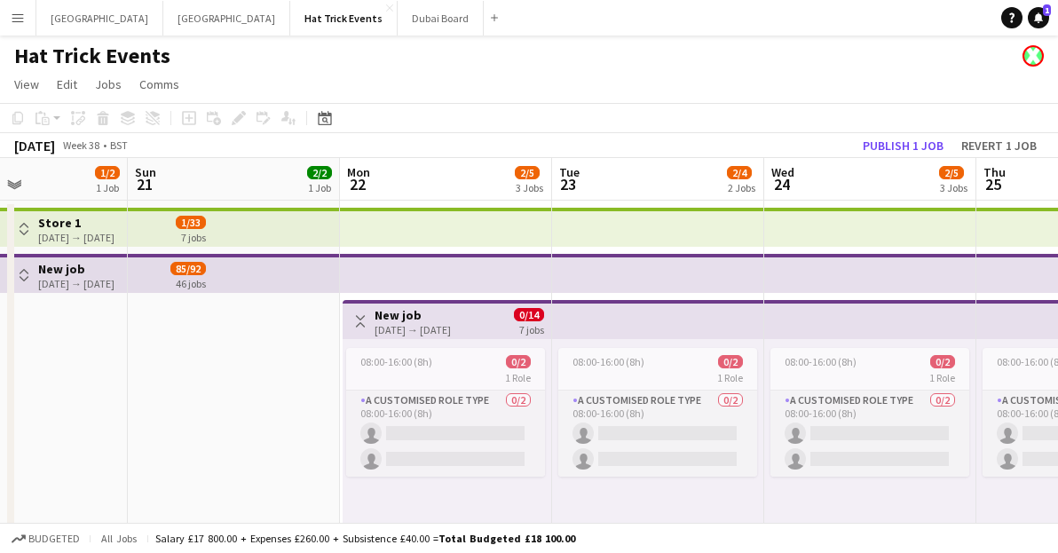
click at [368, 326] on button "Toggle View" at bounding box center [360, 321] width 21 height 21
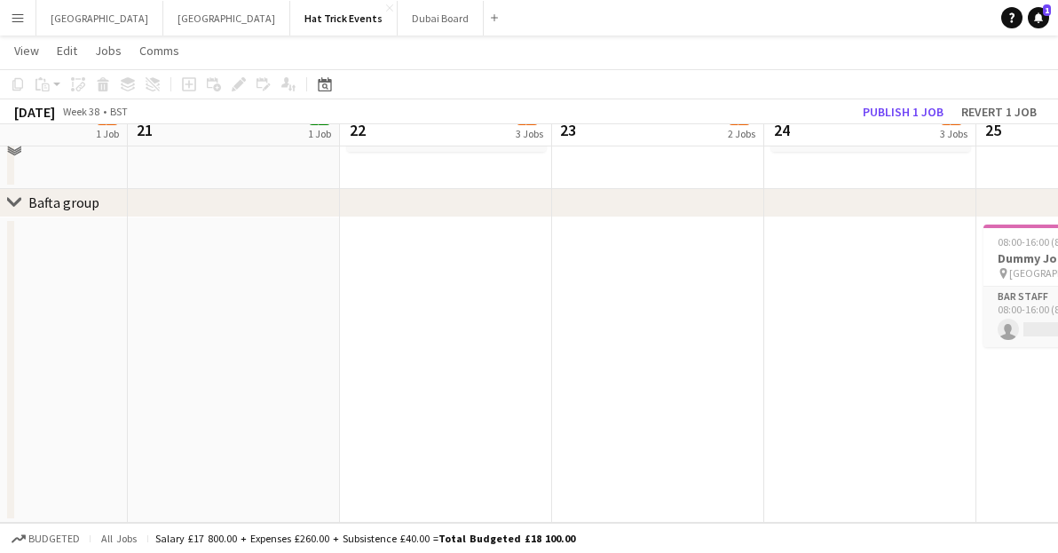
scroll to position [0, 0]
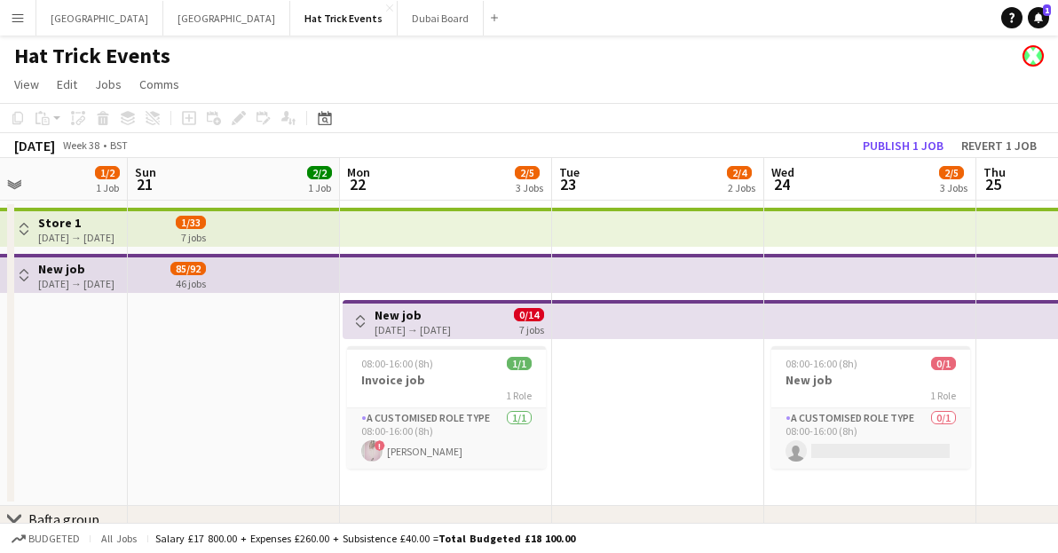
click at [361, 318] on app-icon "Toggle View" at bounding box center [360, 321] width 12 height 12
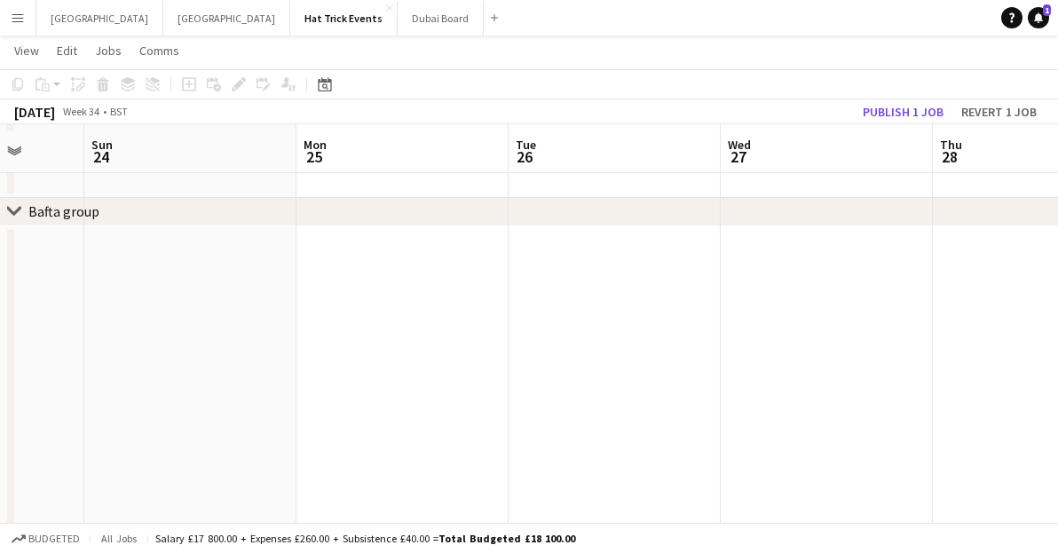
scroll to position [590, 0]
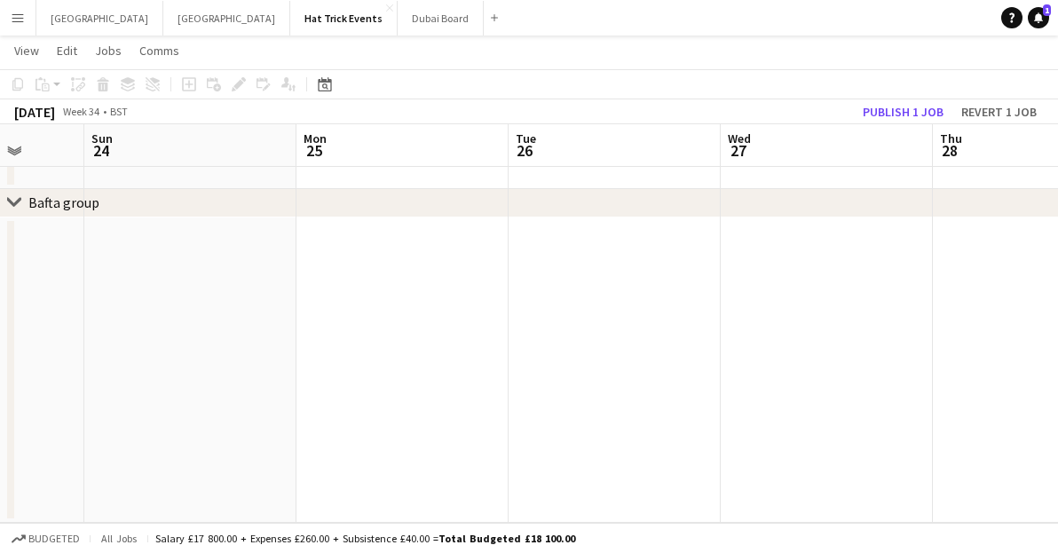
click at [60, 203] on div "Bafta group" at bounding box center [63, 203] width 71 height 18
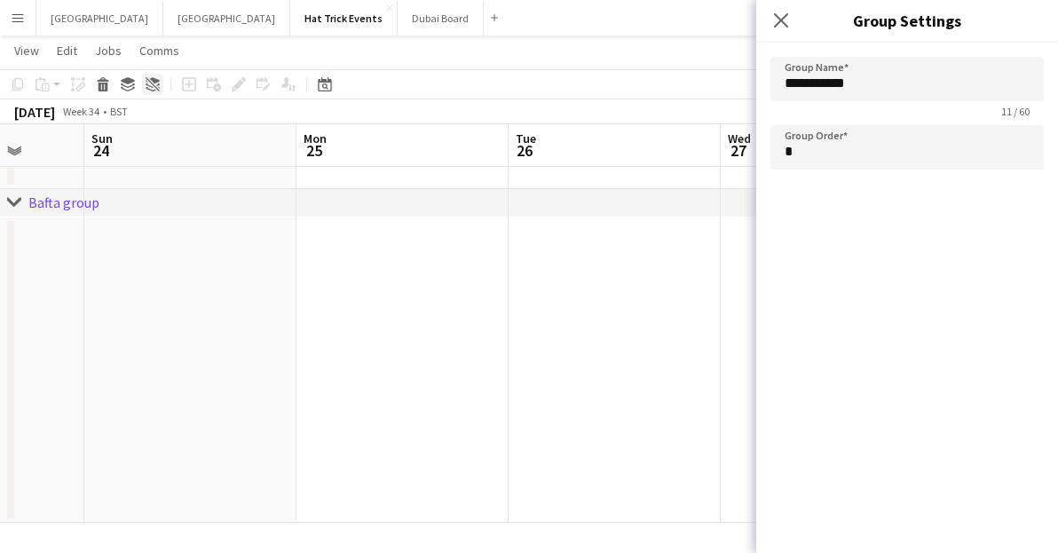
click at [149, 87] on icon "Ungroup" at bounding box center [153, 84] width 14 height 14
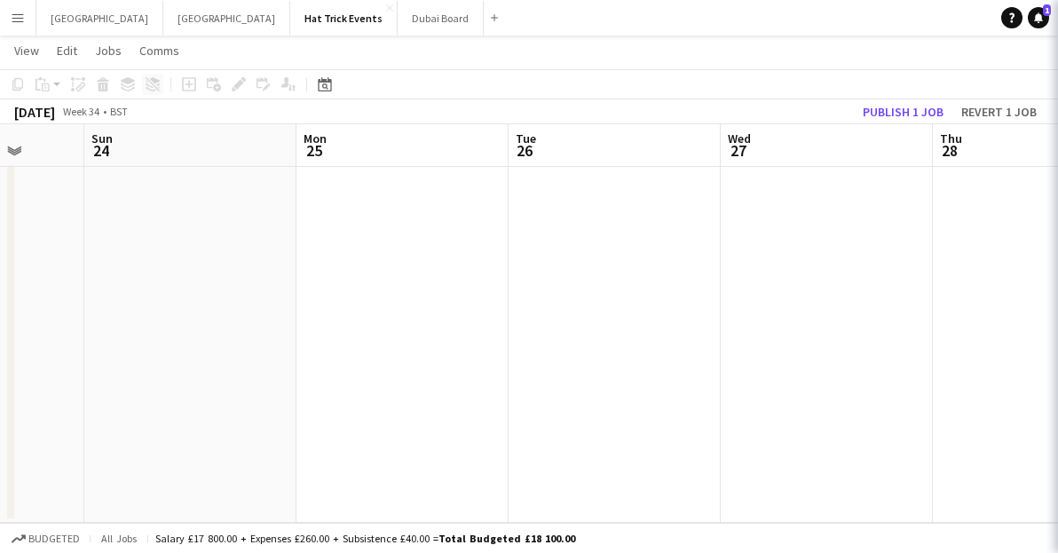
scroll to position [395, 0]
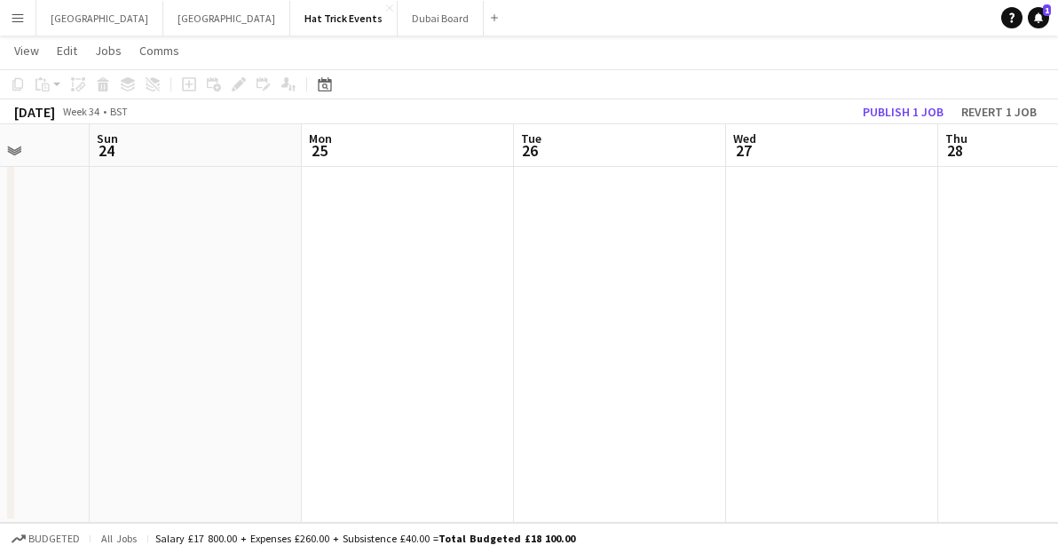
click at [624, 418] on app-calendar-viewport "Thu 21 Fri 22 Sat 23 Sun 24 Mon 25 Tue 26 Wed 27 Thu 28 Fri 29 Sat 30 Sun 31" at bounding box center [529, 98] width 1058 height 849
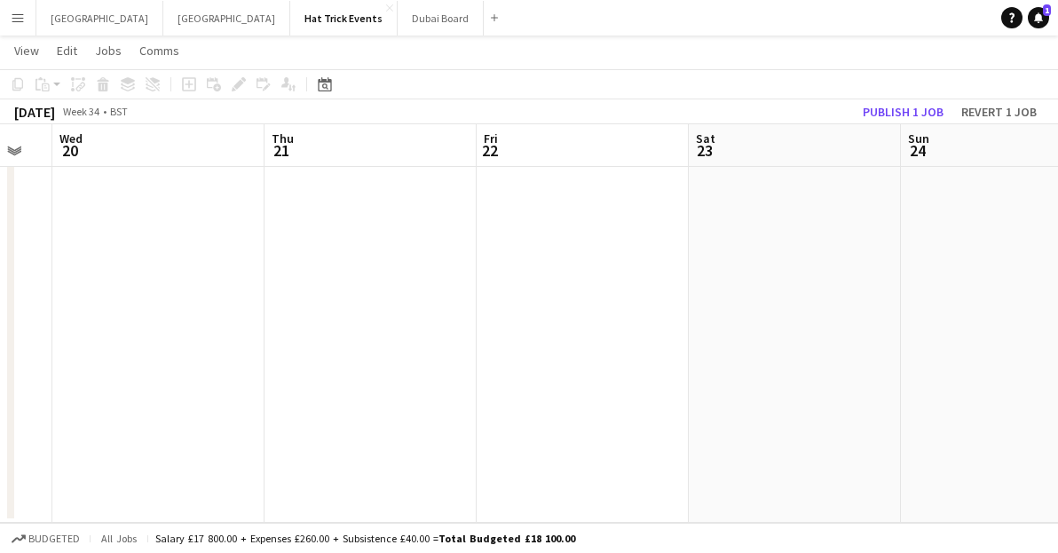
click at [686, 403] on app-calendar-viewport "Mon 18 Tue 19 Wed 20 Thu 21 Fri 22 Sat 23 Sun 24 Mon 25 Tue 26 Wed 27 Thu 28" at bounding box center [529, 98] width 1058 height 849
click at [747, 404] on app-calendar-viewport "Sat 16 Sun 17 Mon 18 Tue 19 Wed 20 Thu 21 Fri 22 Sat 23 Sun 24 Mon 25 Tue 26" at bounding box center [529, 98] width 1058 height 849
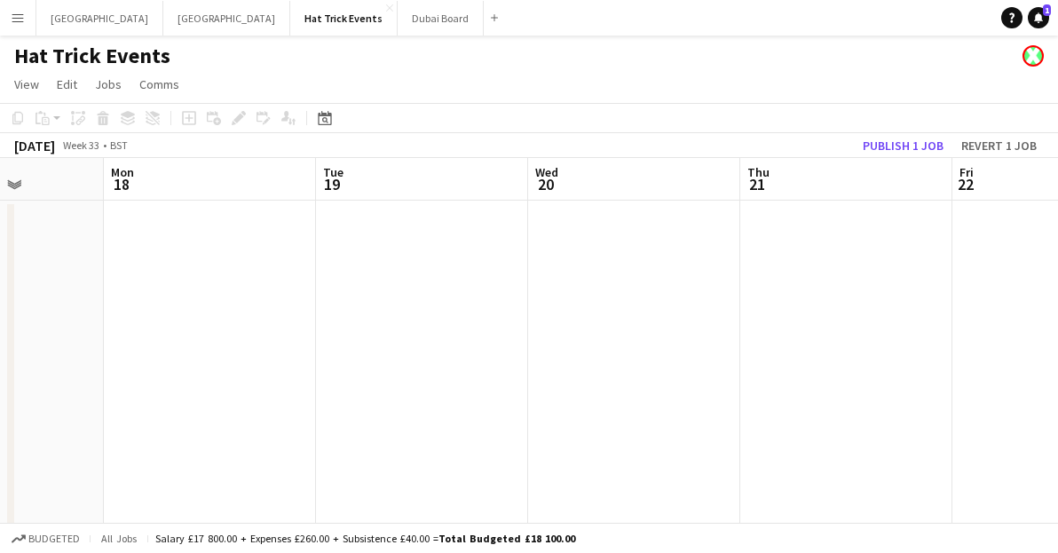
scroll to position [0, 511]
click at [812, 341] on app-calendar-viewport "Fri 15 Sat 16 1/1 1 Job Sun 17 Mon 18 Tue 19 Wed 20 Thu 21 Fri 22 Sat 23 Sun 24…" at bounding box center [529, 539] width 1058 height 762
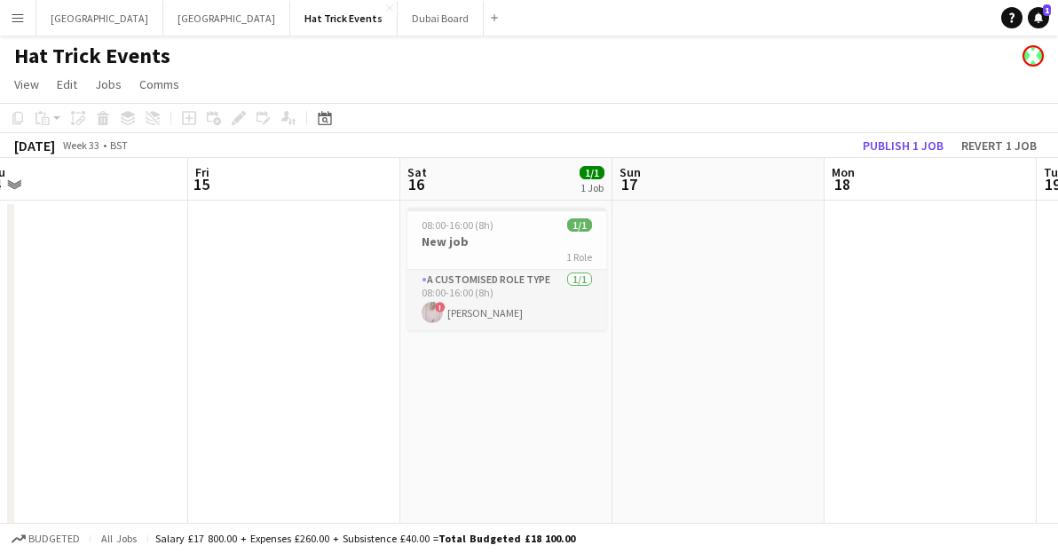
click at [712, 363] on app-calendar-viewport "Tue 12 Wed 13 Thu 14 Fri 15 Sat 16 1/1 1 Job Sun 17 Mon 18 Tue 19 Wed 20 Thu 21…" at bounding box center [529, 539] width 1058 height 762
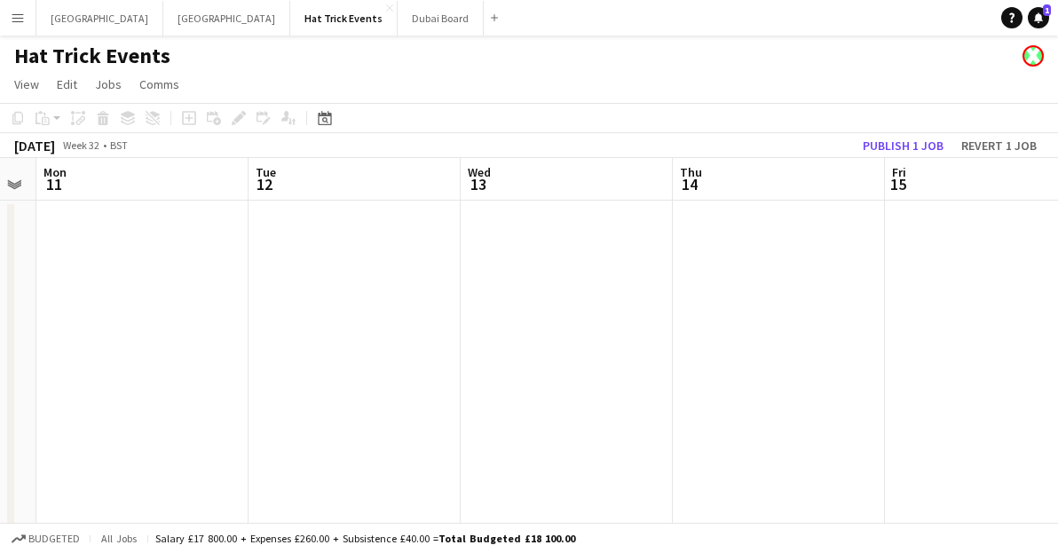
click at [665, 368] on app-calendar-viewport "Sat 9 Sun 10 Mon 11 Tue 12 Wed 13 Thu 14 Fri 15 Sat 16 1/1 1 Job Sun 17 Mon 18 …" at bounding box center [529, 539] width 1058 height 762
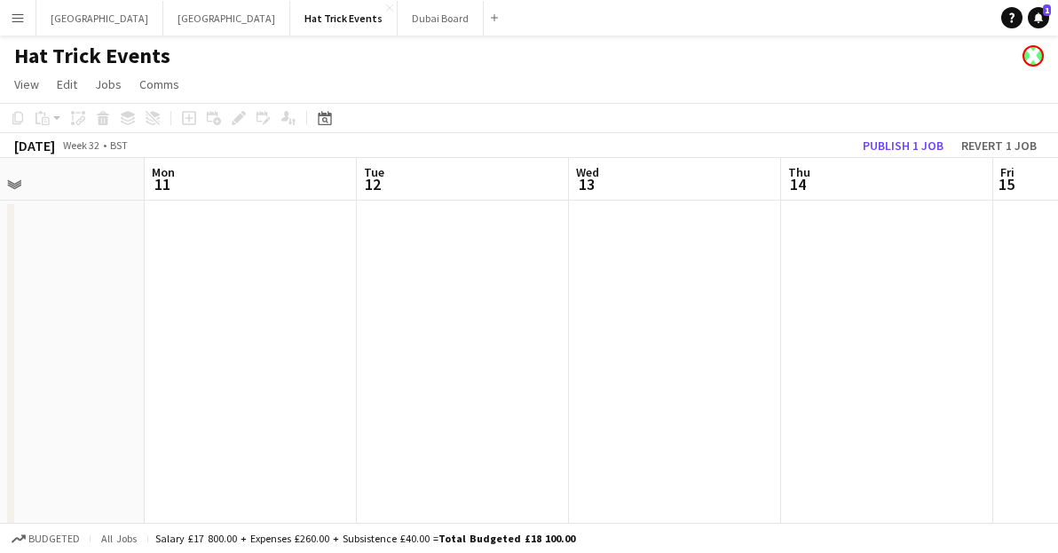
click at [860, 338] on app-calendar-viewport "Fri 8 Sat 9 Sun 10 Mon 11 Tue 12 Wed 13 Thu 14 Fri 15 Sat 16 1/1 1 Job Sun 17 M…" at bounding box center [529, 539] width 1058 height 762
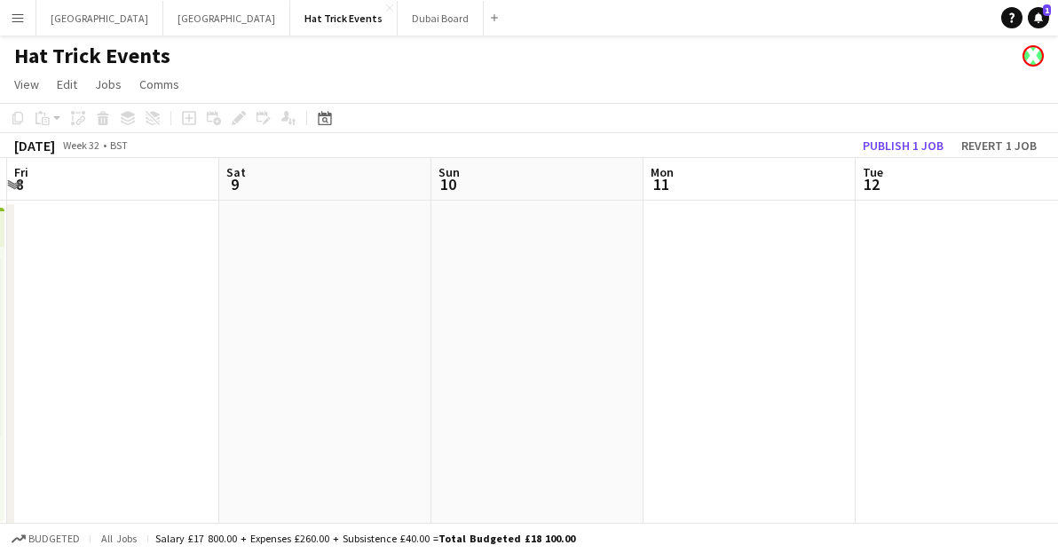
scroll to position [0, 541]
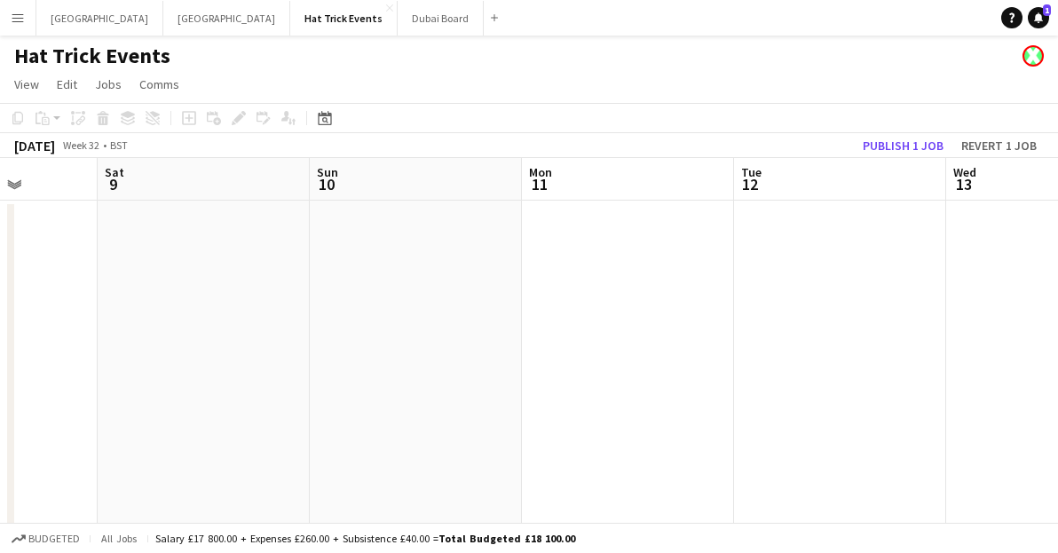
click at [805, 353] on app-calendar-viewport "Wed 6 0/4 1 Job Thu 7 1/4 1 Job Fri 8 Sat 9 Sun 10 Mon 11 Tue 12 Wed 13 Thu 14 …" at bounding box center [529, 539] width 1058 height 762
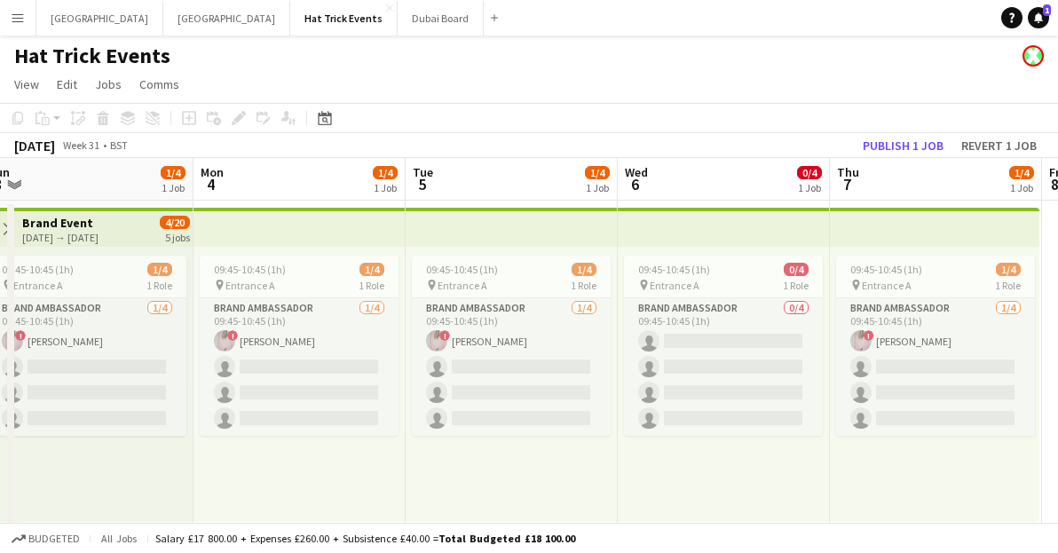
click at [783, 393] on app-calendar-viewport "Fri 1 Sat 2 Sun 3 1/4 1 Job Mon 4 1/4 1 Job Tue 5 1/4 1 Job Wed 6 0/4 1 Job Thu…" at bounding box center [529, 539] width 1058 height 762
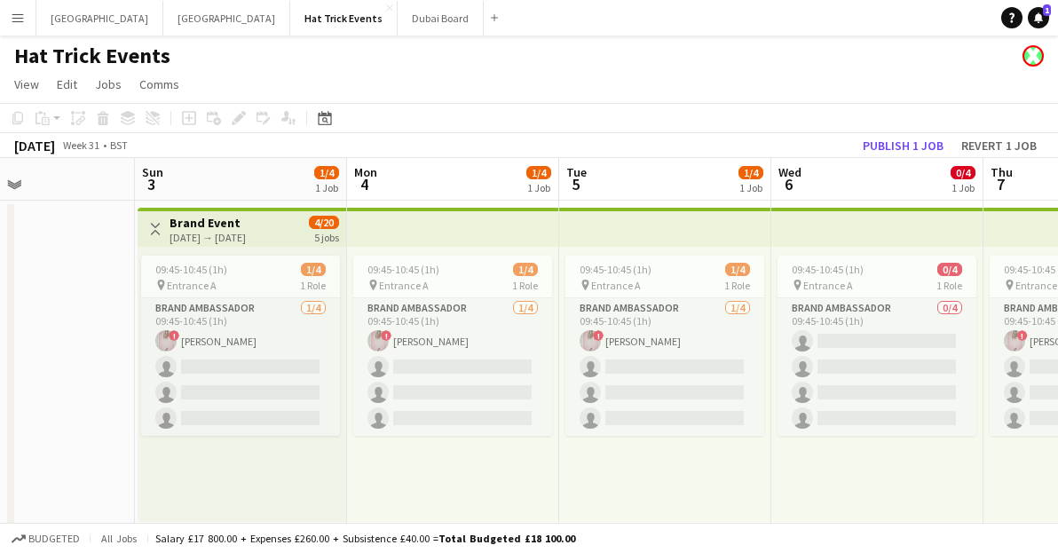
click at [782, 408] on app-calendar-viewport "Thu 31 Fri 1 Sat 2 Sun 3 1/4 1 Job Mon 4 1/4 1 Job Tue 5 1/4 1 Job Wed 6 0/4 1 …" at bounding box center [529, 539] width 1058 height 762
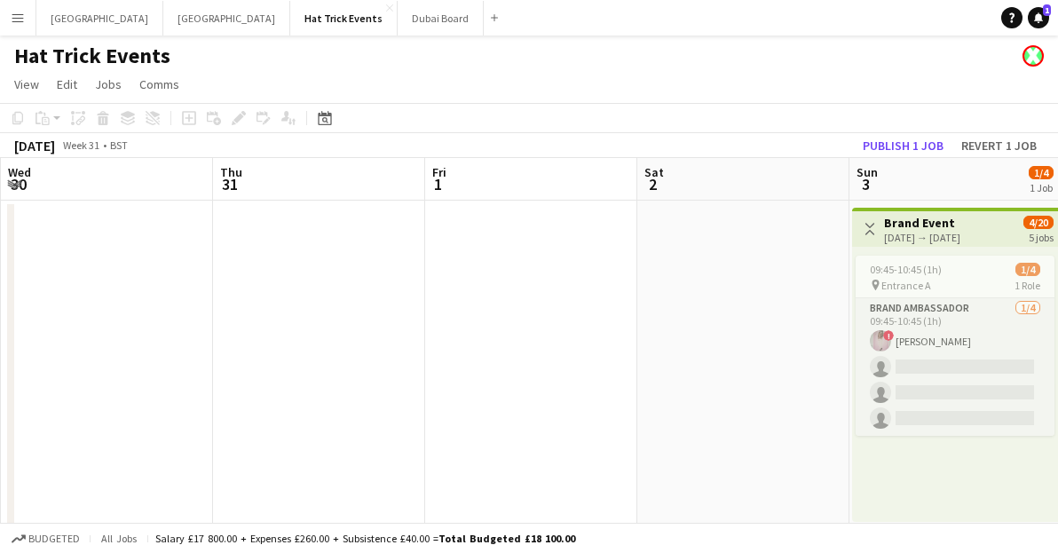
click at [679, 408] on app-calendar-viewport "Mon 28 Tue 29 Wed 30 Thu 31 Fri 1 Sat 2 Sun 3 1/4 1 Job Mon 4 1/4 1 Job Tue 5 1…" at bounding box center [529, 539] width 1058 height 762
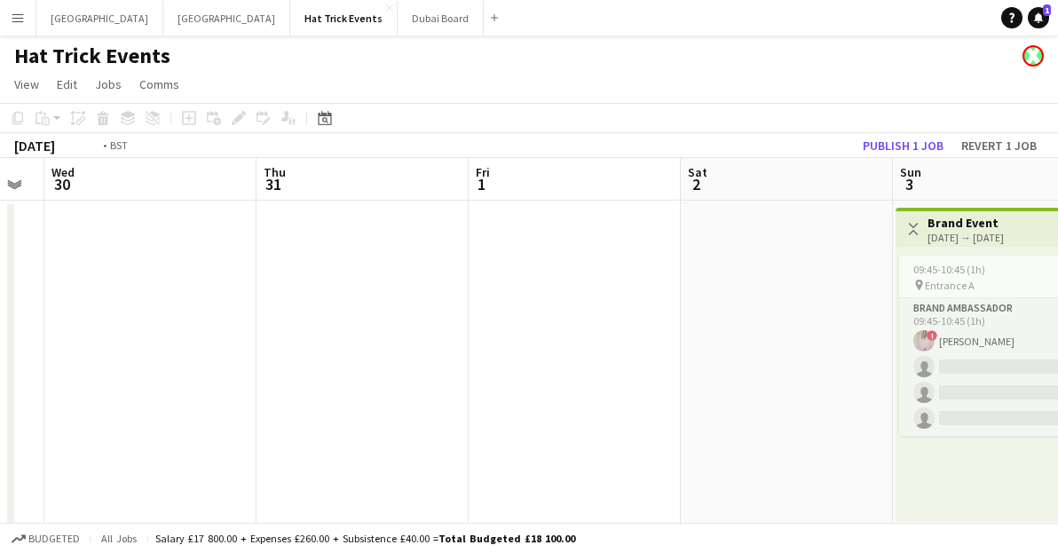
click at [731, 391] on app-calendar-viewport "Mon 28 Tue 29 Wed 30 Thu 31 Fri 1 Sat 2 Sun 3 1/4 1 Job Mon 4 1/4 1 Job Tue 5 1…" at bounding box center [529, 539] width 1058 height 762
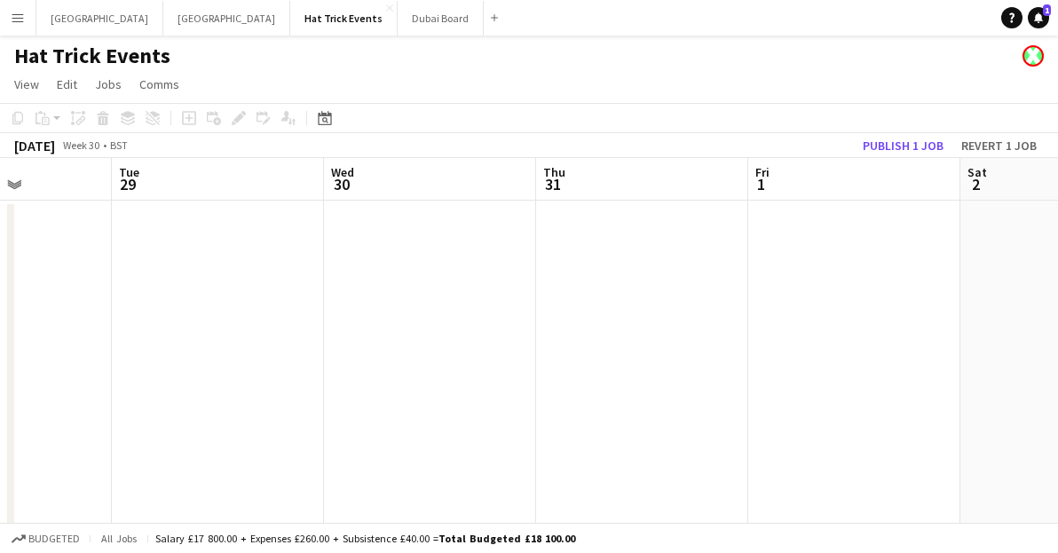
click at [812, 384] on app-calendar-viewport "Sat 26 Sun 27 Mon 28 Tue 29 Wed 30 Thu 31 Fri 1 Sat 2 Sun 3 1/4 1 Job Mon 4 1/4…" at bounding box center [529, 539] width 1058 height 762
click at [898, 379] on app-calendar-viewport "Mon 21 Tue 22 Wed 23 Thu 24 Fri 25 Sat 26 Sun 27 Mon 28 Tue 29 Wed 30 Thu 31" at bounding box center [529, 539] width 1058 height 762
click at [851, 361] on app-calendar-viewport "Sat 19 Sun 20 Mon 21 Tue 22 Wed 23 Thu 24 Fri 25 Sat 26 Sun 27 Mon 28 Tue 29" at bounding box center [529, 539] width 1058 height 762
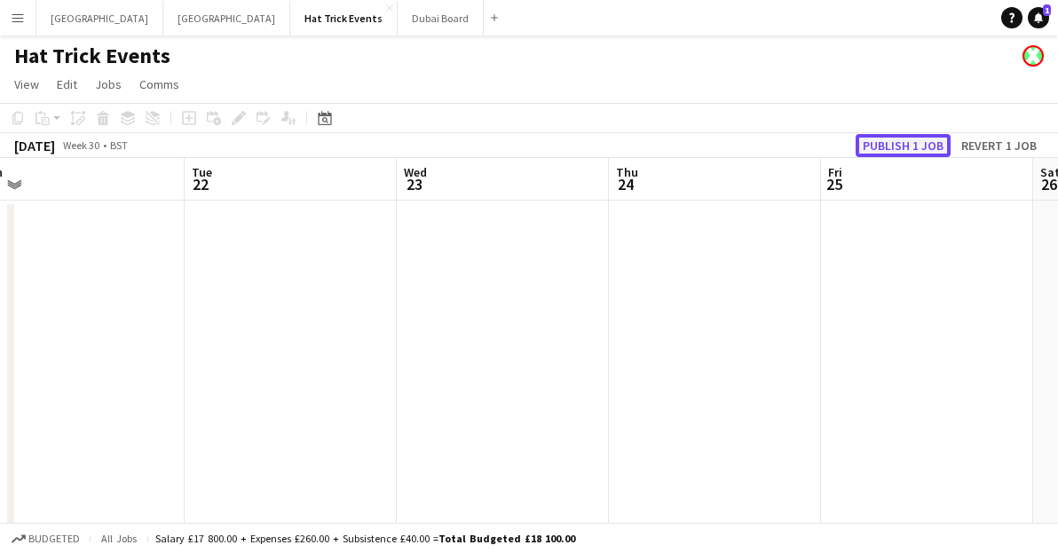
click at [888, 139] on button "Publish 1 job" at bounding box center [903, 145] width 95 height 23
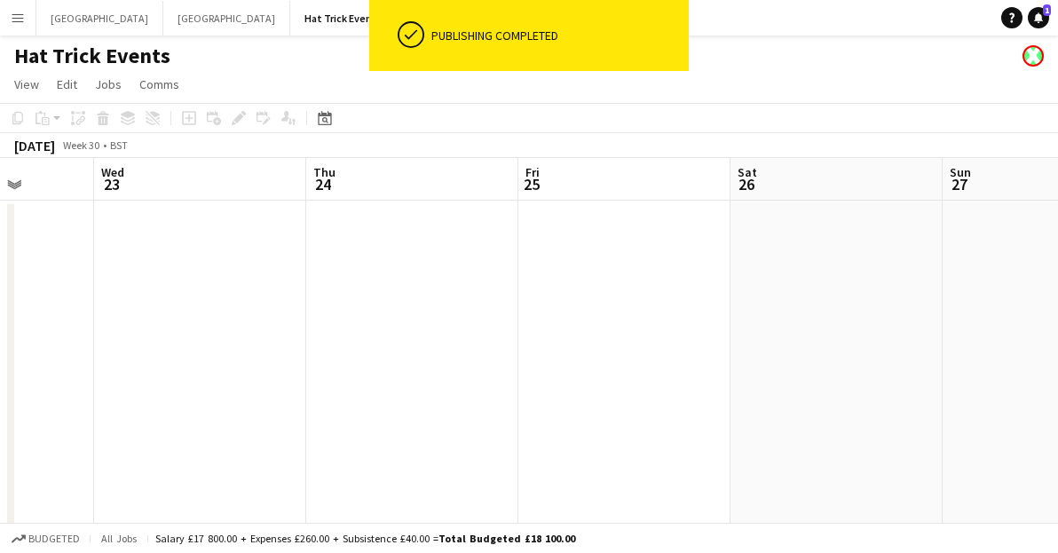
click at [352, 358] on app-calendar-viewport "Sat 19 Sun 20 Mon 21 Tue 22 Wed 23 Thu 24 Fri 25 Sat 26 Sun 27 Mon 28 Tue 29" at bounding box center [529, 539] width 1058 height 762
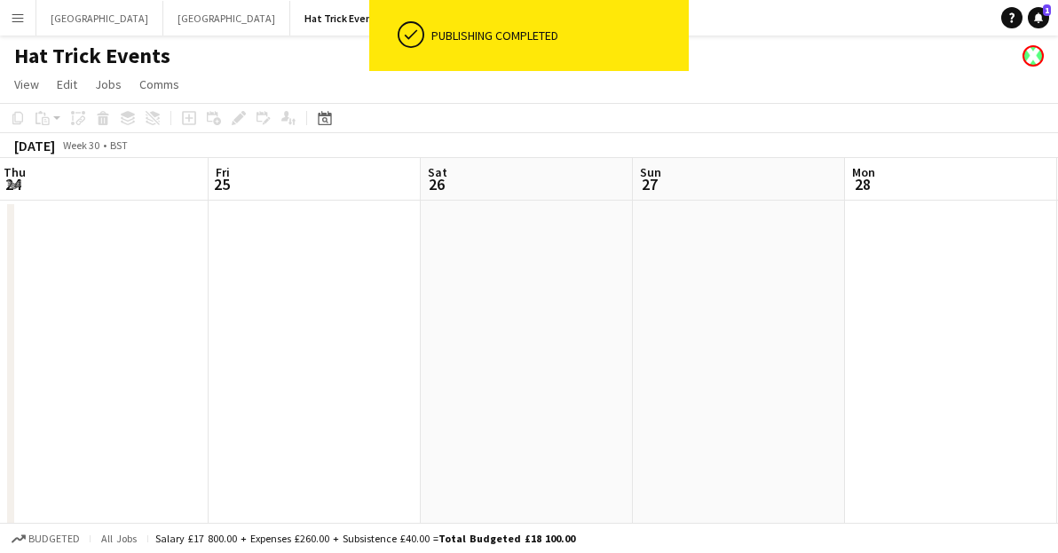
click at [420, 353] on app-calendar-viewport "Mon 21 Tue 22 Wed 23 Thu 24 Fri 25 Sat 26 Sun 27 Mon 28 Tue 29 Wed 30 Thu 31" at bounding box center [529, 539] width 1058 height 762
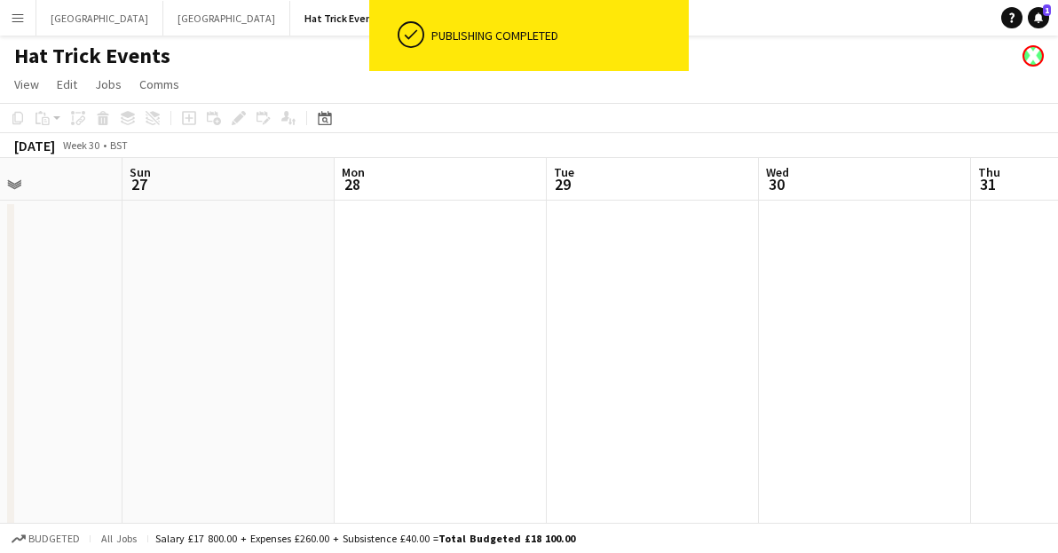
click at [576, 341] on app-calendar-viewport "Wed 23 Thu 24 Fri 25 Sat 26 Sun 27 Mon 28 Tue 29 Wed 30 Thu 31 Fri 1 Sat 2" at bounding box center [529, 539] width 1058 height 762
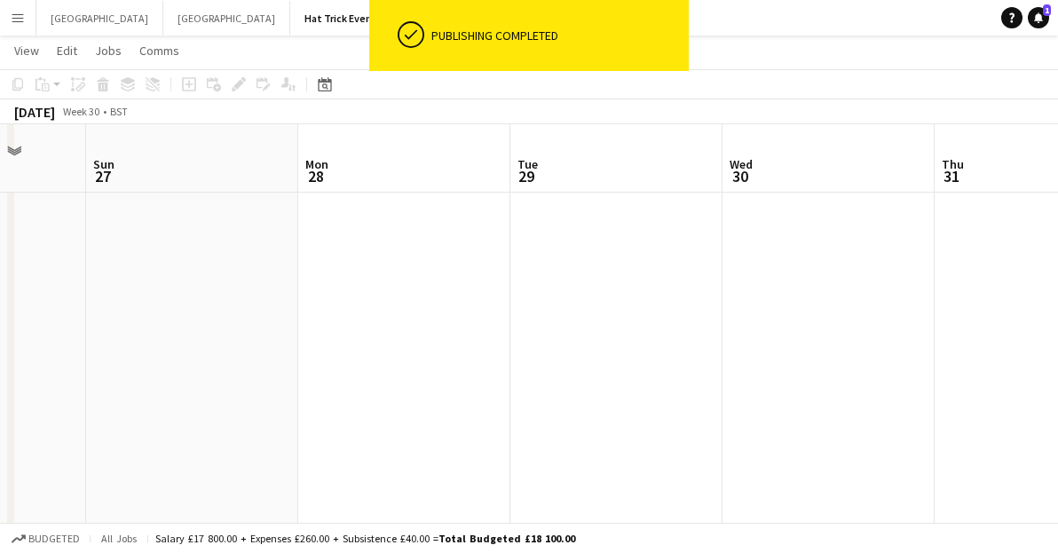
scroll to position [395, 0]
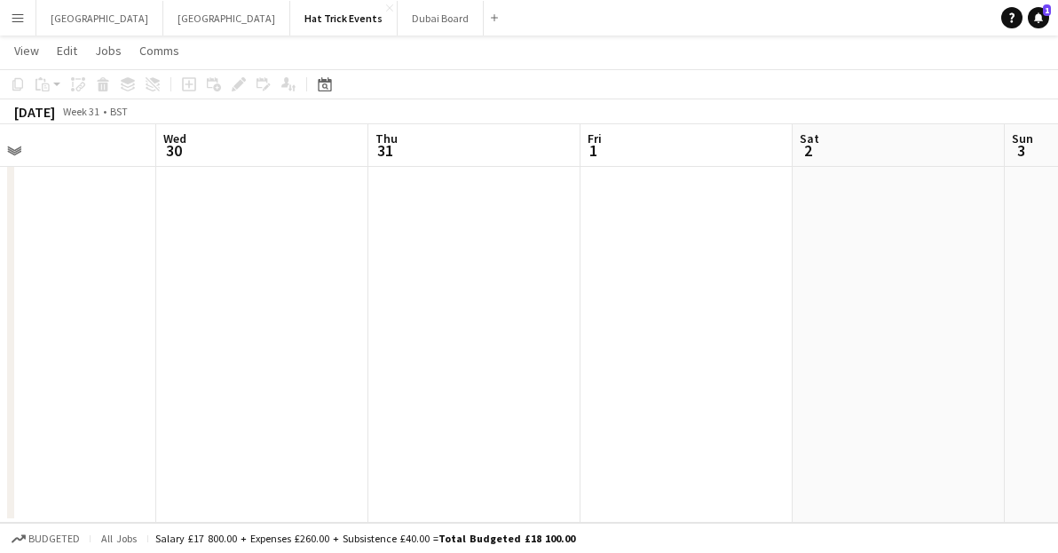
click at [284, 325] on app-calendar-viewport "Fri 25 Sat 26 Sun 27 Mon 28 Tue 29 Wed 30 Thu 31 Fri 1 Sat 2 Sun 3 1/4 1 Job Mo…" at bounding box center [529, 98] width 1058 height 849
click at [332, 324] on app-calendar-viewport "Sun 27 Mon 28 Tue 29 Wed 30 Thu 31 Fri 1 Sat 2 Sun 3 1/4 1 Job Mon 4 1/4 1 Job …" at bounding box center [529, 98] width 1058 height 849
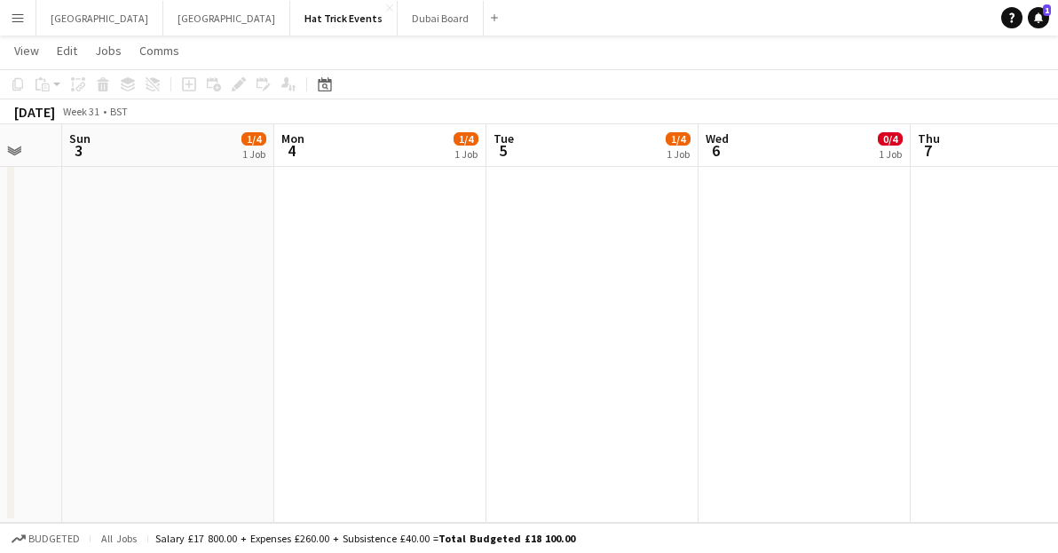
click at [368, 335] on app-calendar-viewport "Tue 29 Wed 30 Thu 31 Fri 1 Sat 2 Sun 3 1/4 1 Job Mon 4 1/4 1 Job Tue 5 1/4 1 Jo…" at bounding box center [529, 98] width 1058 height 849
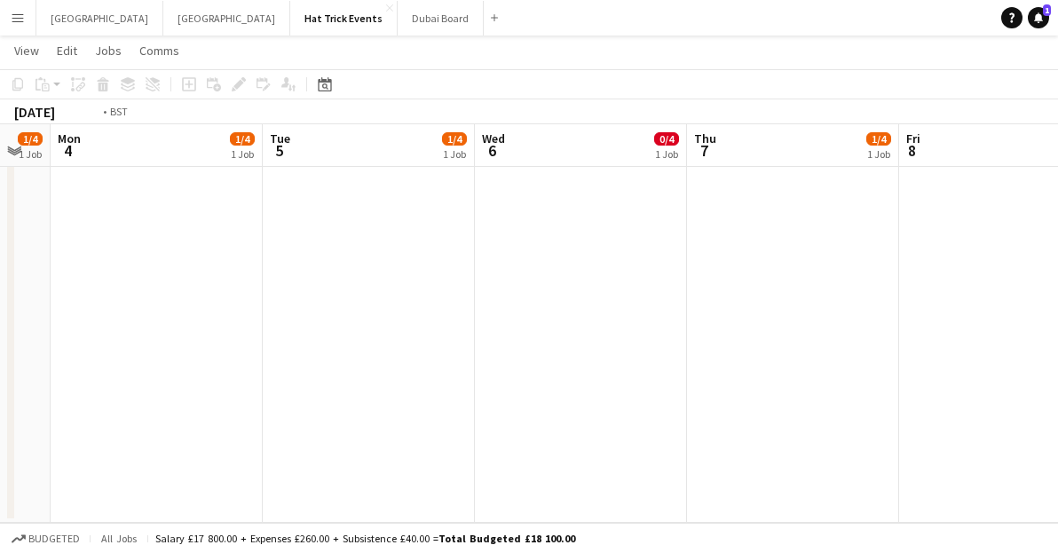
click at [401, 341] on app-calendar-viewport "Fri 1 Sat 2 Sun 3 1/4 1 Job Mon 4 1/4 1 Job Tue 5 1/4 1 Job Wed 6 0/4 1 Job Thu…" at bounding box center [529, 98] width 1058 height 849
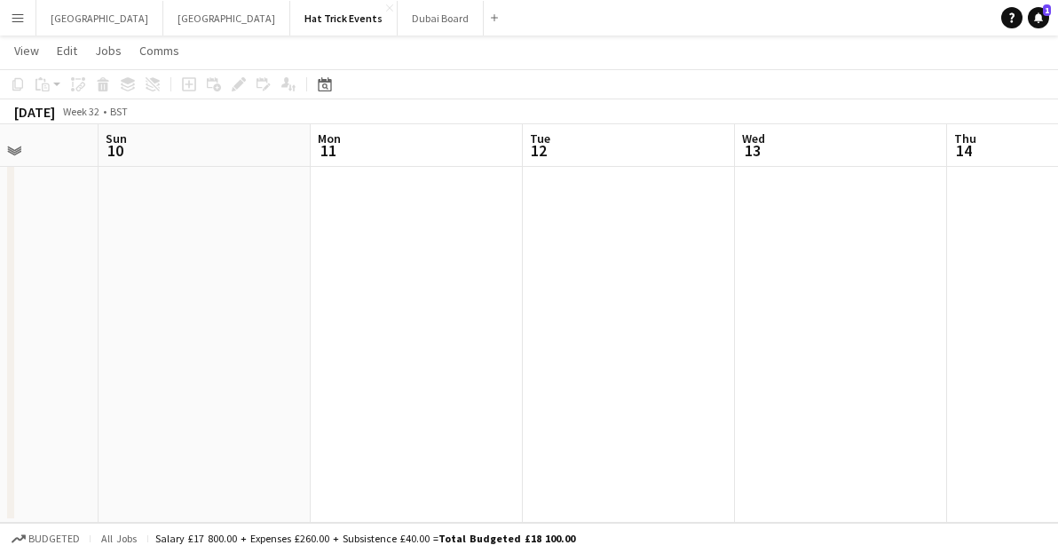
click at [389, 335] on app-calendar-viewport "Tue 5 1/4 1 Job Wed 6 0/4 1 Job Thu 7 1/4 1 Job Fri 8 Sat 9 Sun 10 Mon 11 Tue 1…" at bounding box center [529, 98] width 1058 height 849
click at [232, 333] on app-calendar-viewport "Thu 7 1/4 1 Job Fri 8 Sat 9 Sun 10 Mon 11 Tue 12 Wed 13 Thu 14 Fri 15 Sat 16 1/…" at bounding box center [529, 98] width 1058 height 849
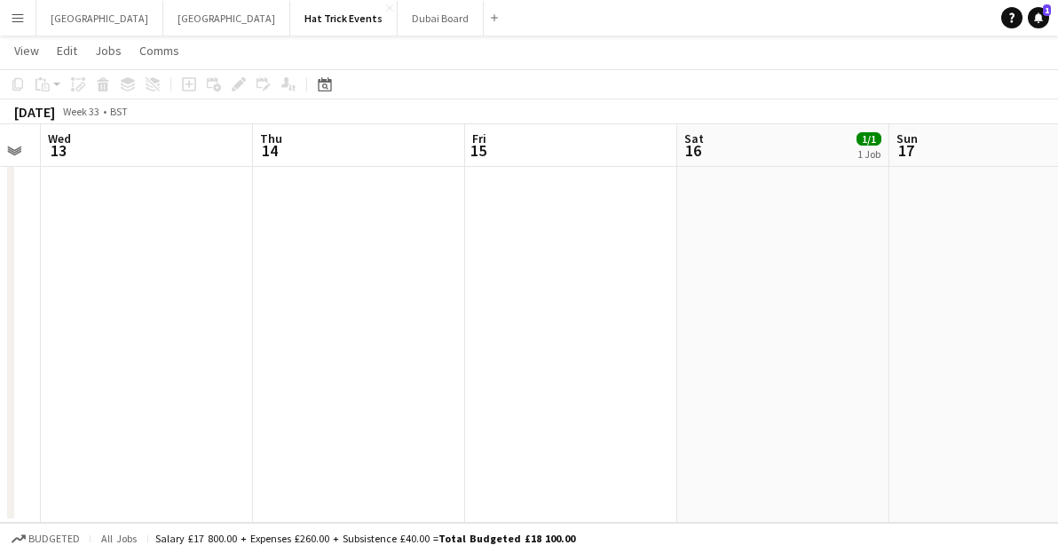
click at [309, 313] on app-calendar-viewport "Sat 9 Sun 10 Mon 11 Tue 12 Wed 13 Thu 14 Fri 15 Sat 16 1/1 1 Job Sun 17 Mon 18 …" at bounding box center [529, 98] width 1058 height 849
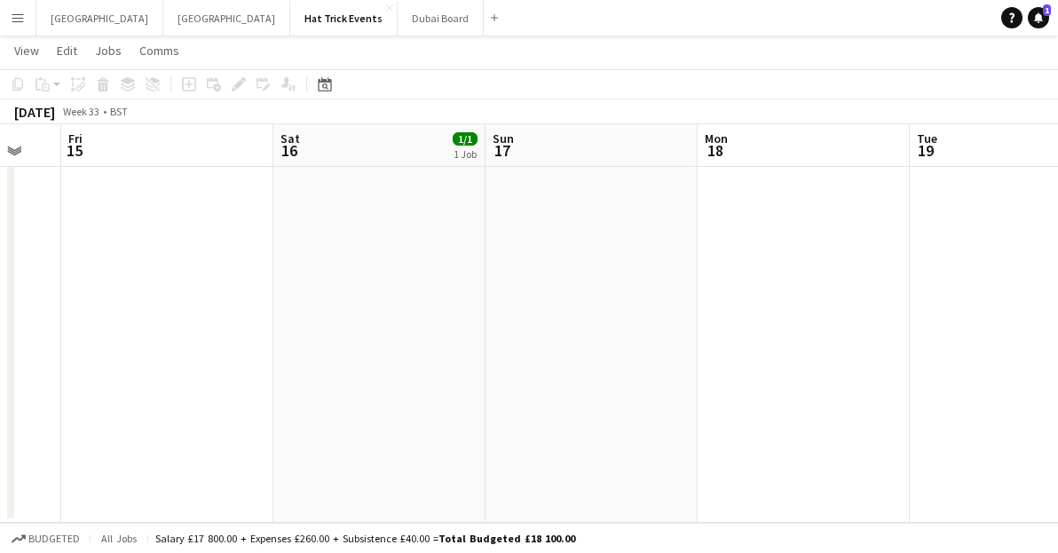
click at [450, 284] on app-calendar-viewport "Mon 11 Tue 12 Wed 13 Thu 14 Fri 15 Sat 16 1/1 1 Job Sun 17 Mon 18 Tue 19 Wed 20…" at bounding box center [529, 98] width 1058 height 849
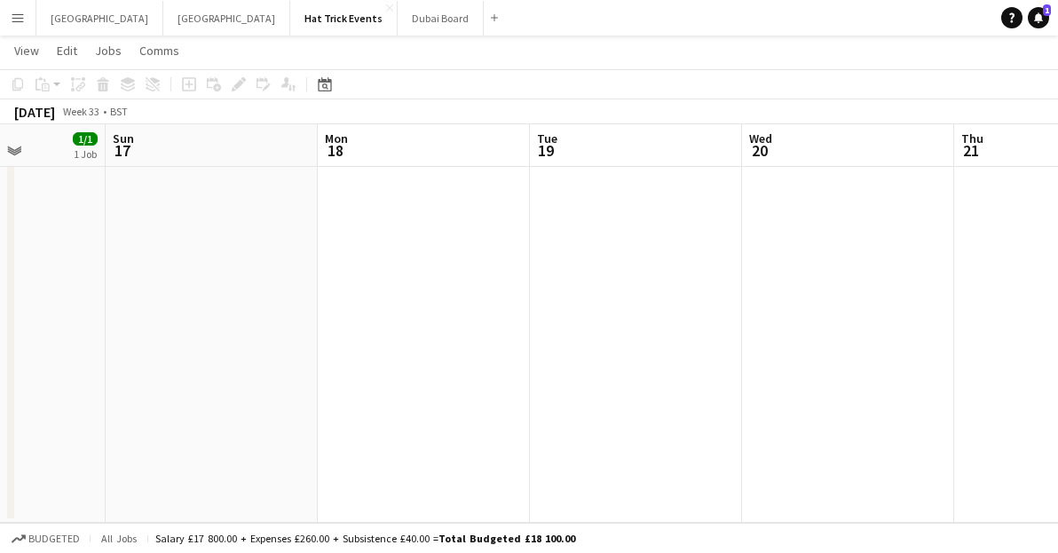
click at [352, 288] on app-calendar-viewport "Wed 13 Thu 14 Fri 15 Sat 16 1/1 1 Job Sun 17 Mon 18 Tue 19 Wed 20 Thu 21 Fri 22…" at bounding box center [529, 98] width 1058 height 849
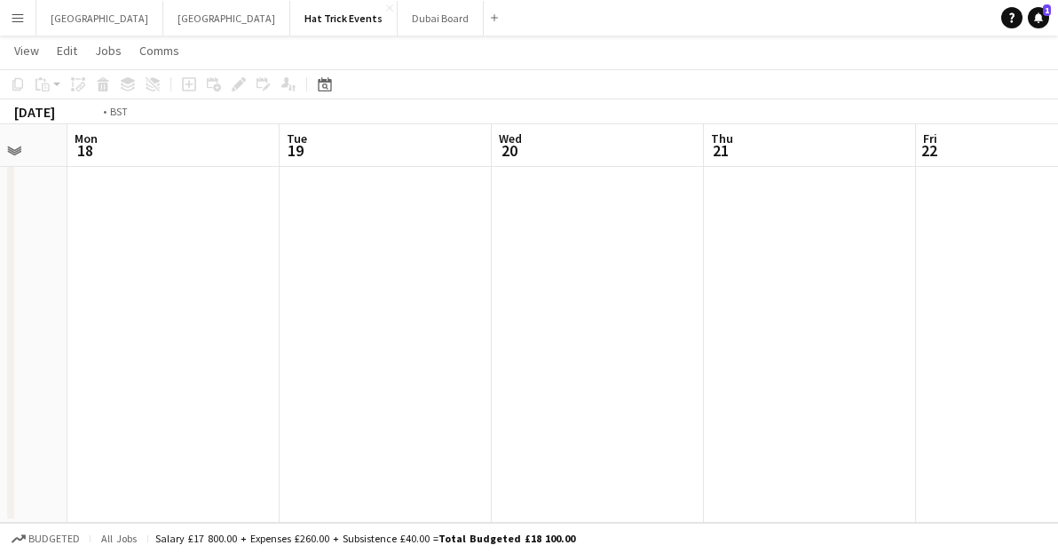
click at [351, 290] on app-calendar-viewport "Fri 15 Sat 16 1/1 1 Job Sun 17 Mon 18 Tue 19 Wed 20 Thu 21 Fri 22 Sat 23 Sun 24…" at bounding box center [529, 98] width 1058 height 849
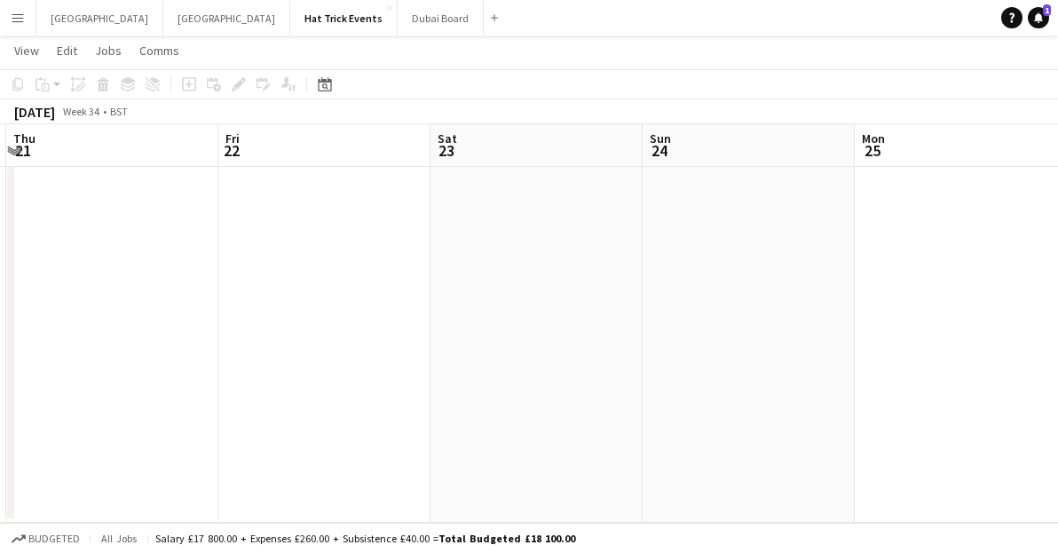
click at [372, 299] on app-calendar-viewport "Sun 17 Mon 18 Tue 19 Wed 20 Thu 21 Fri 22 Sat 23 Sun 24 Mon 25 Tue 26 Wed 27" at bounding box center [529, 98] width 1058 height 849
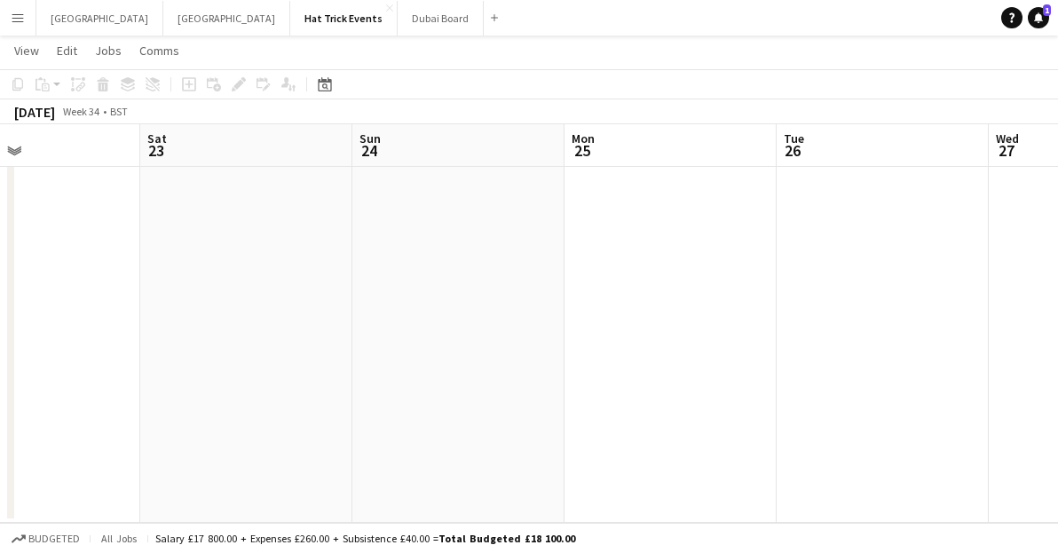
click at [414, 295] on app-calendar-viewport "Tue 19 Wed 20 Thu 21 Fri 22 Sat 23 Sun 24 Mon 25 Tue 26 Wed 27 Thu 28 Fri 29" at bounding box center [529, 98] width 1058 height 849
click at [547, 289] on app-calendar-viewport "Tue 19 Wed 20 Thu 21 Fri 22 Sat 23 Sun 24 Mon 25 Tue 26 Wed 27 Thu 28 Fri 29" at bounding box center [529, 98] width 1058 height 849
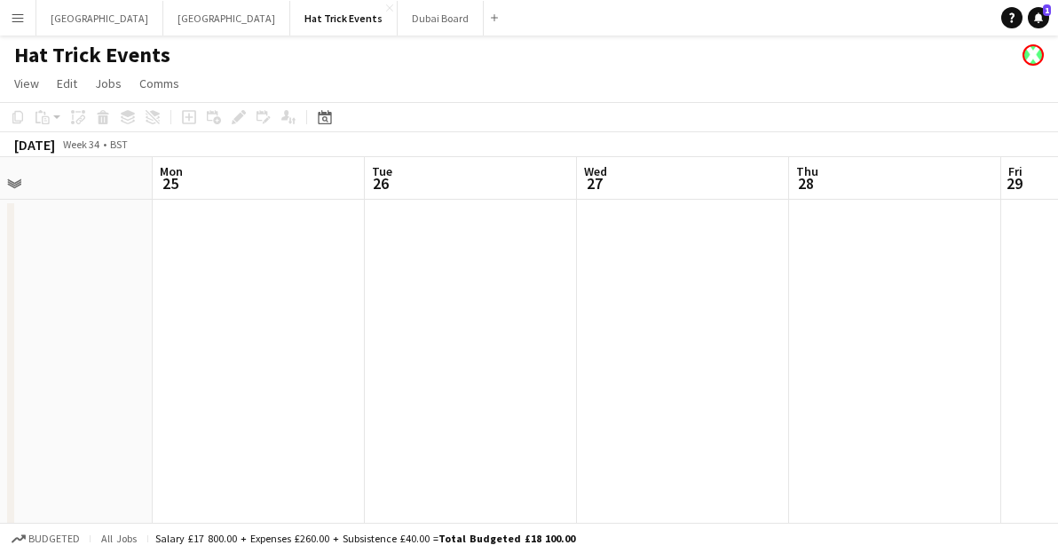
scroll to position [0, 0]
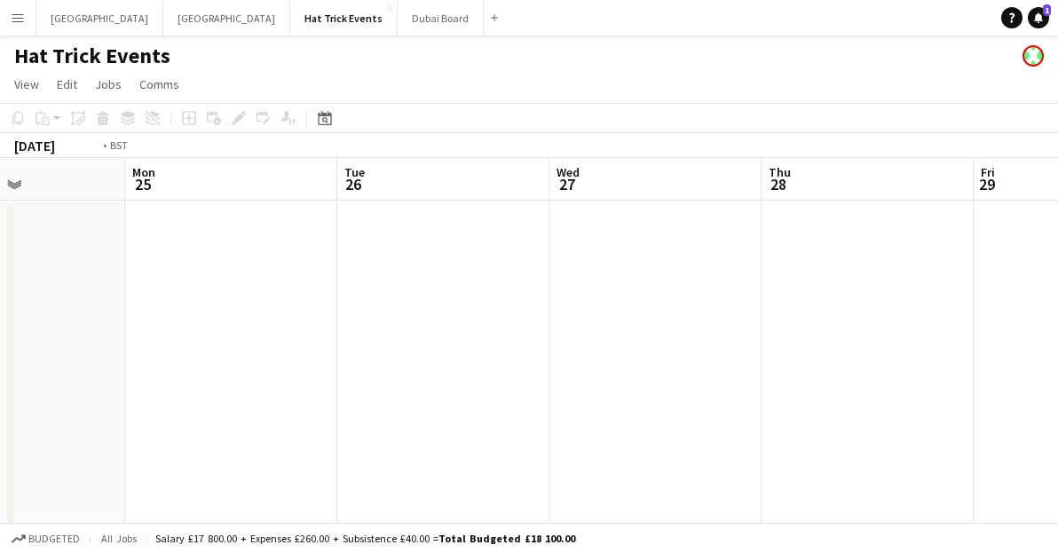
click at [470, 299] on app-calendar-viewport "Thu 21 Fri 22 Sat 23 Sun 24 Mon 25 Tue 26 Wed 27 Thu 28 Fri 29 Sat 30 Sun 31" at bounding box center [529, 539] width 1058 height 762
click at [491, 310] on app-calendar-viewport "Mon 25 Tue 26 Wed 27 Thu 28 Fri 29 Sat 30 Sun 31 Mon 1 Tue 2 Wed 3 1/5 1 Job Th…" at bounding box center [529, 539] width 1058 height 762
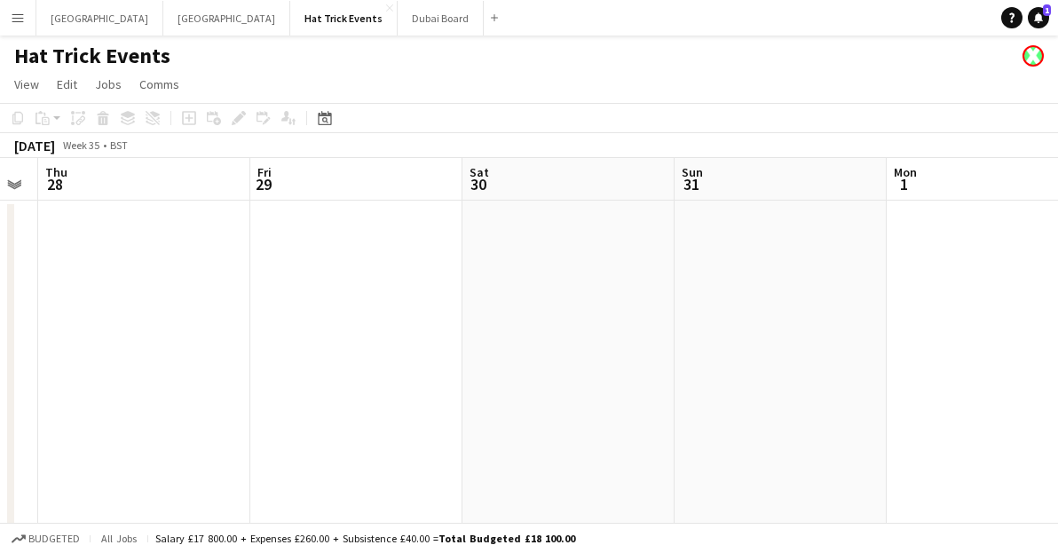
click at [366, 300] on app-calendar-viewport "Mon 25 Tue 26 Wed 27 Thu 28 Fri 29 Sat 30 Sun 31 Mon 1 Tue 2 Wed 3 1/5 1 Job Th…" at bounding box center [529, 539] width 1058 height 762
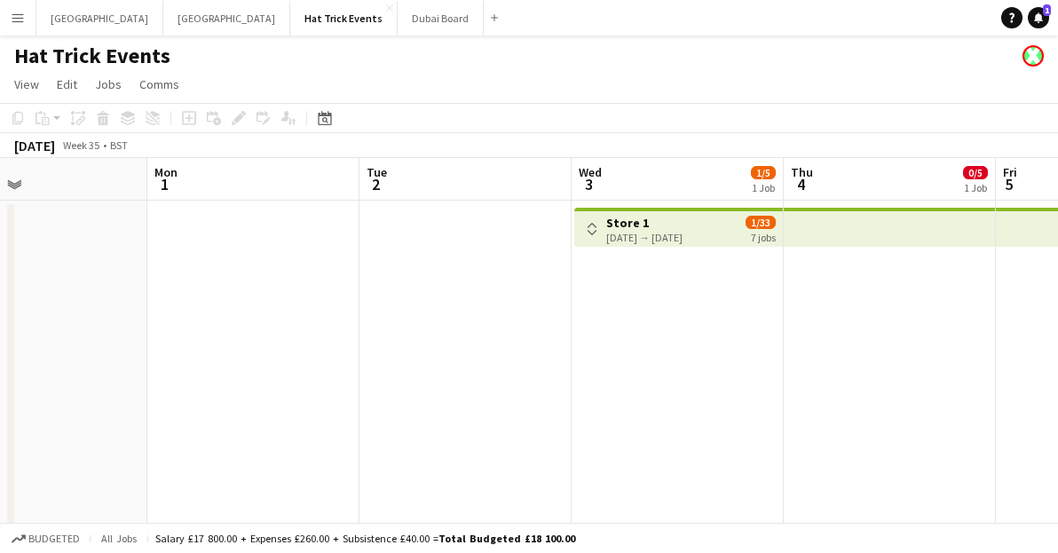
click at [495, 286] on app-calendar-viewport "Wed 27 Thu 28 Fri 29 Sat 30 Sun 31 Mon 1 Tue 2 Wed 3 1/5 1 Job Thu 4 0/5 1 Job …" at bounding box center [529, 539] width 1058 height 762
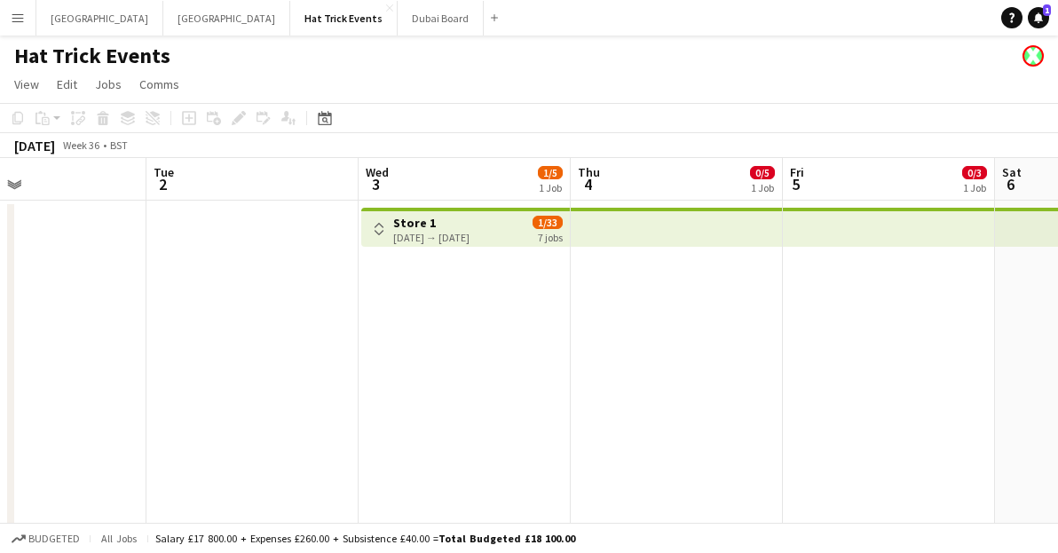
click at [458, 304] on app-calendar-viewport "Fri 29 Sat 30 Sun 31 Mon 1 Tue 2 Wed 3 1/5 1 Job Thu 4 0/5 1 Job Fri 5 0/3 1 Jo…" at bounding box center [529, 539] width 1058 height 762
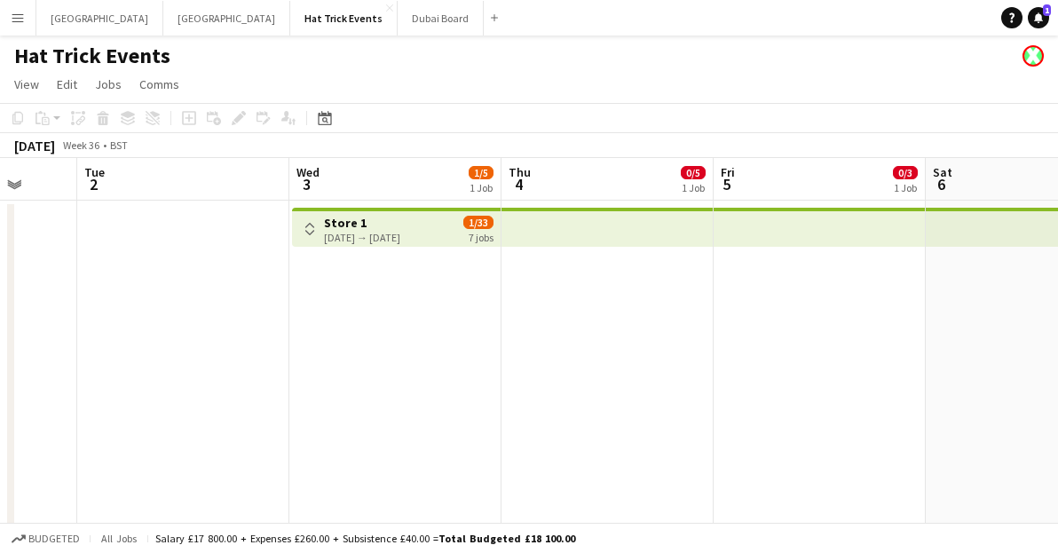
click at [304, 223] on app-icon "Toggle View" at bounding box center [310, 229] width 12 height 12
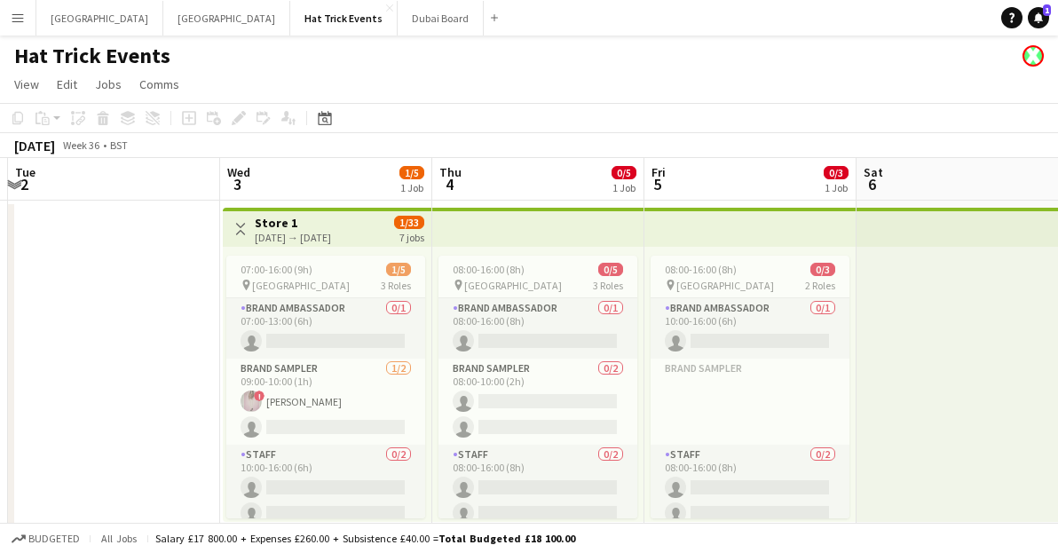
scroll to position [0, 488]
